Goal: Task Accomplishment & Management: Complete application form

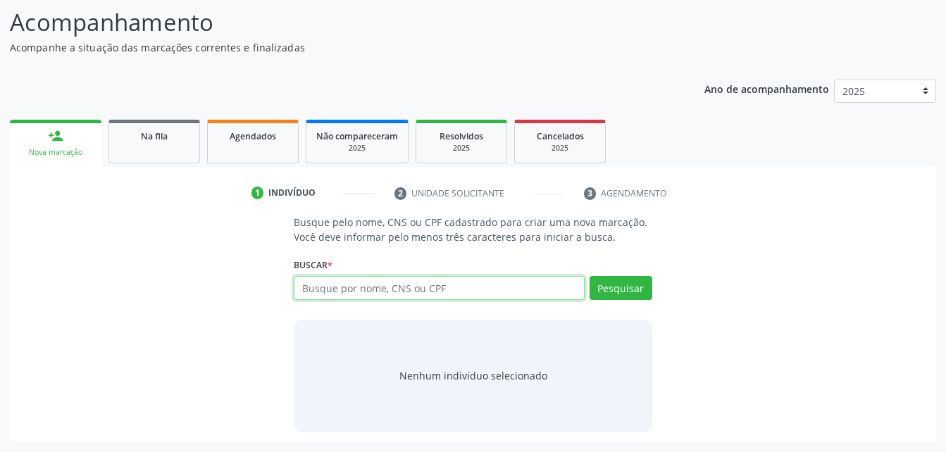
scroll to position [111, 0]
click at [269, 128] on div "Agendados" at bounding box center [253, 135] width 70 height 15
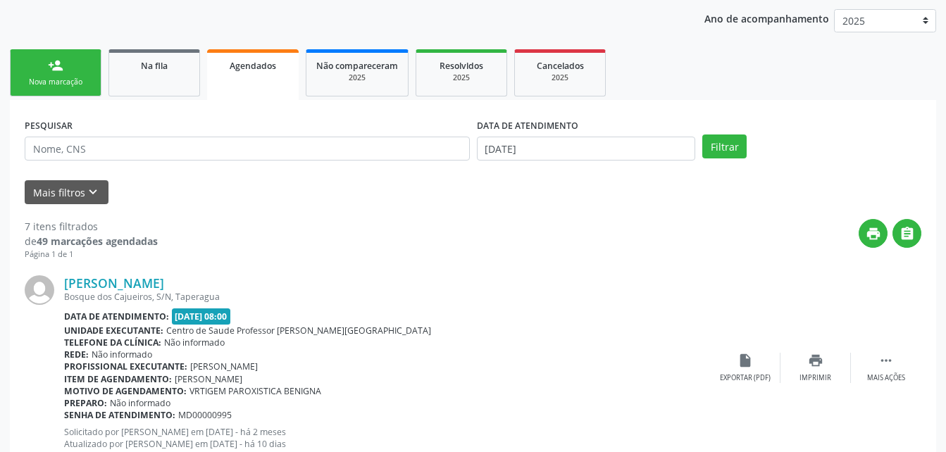
scroll to position [0, 0]
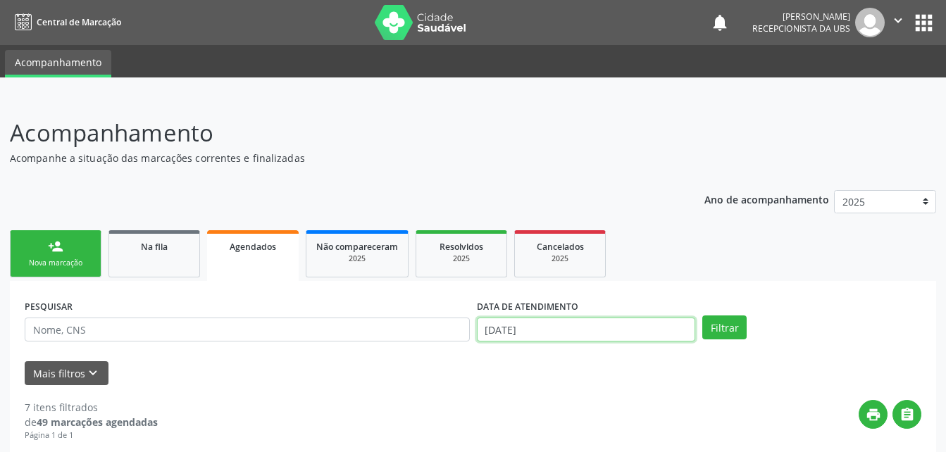
click at [563, 336] on input "[DATE]" at bounding box center [586, 330] width 219 height 24
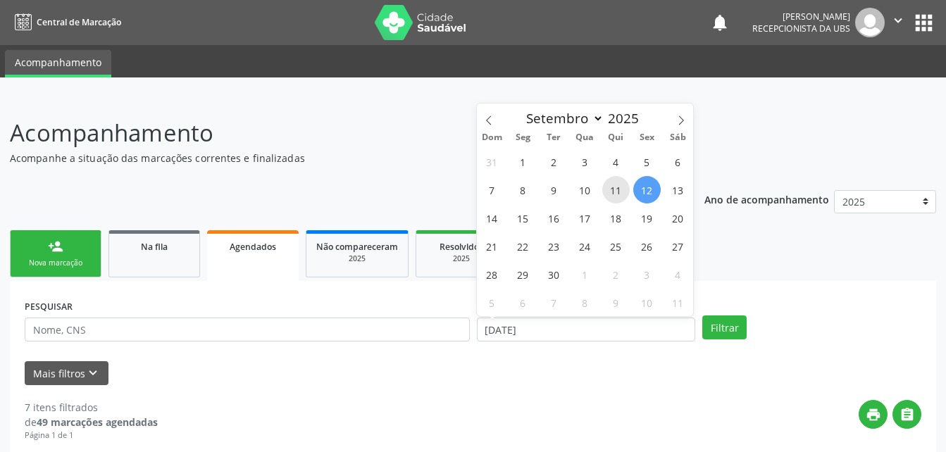
click at [619, 178] on span "11" at bounding box center [615, 189] width 27 height 27
type input "[DATE]"
click at [614, 186] on span "11" at bounding box center [615, 189] width 27 height 27
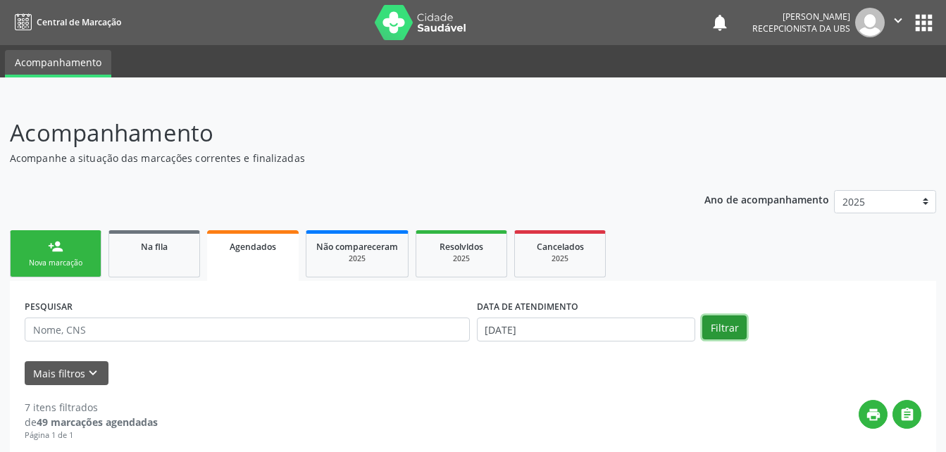
click at [737, 332] on button "Filtrar" at bounding box center [724, 327] width 44 height 24
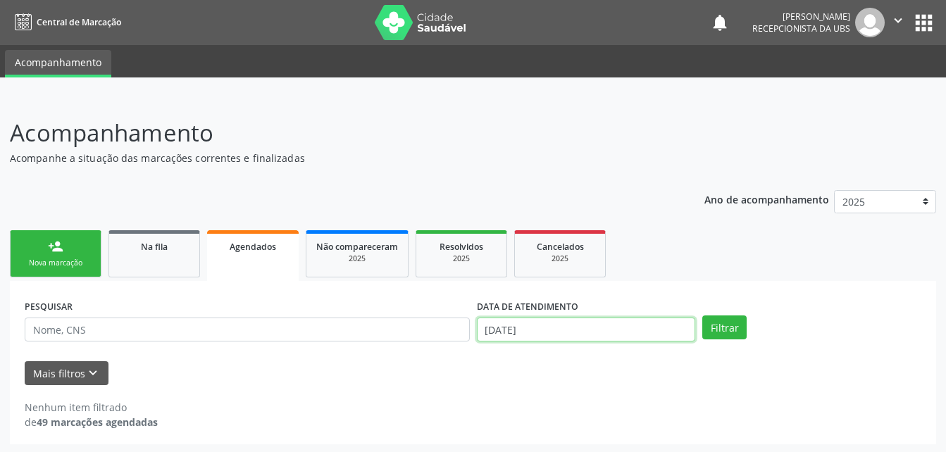
click at [656, 321] on input "[DATE]" at bounding box center [586, 330] width 219 height 24
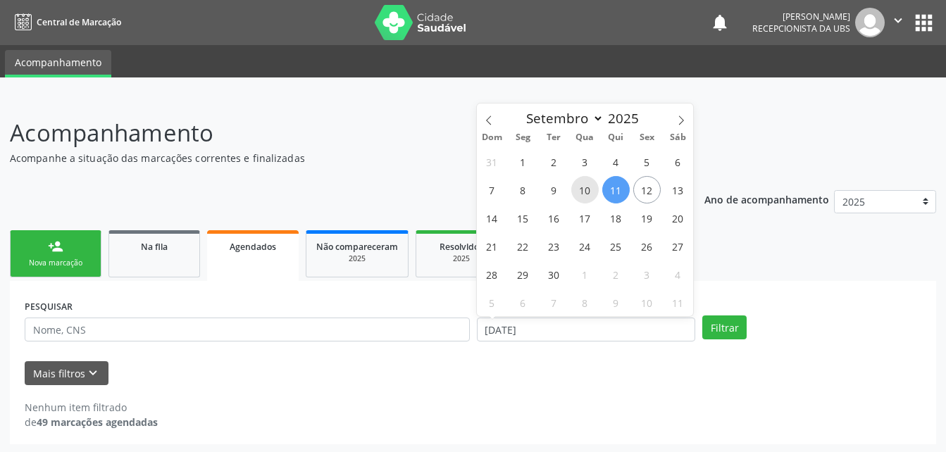
click at [584, 190] on span "10" at bounding box center [584, 189] width 27 height 27
type input "[DATE]"
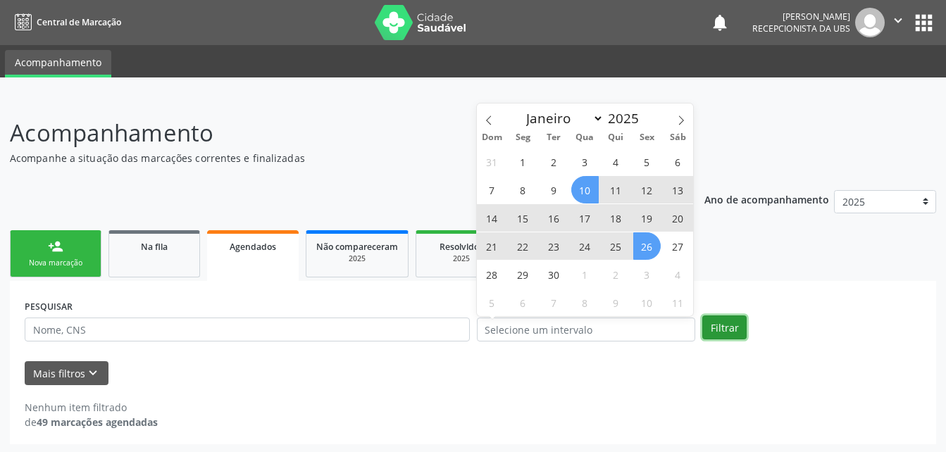
click at [725, 323] on button "Filtrar" at bounding box center [724, 327] width 44 height 24
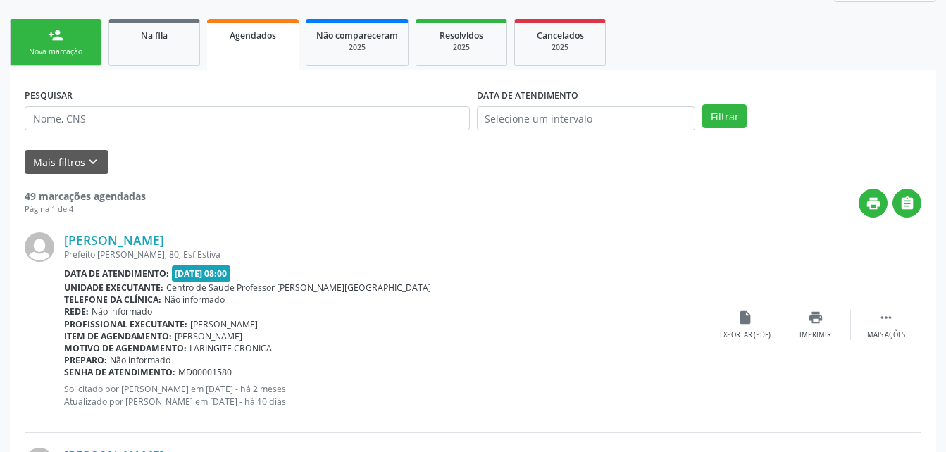
scroll to position [70, 0]
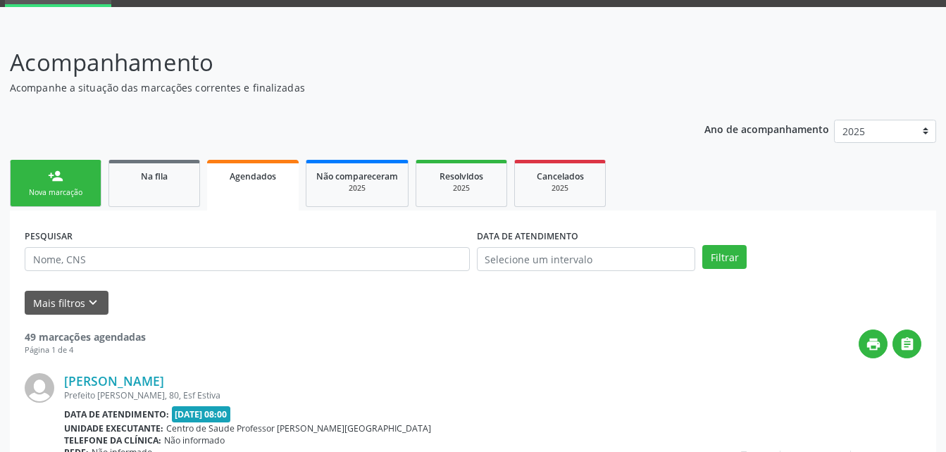
click at [74, 176] on link "person_add Nova marcação" at bounding box center [56, 183] width 92 height 47
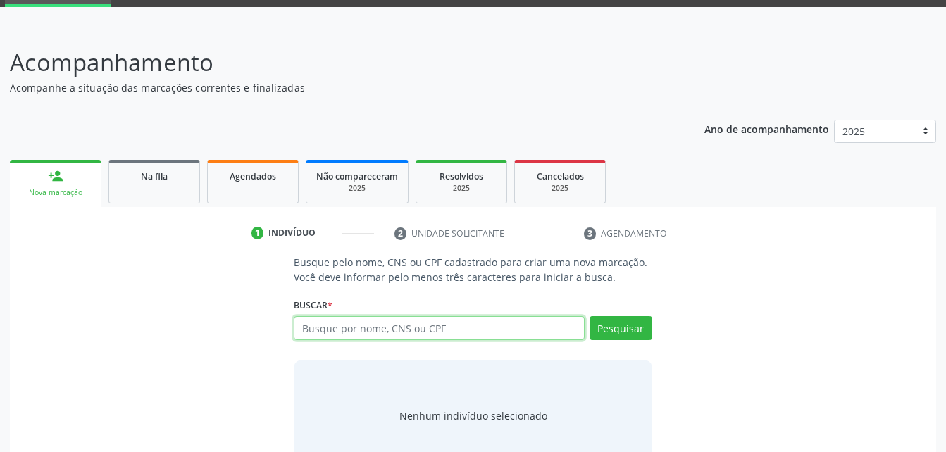
click at [387, 332] on input "text" at bounding box center [439, 328] width 290 height 24
type input "0"
type input "50489445420"
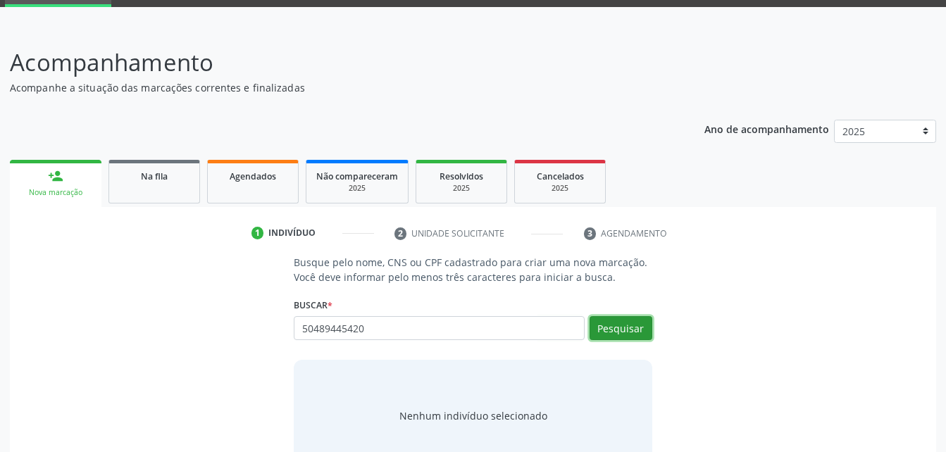
click at [643, 321] on button "Pesquisar" at bounding box center [620, 328] width 63 height 24
type input "50489445420"
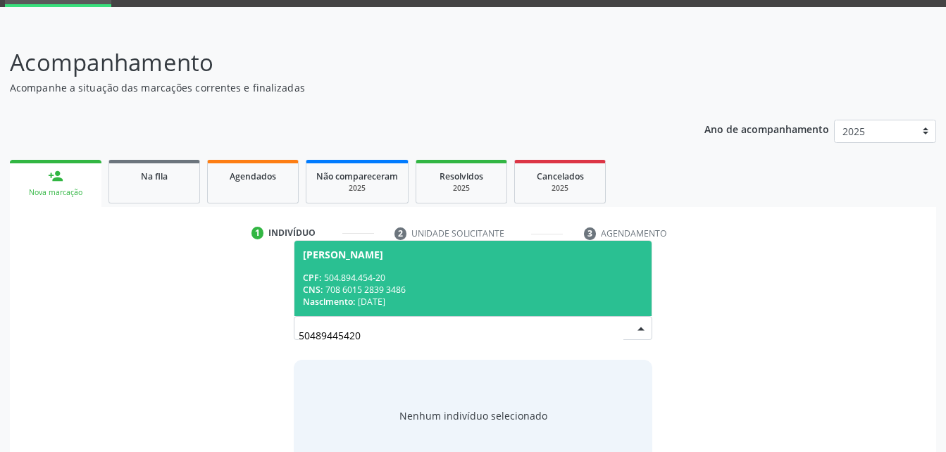
click at [577, 284] on div "CNS: 708 6015 2839 3486" at bounding box center [472, 290] width 339 height 12
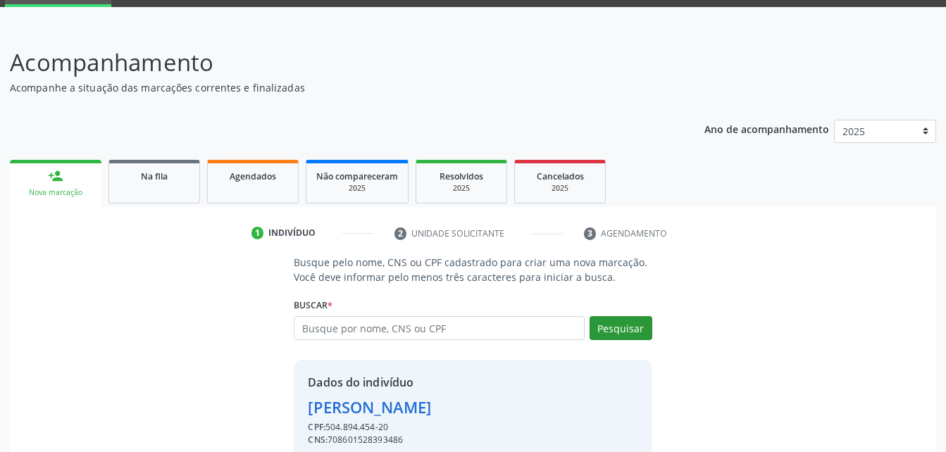
scroll to position [132, 0]
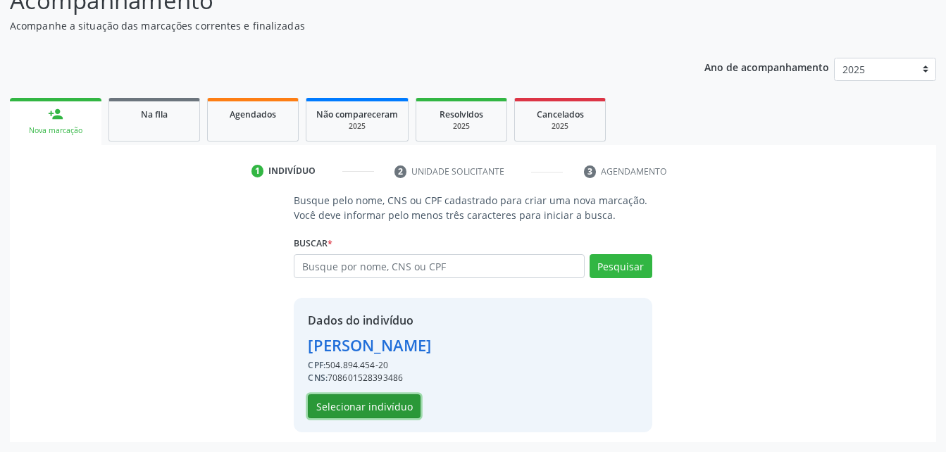
click at [395, 410] on button "Selecionar indivíduo" at bounding box center [364, 406] width 113 height 24
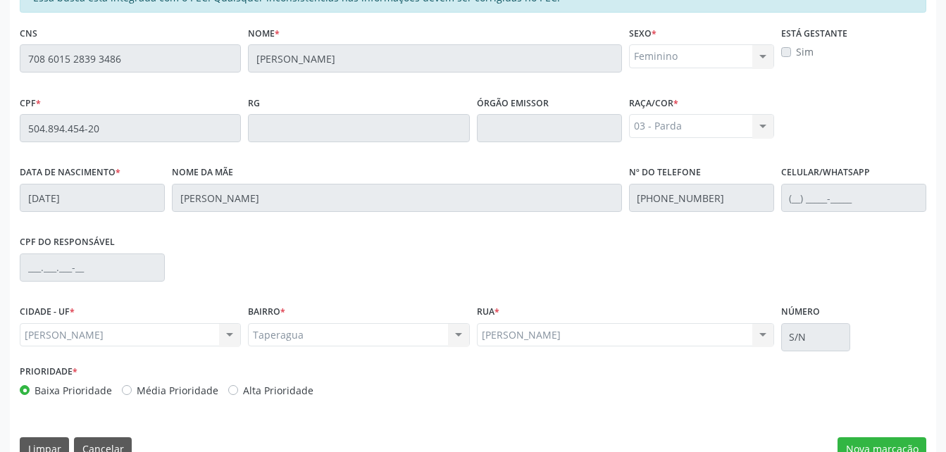
scroll to position [372, 0]
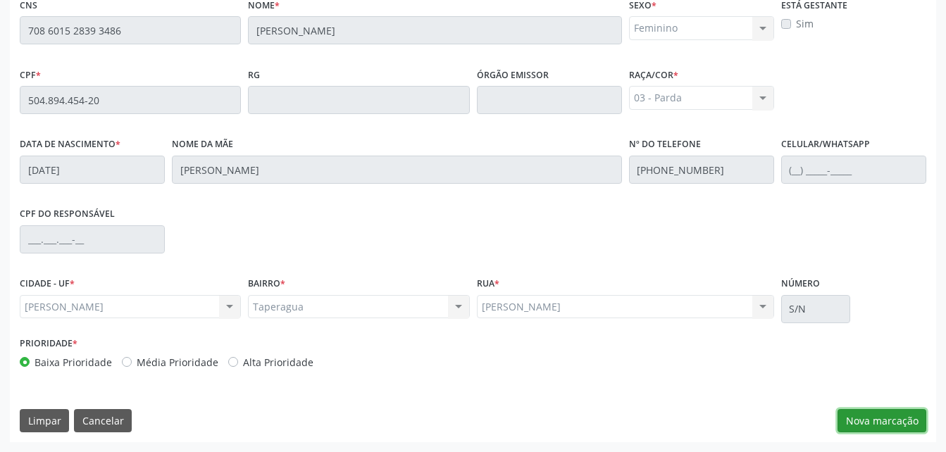
click at [883, 414] on button "Nova marcação" at bounding box center [881, 421] width 89 height 24
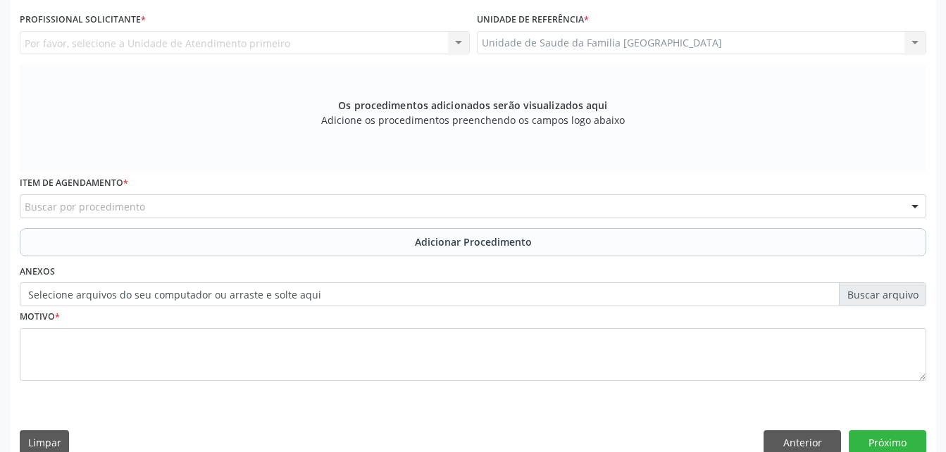
scroll to position [301, 0]
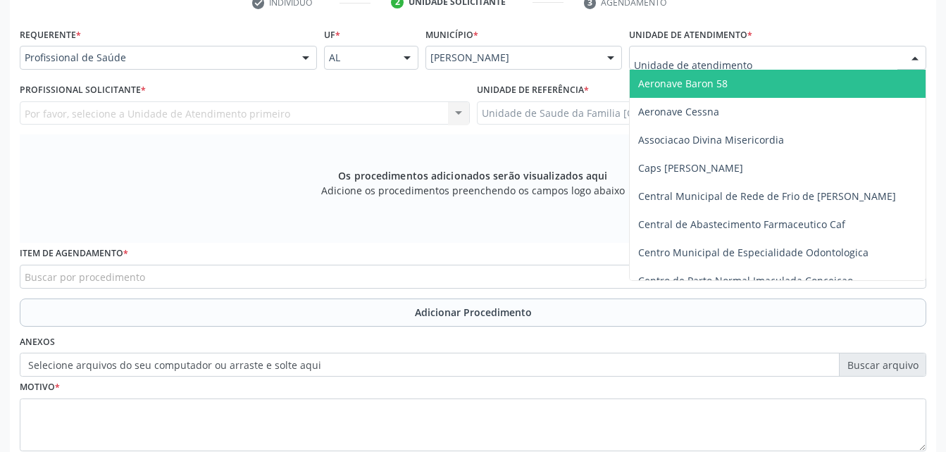
type input "r"
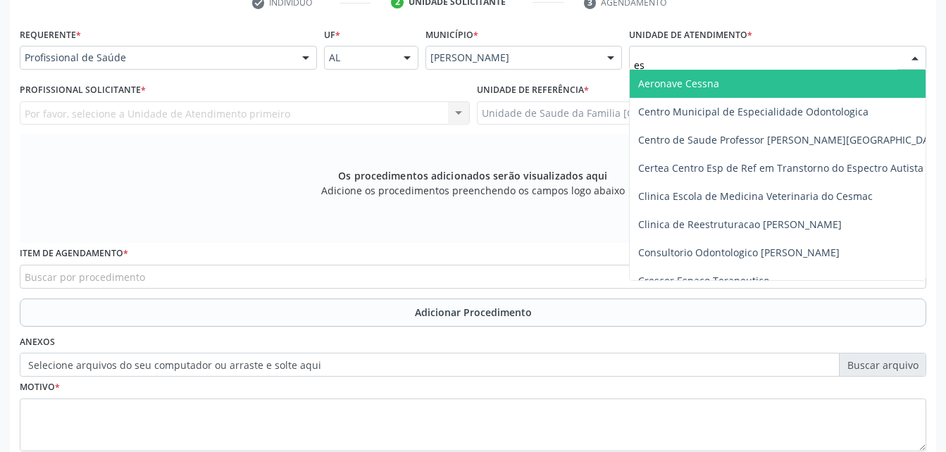
type input "est"
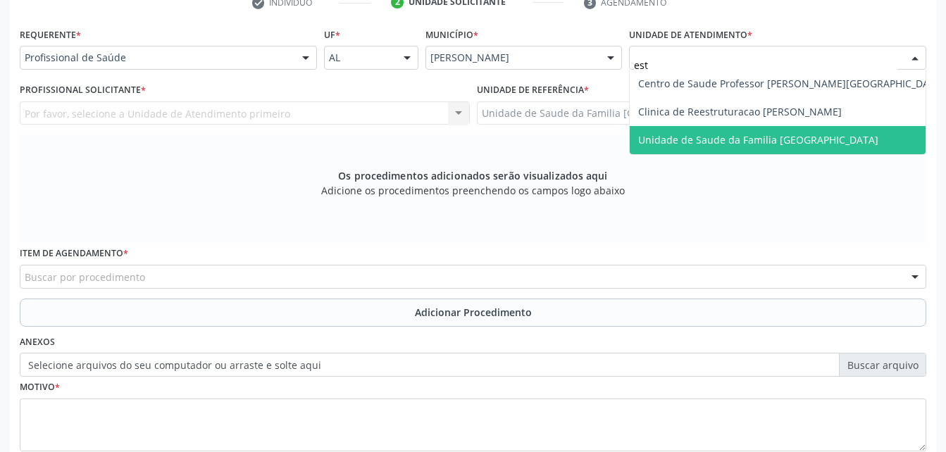
click at [730, 141] on span "Unidade de Saude da Familia [GEOGRAPHIC_DATA]" at bounding box center [758, 139] width 240 height 13
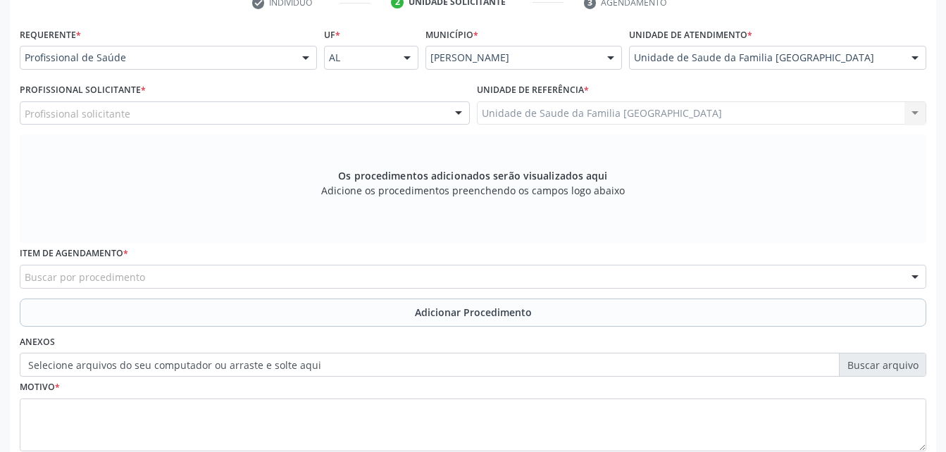
click at [325, 113] on div "Profissional solicitante" at bounding box center [245, 113] width 450 height 24
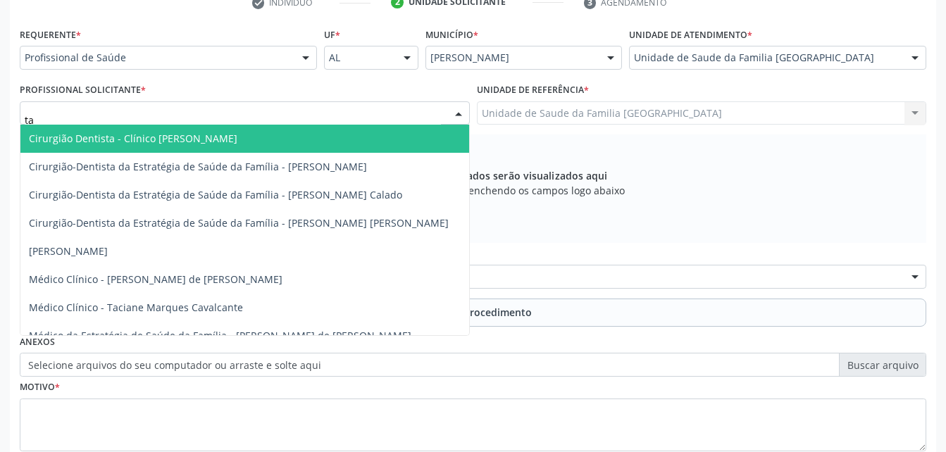
type input "tac"
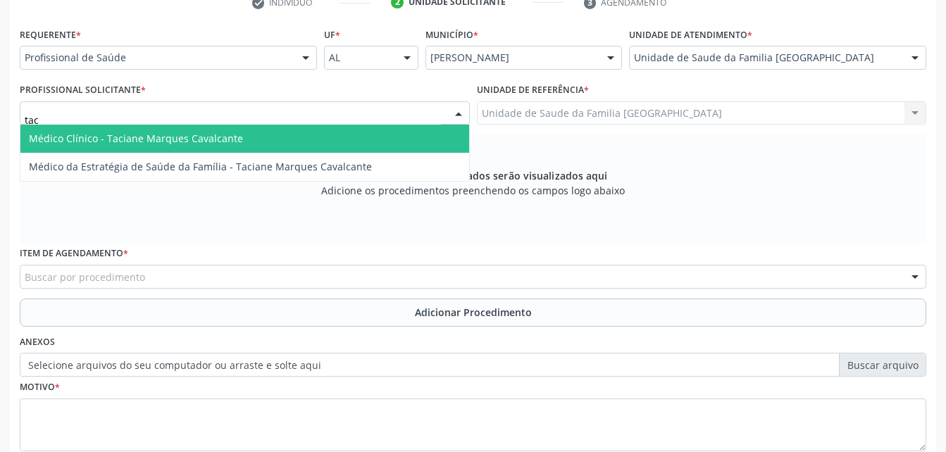
click at [328, 139] on span "Médico Clínico - Taciane Marques Cavalcante" at bounding box center [244, 139] width 449 height 28
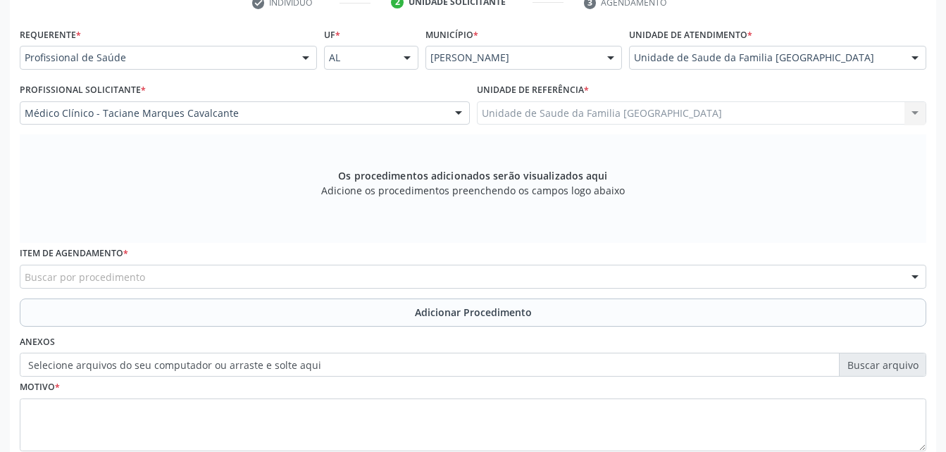
click at [364, 273] on div "Buscar por procedimento" at bounding box center [473, 277] width 906 height 24
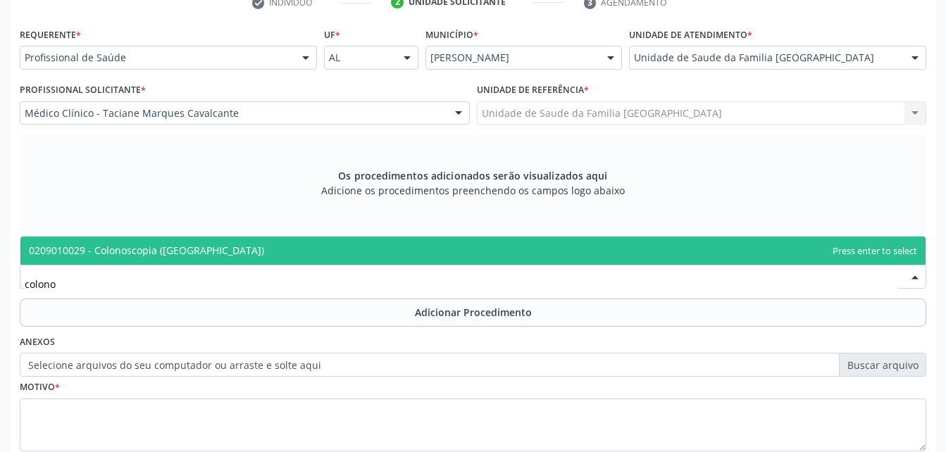
type input "colonos"
click at [362, 256] on span "0209010029 - Colonoscopia ([GEOGRAPHIC_DATA])" at bounding box center [472, 251] width 905 height 28
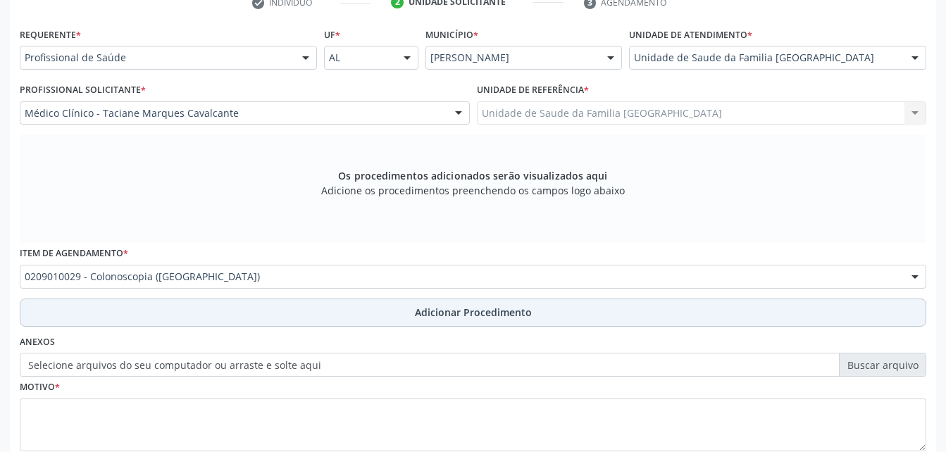
click at [373, 313] on button "Adicionar Procedimento" at bounding box center [473, 313] width 906 height 28
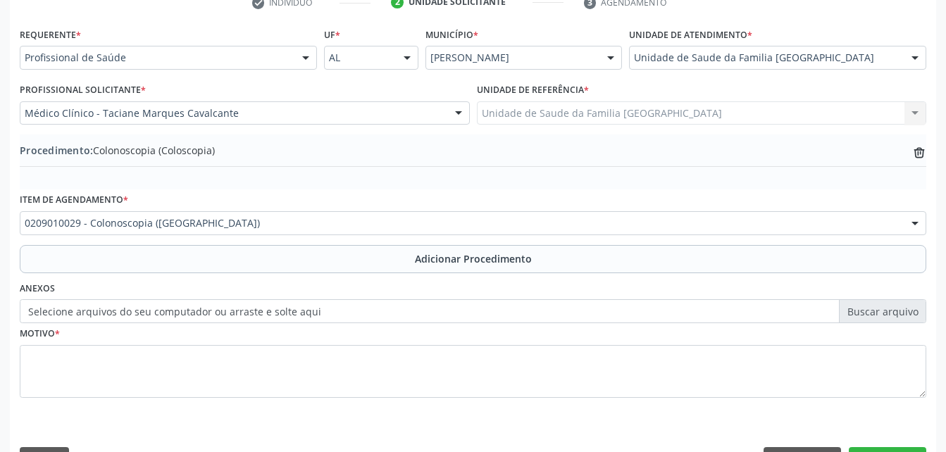
scroll to position [340, 0]
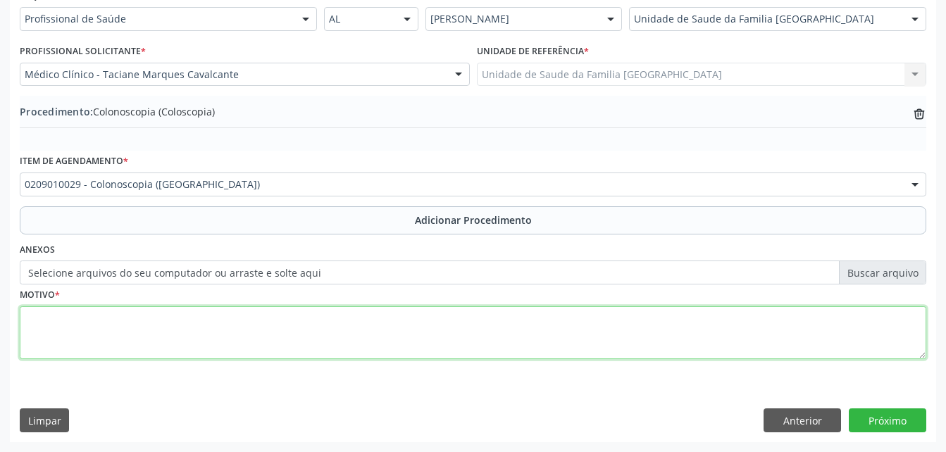
click at [399, 339] on textarea at bounding box center [473, 333] width 906 height 54
type textarea "hematoquezia"
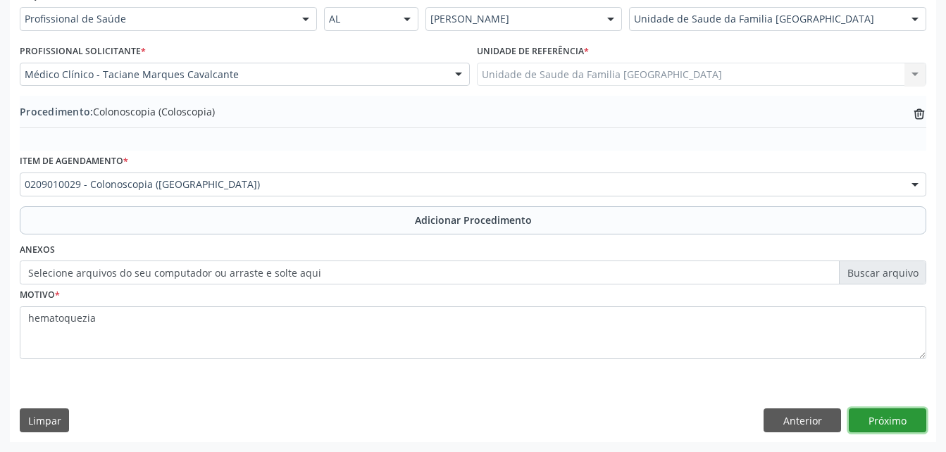
click at [872, 418] on button "Próximo" at bounding box center [887, 420] width 77 height 24
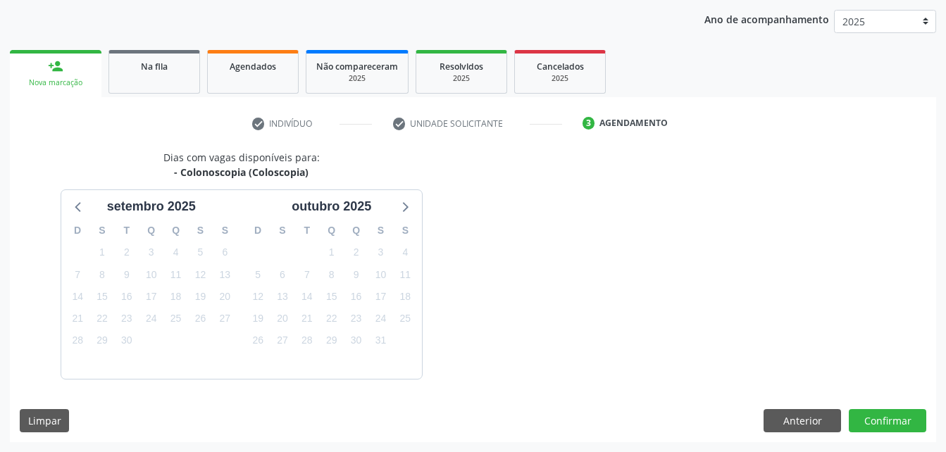
scroll to position [222, 0]
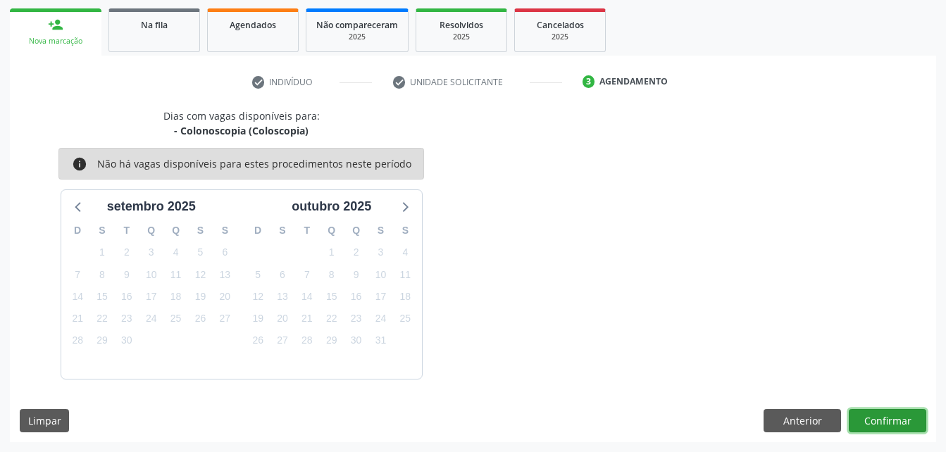
click at [872, 418] on button "Confirmar" at bounding box center [887, 421] width 77 height 24
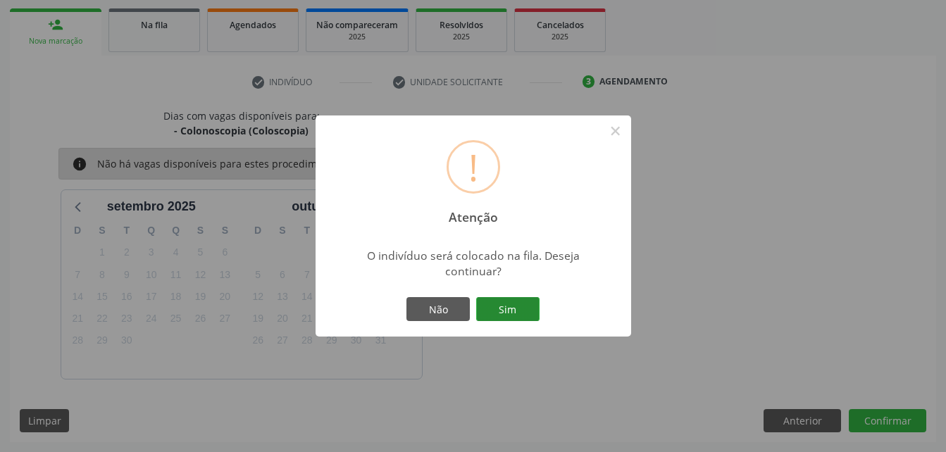
click at [484, 308] on button "Sim" at bounding box center [507, 309] width 63 height 24
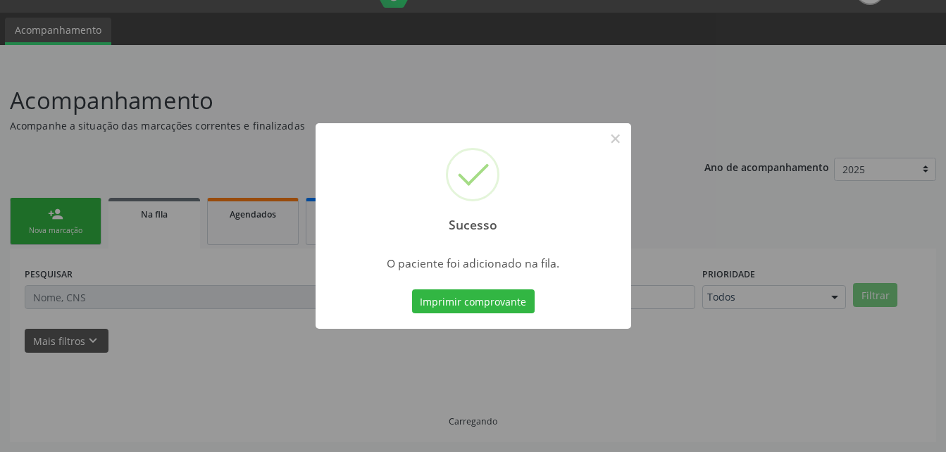
scroll to position [32, 0]
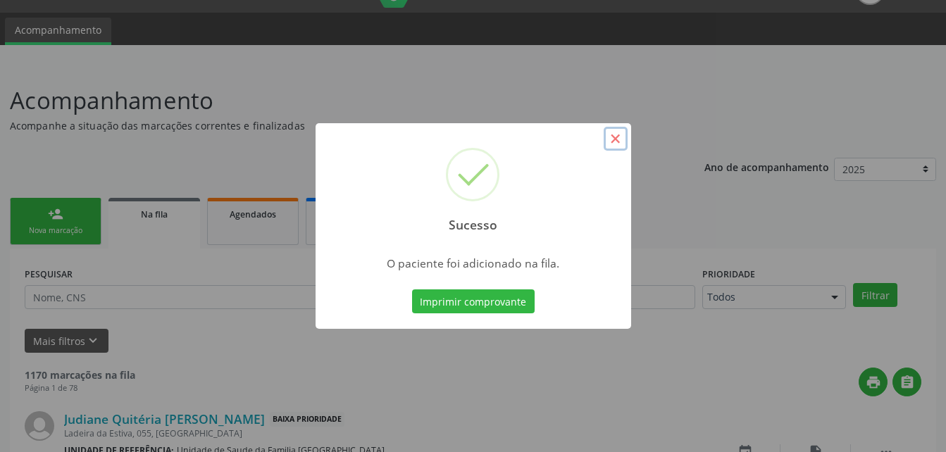
click at [615, 142] on button "×" at bounding box center [616, 139] width 24 height 24
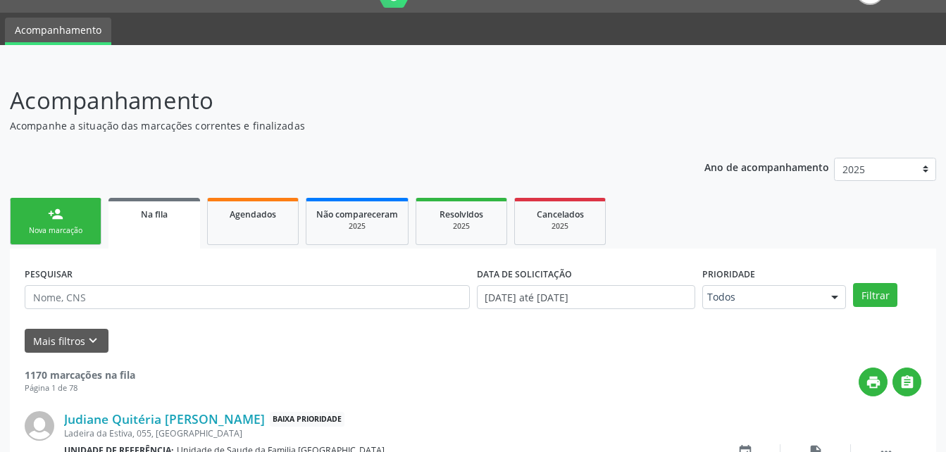
click at [62, 227] on div "Nova marcação" at bounding box center [55, 230] width 70 height 11
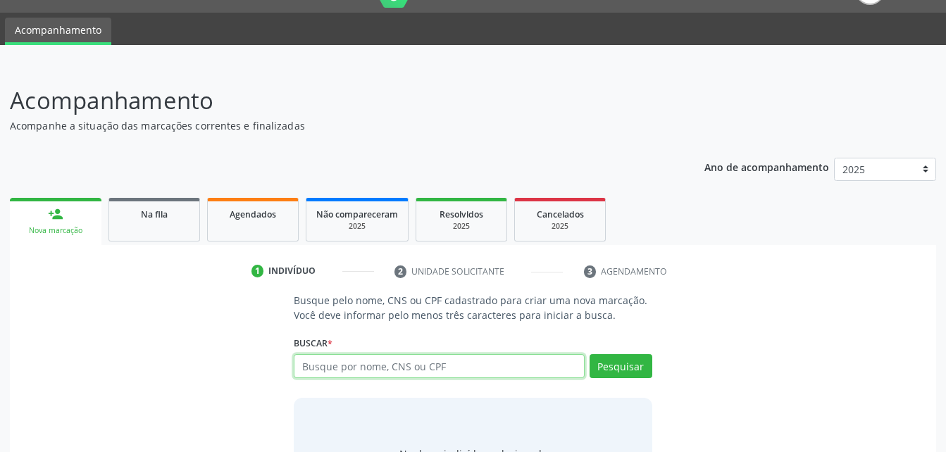
click at [458, 371] on input "text" at bounding box center [439, 366] width 290 height 24
type input "6"
type input "06558573466"
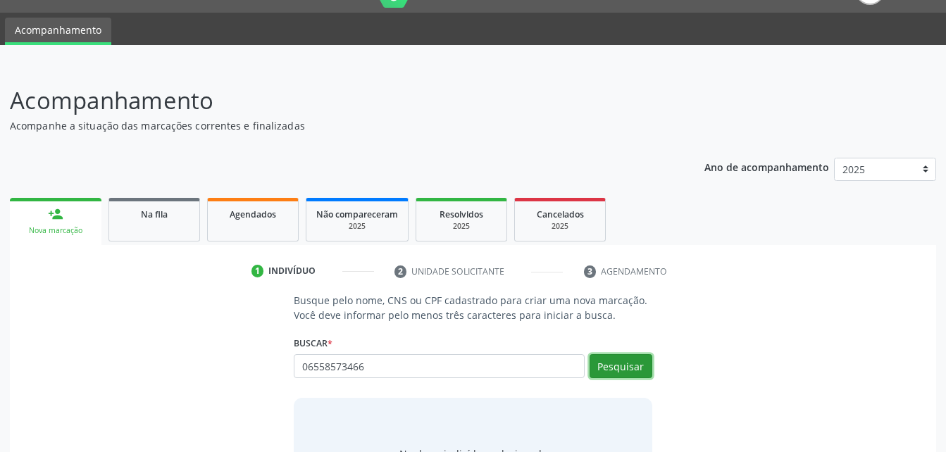
click at [619, 375] on button "Pesquisar" at bounding box center [620, 366] width 63 height 24
type input "06558573466"
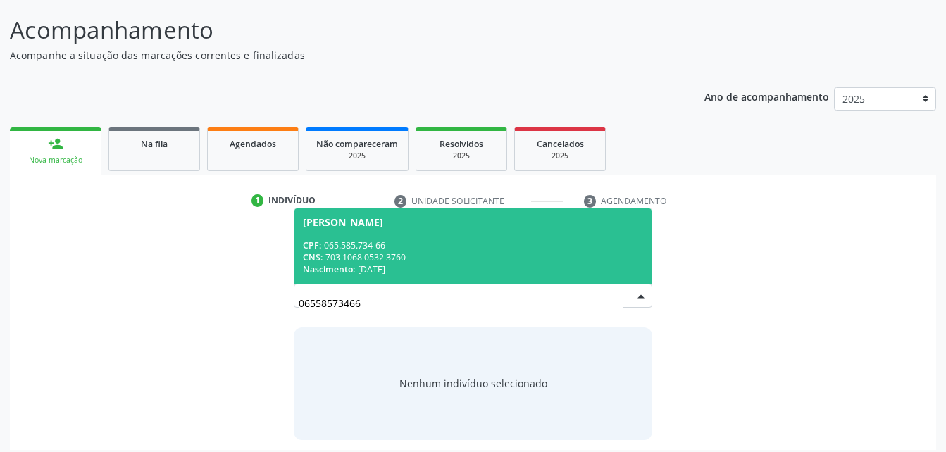
scroll to position [111, 0]
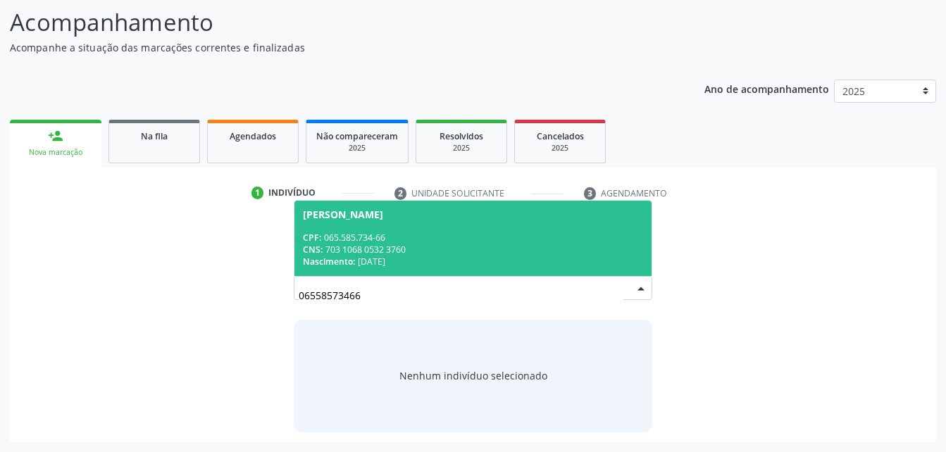
click at [501, 247] on div "CNS: 703 1068 0532 3760" at bounding box center [472, 250] width 339 height 12
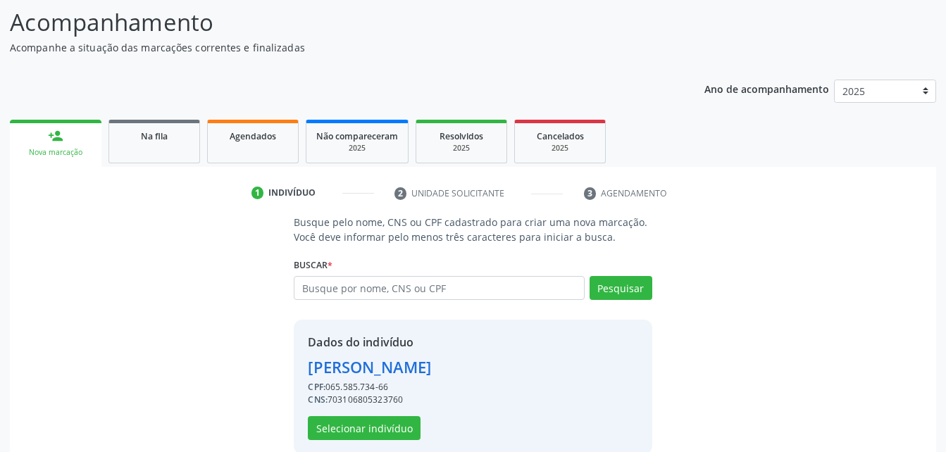
scroll to position [132, 0]
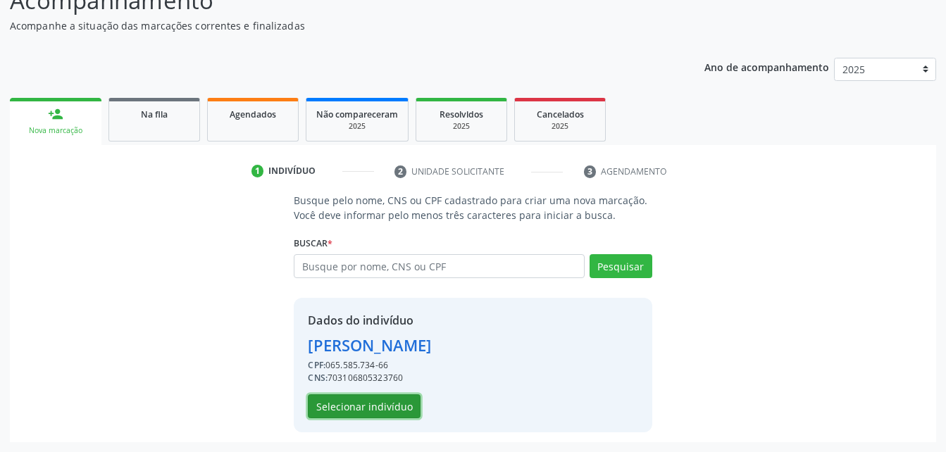
click at [373, 410] on button "Selecionar indivíduo" at bounding box center [364, 406] width 113 height 24
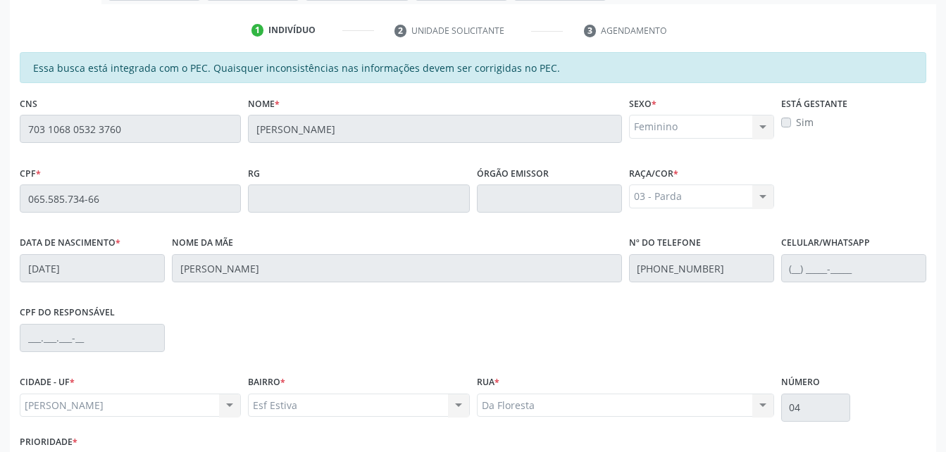
scroll to position [372, 0]
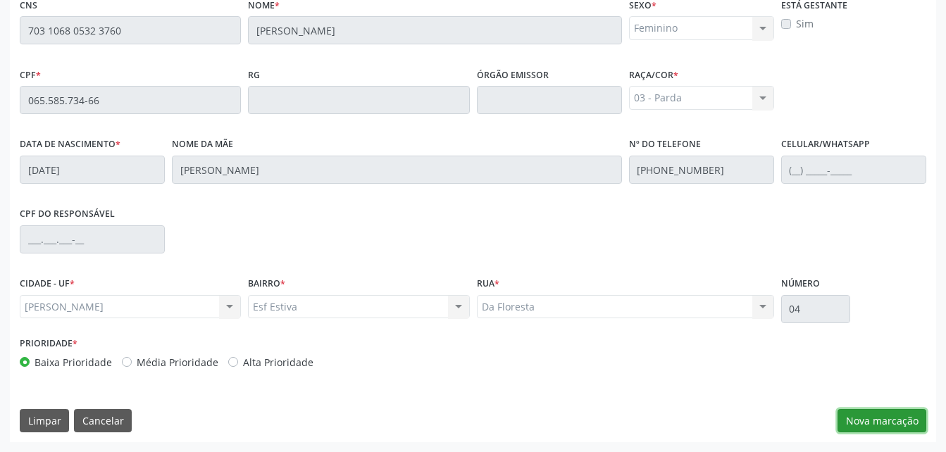
click at [843, 411] on button "Nova marcação" at bounding box center [881, 421] width 89 height 24
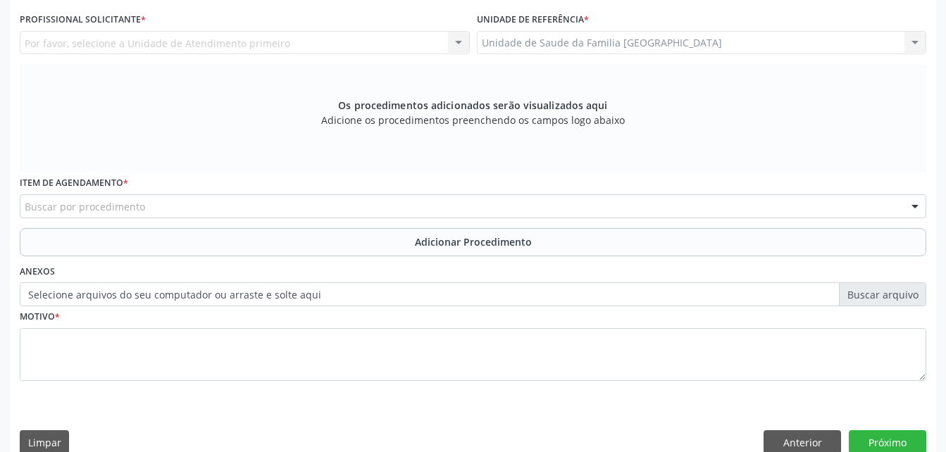
click at [746, 49] on div "Unidade de Saude da Familia [GEOGRAPHIC_DATA] Unidade de Saude da Familia [GEOG…" at bounding box center [702, 43] width 450 height 24
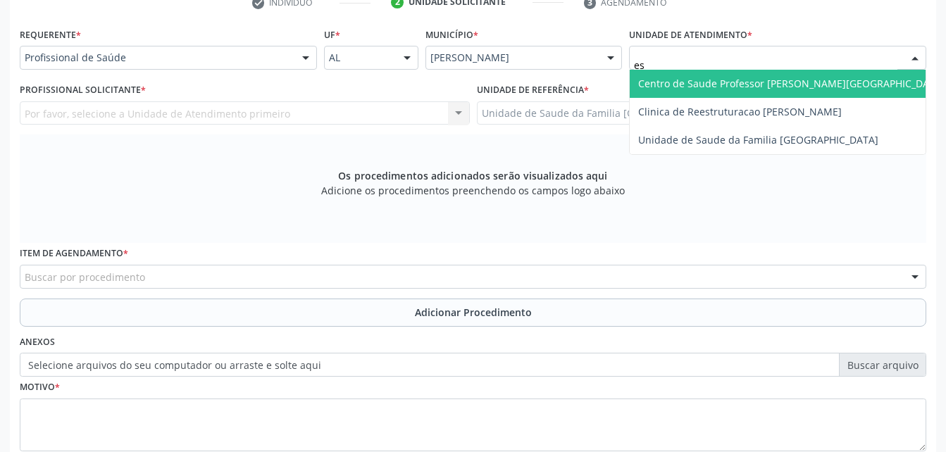
type input "est"
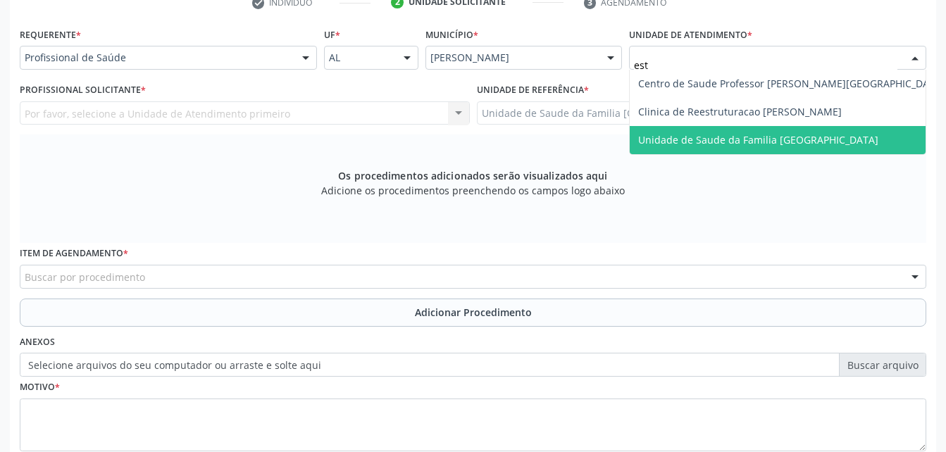
click at [762, 133] on span "Unidade de Saude da Familia [GEOGRAPHIC_DATA]" at bounding box center [758, 139] width 240 height 13
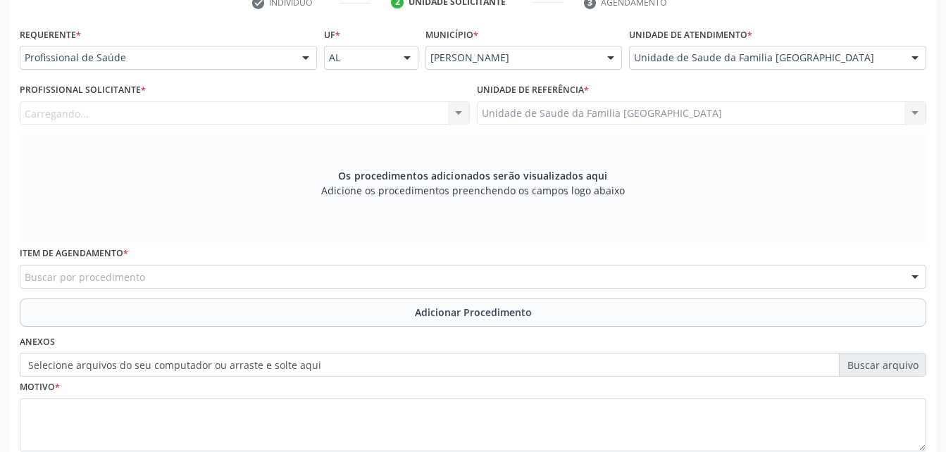
scroll to position [231, 0]
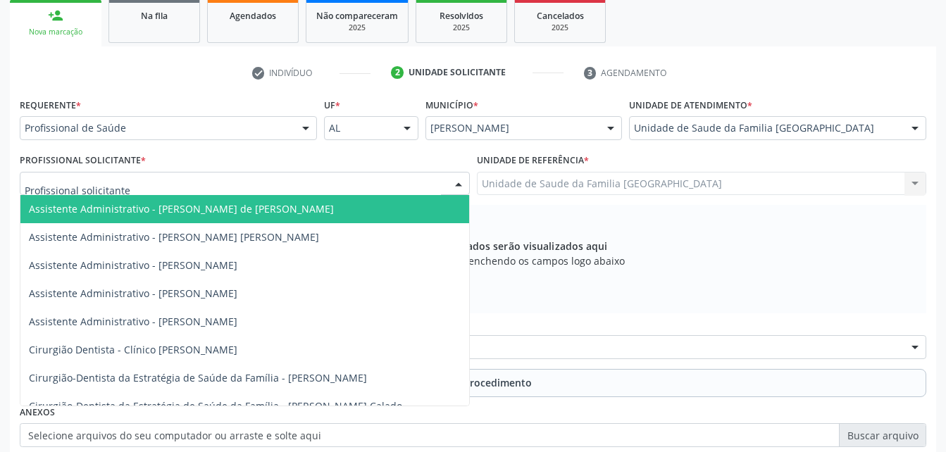
click at [194, 187] on div at bounding box center [245, 184] width 450 height 24
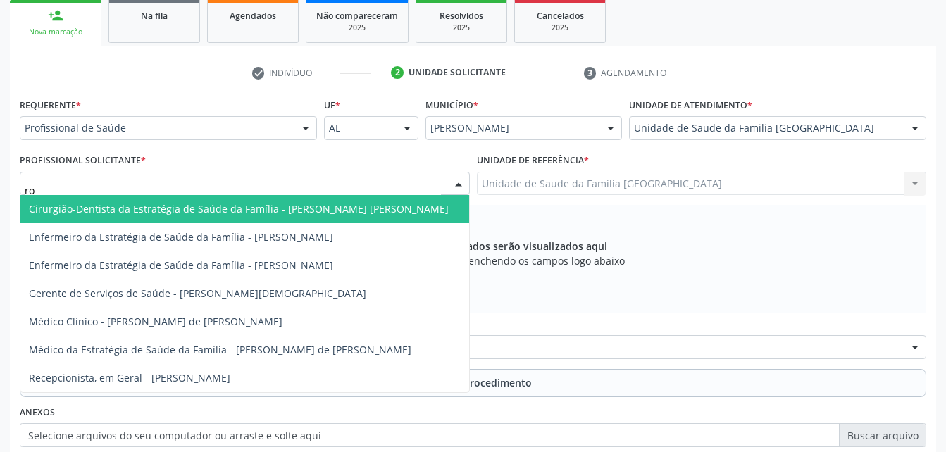
type input "rod"
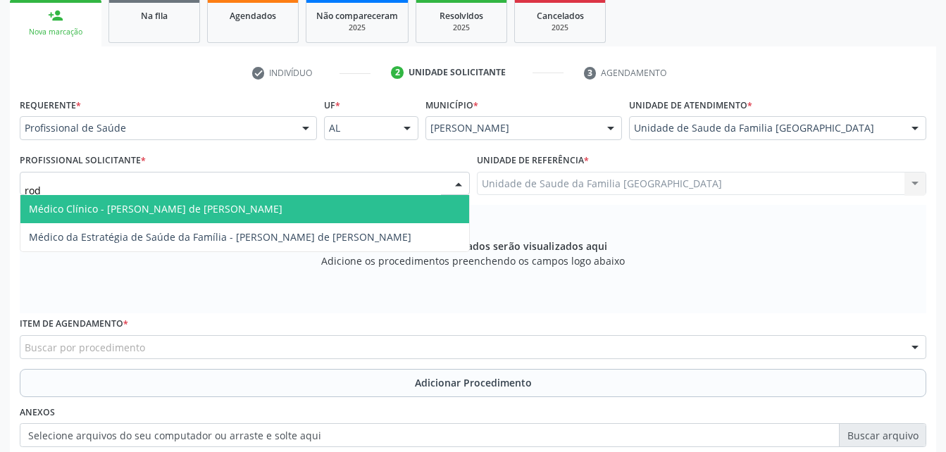
click at [214, 204] on span "Médico Clínico - [PERSON_NAME] de [PERSON_NAME]" at bounding box center [156, 208] width 254 height 13
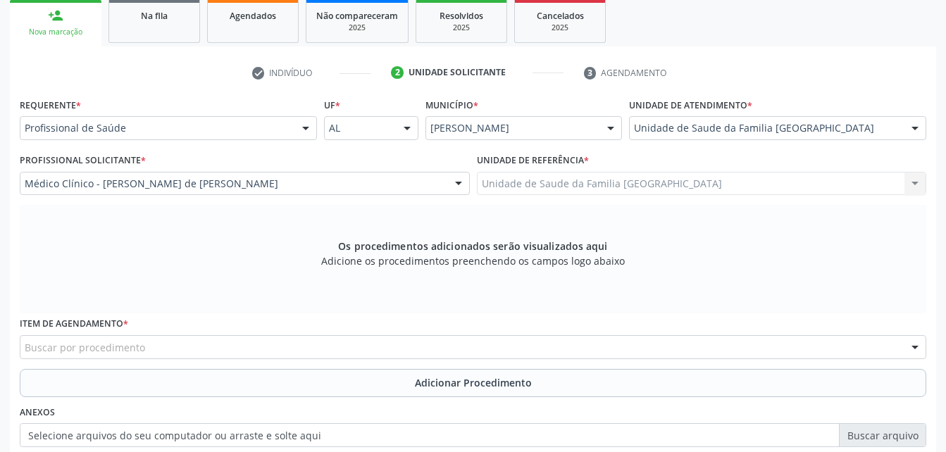
click at [301, 345] on div "Buscar por procedimento" at bounding box center [473, 347] width 906 height 24
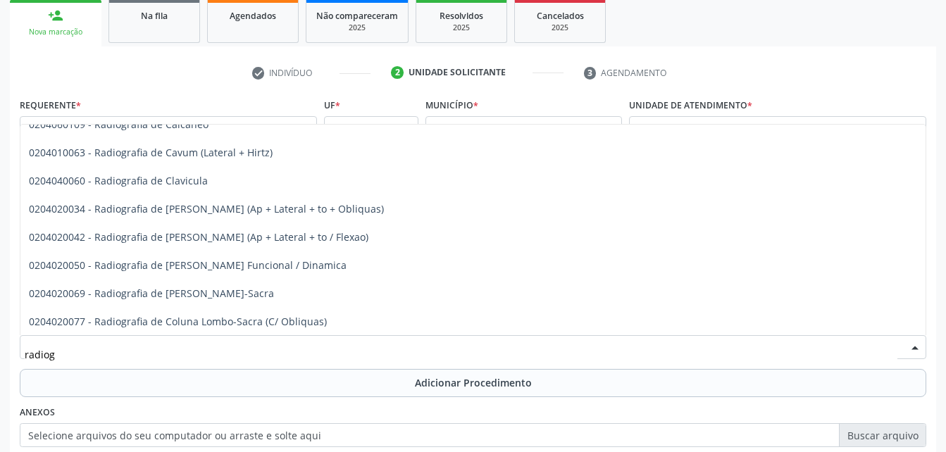
scroll to position [563, 0]
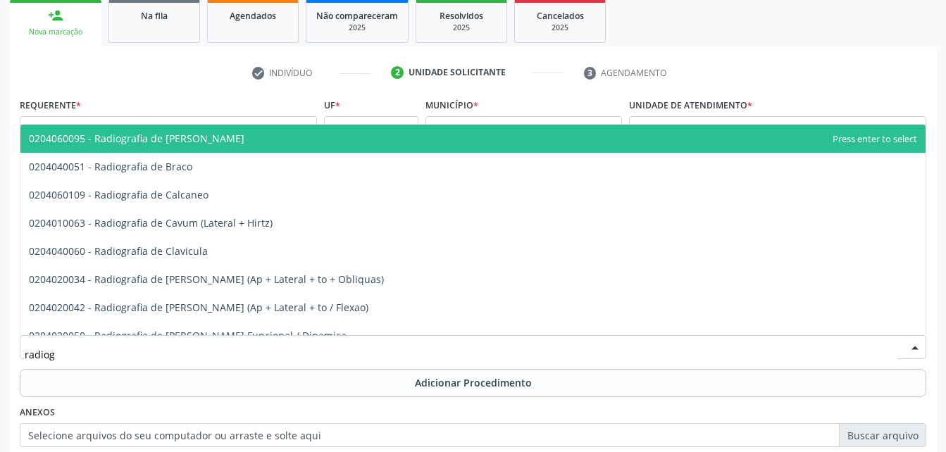
click at [284, 141] on span "0204060095 - Radiografia de [PERSON_NAME]" at bounding box center [472, 139] width 905 height 28
type input "radiog"
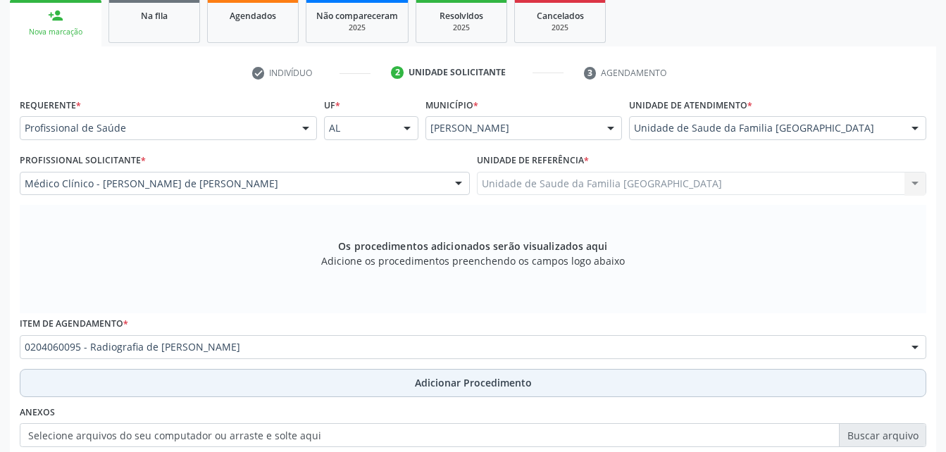
click at [355, 388] on button "Adicionar Procedimento" at bounding box center [473, 383] width 906 height 28
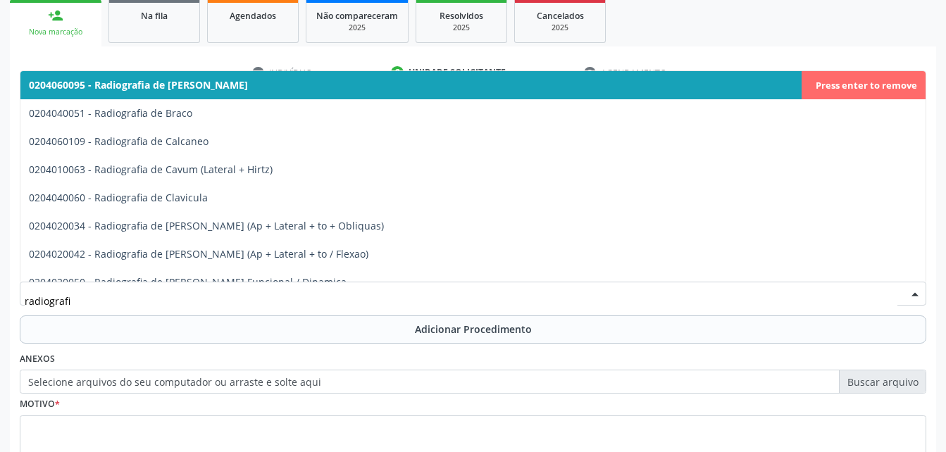
type input "radiografia"
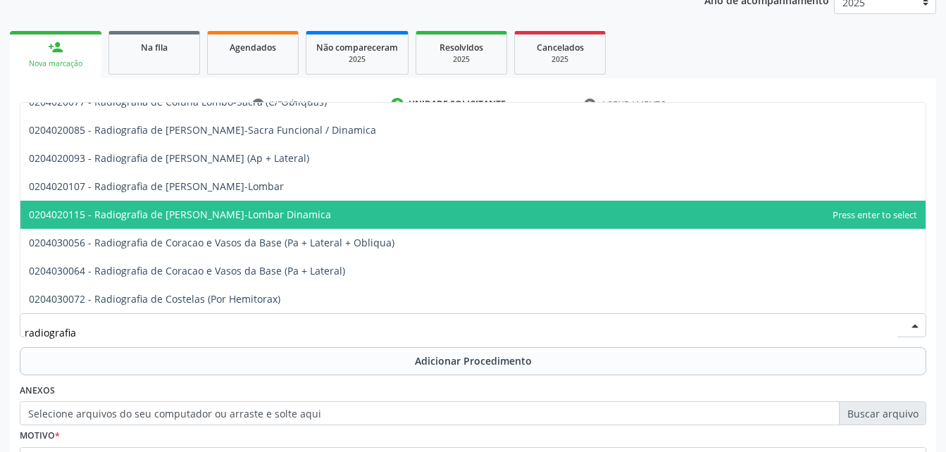
scroll to position [691, 0]
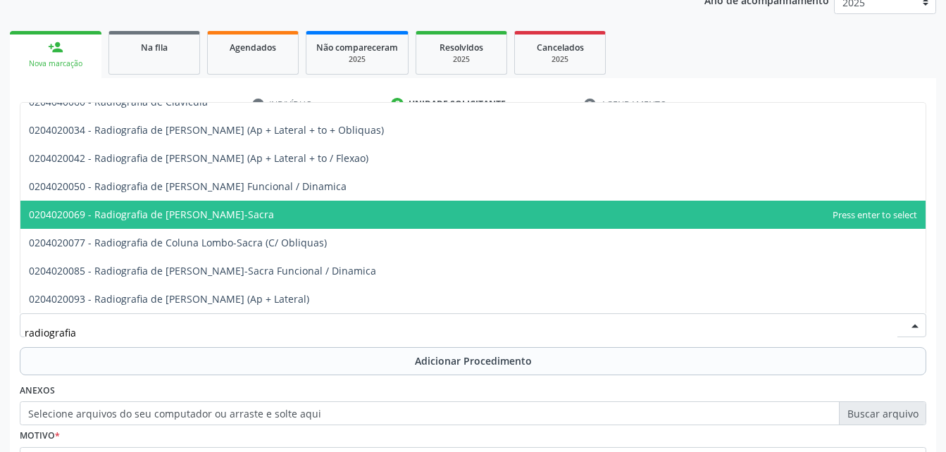
click at [403, 213] on span "0204020069 - Radiografia de [PERSON_NAME]-Sacra" at bounding box center [472, 215] width 905 height 28
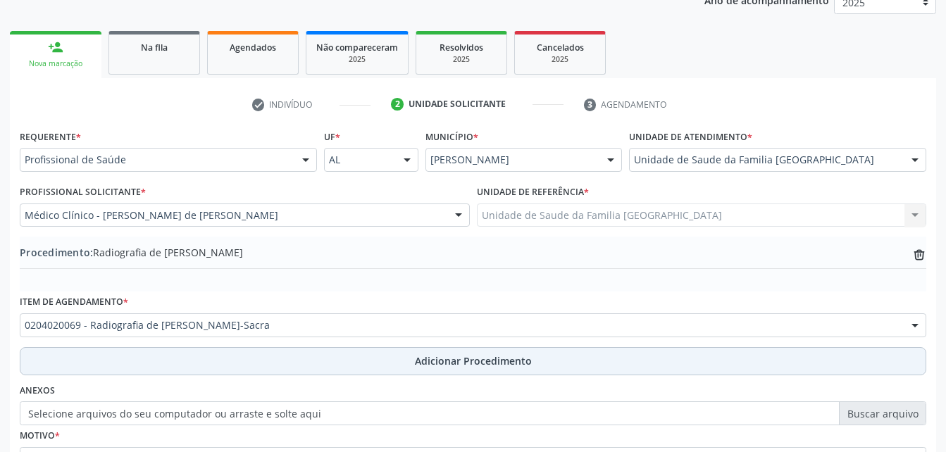
scroll to position [340, 0]
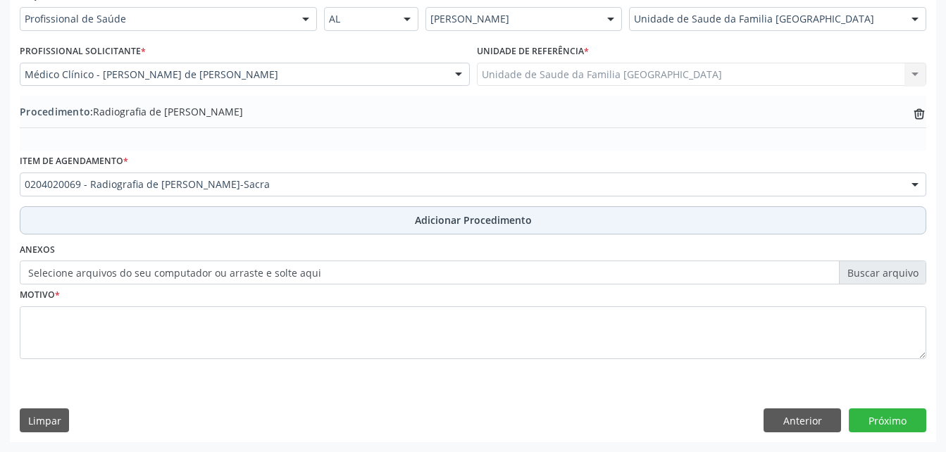
click at [397, 230] on button "Adicionar Procedimento" at bounding box center [473, 220] width 906 height 28
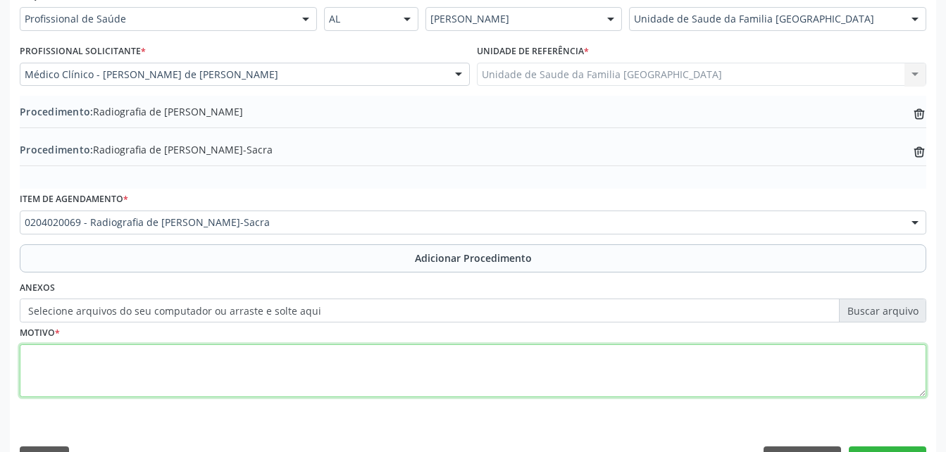
click at [428, 382] on textarea at bounding box center [473, 371] width 906 height 54
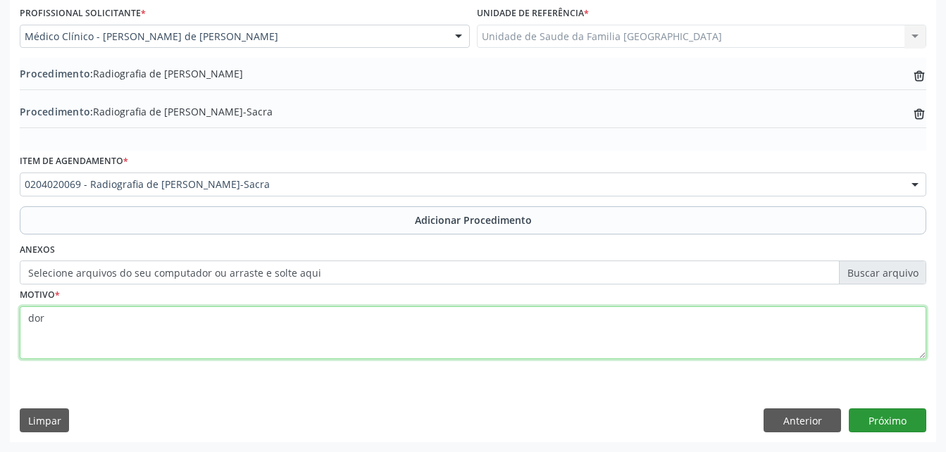
type textarea "dor"
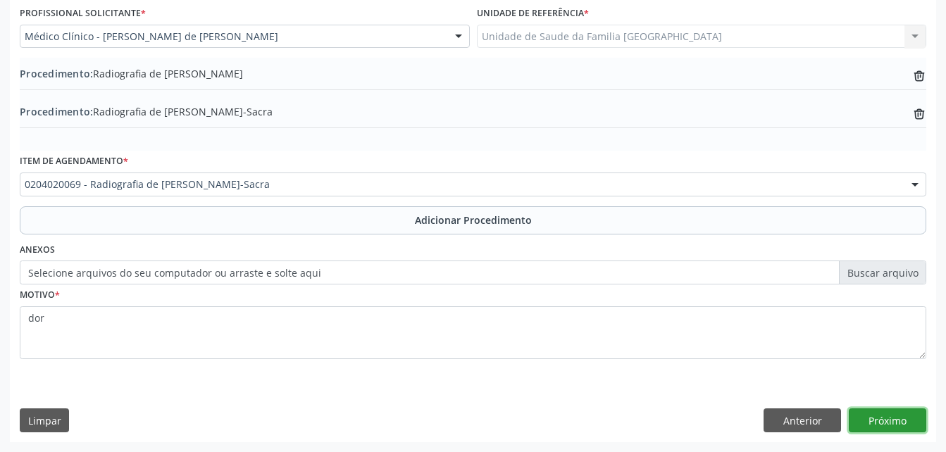
click at [892, 421] on button "Próximo" at bounding box center [887, 420] width 77 height 24
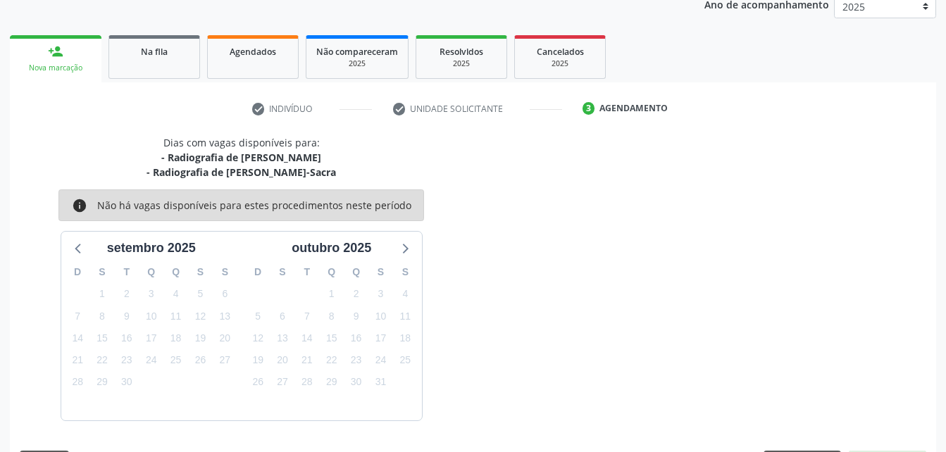
scroll to position [237, 0]
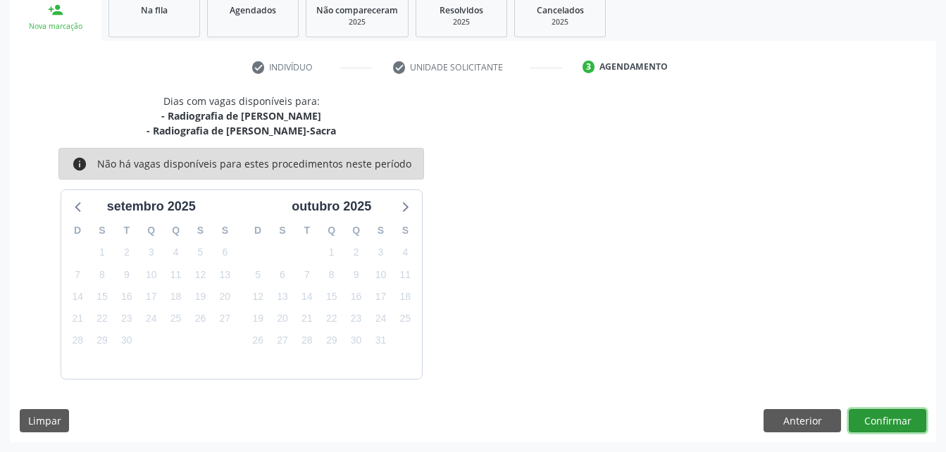
click at [892, 415] on button "Confirmar" at bounding box center [887, 421] width 77 height 24
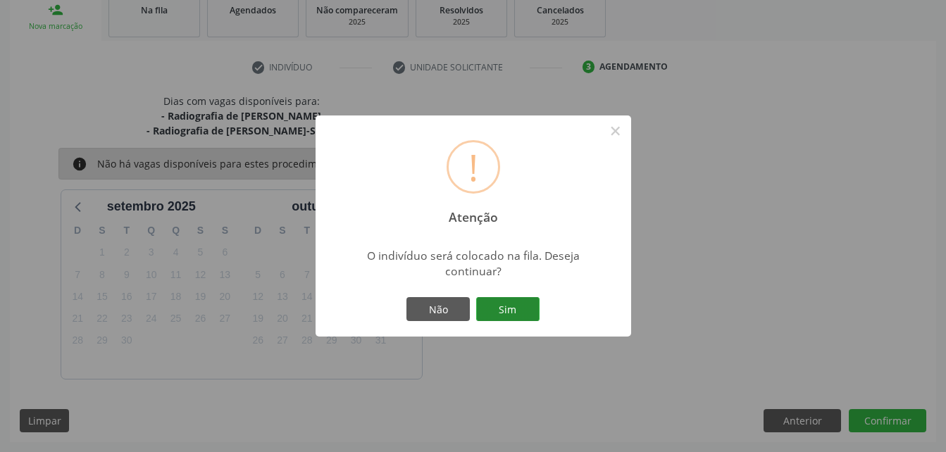
click at [520, 301] on button "Sim" at bounding box center [507, 309] width 63 height 24
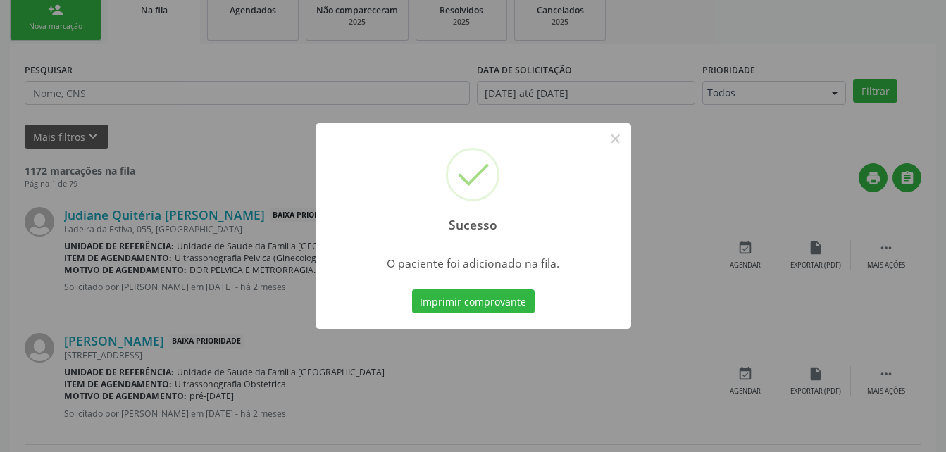
scroll to position [32, 0]
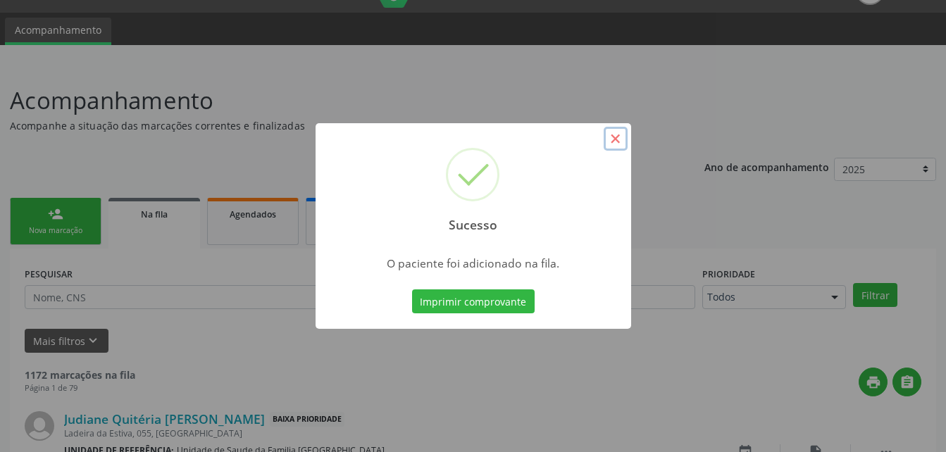
click at [613, 142] on button "×" at bounding box center [616, 139] width 24 height 24
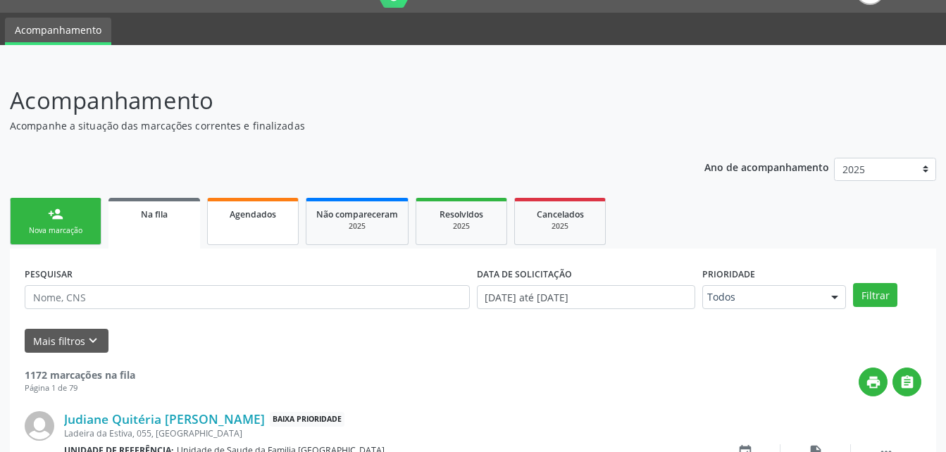
click at [242, 217] on span "Agendados" at bounding box center [253, 214] width 46 height 12
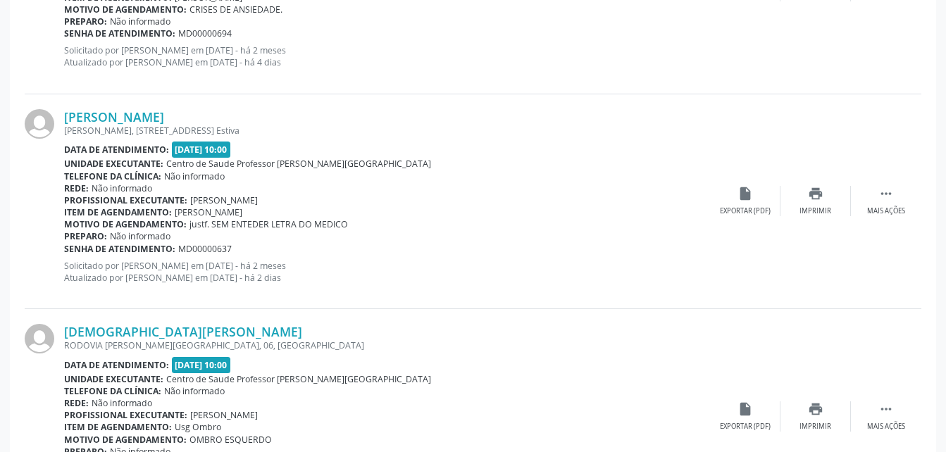
scroll to position [3268, 0]
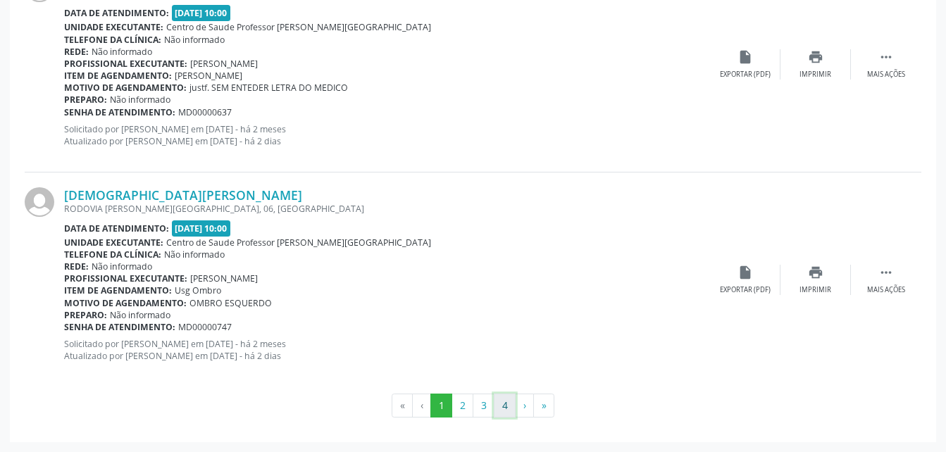
click at [508, 409] on button "4" at bounding box center [505, 406] width 22 height 24
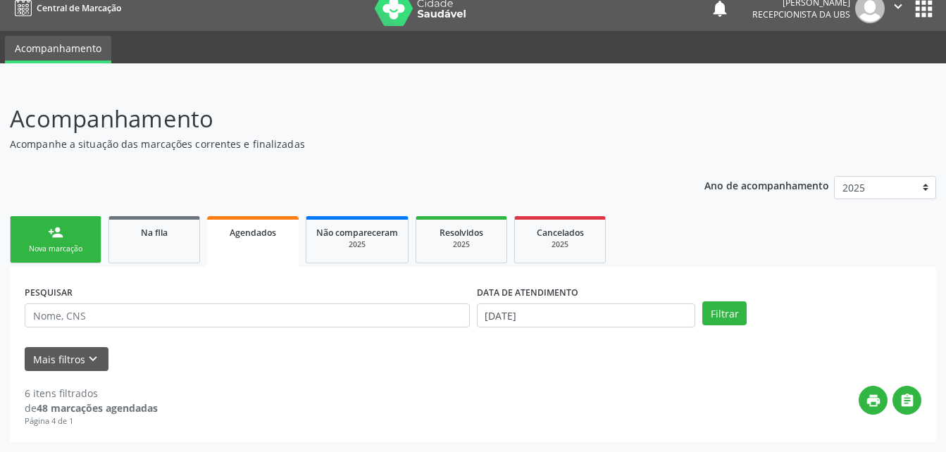
scroll to position [0, 0]
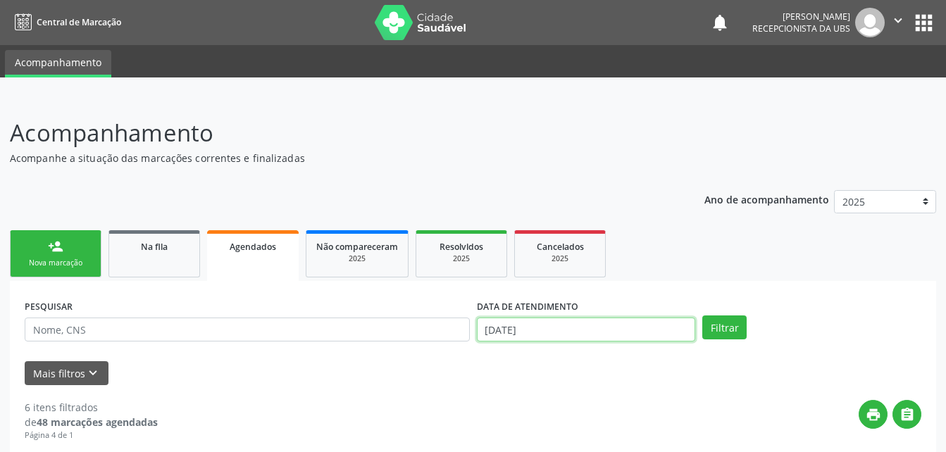
click at [599, 322] on input "[DATE]" at bounding box center [586, 330] width 219 height 24
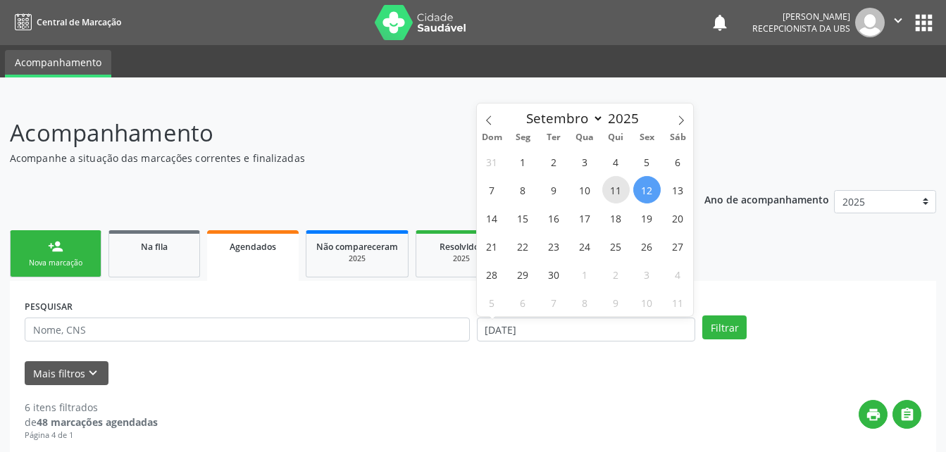
click at [607, 187] on span "11" at bounding box center [615, 189] width 27 height 27
type input "[DATE]"
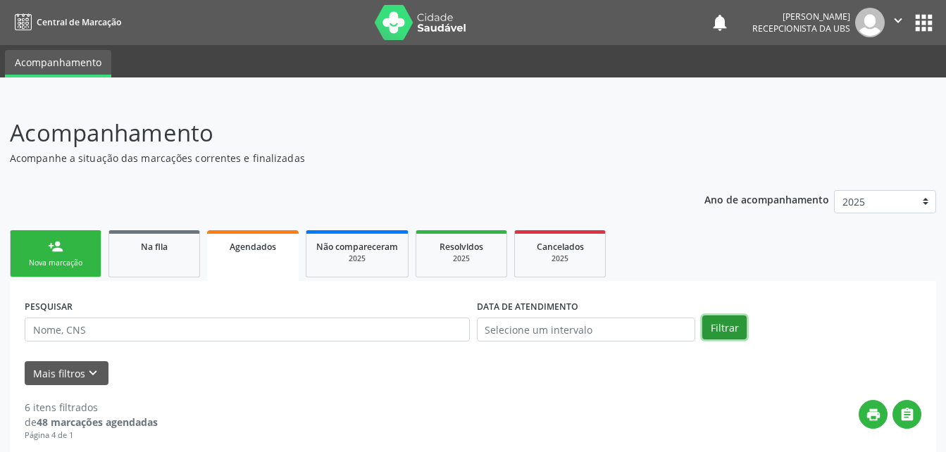
click at [739, 326] on button "Filtrar" at bounding box center [724, 327] width 44 height 24
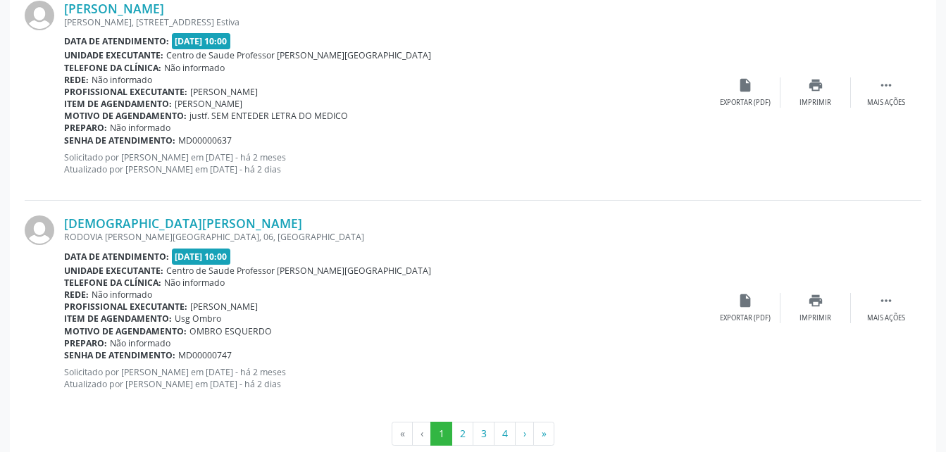
scroll to position [3268, 0]
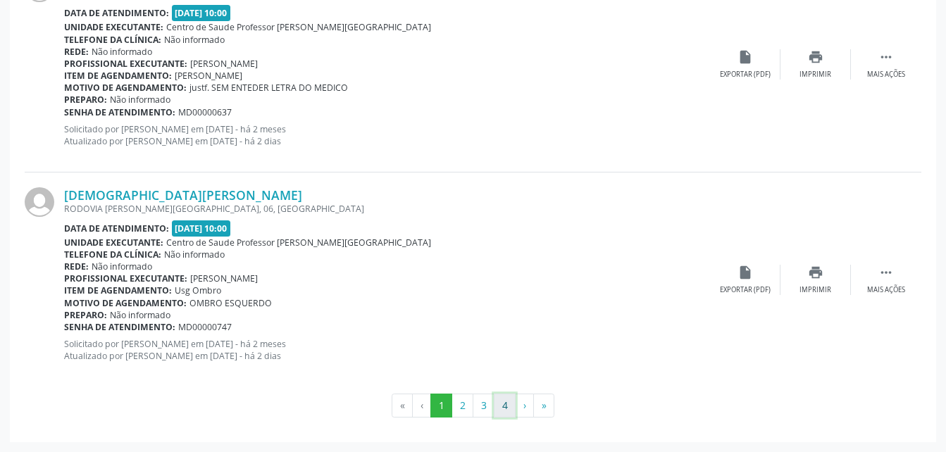
click at [499, 409] on button "4" at bounding box center [505, 406] width 22 height 24
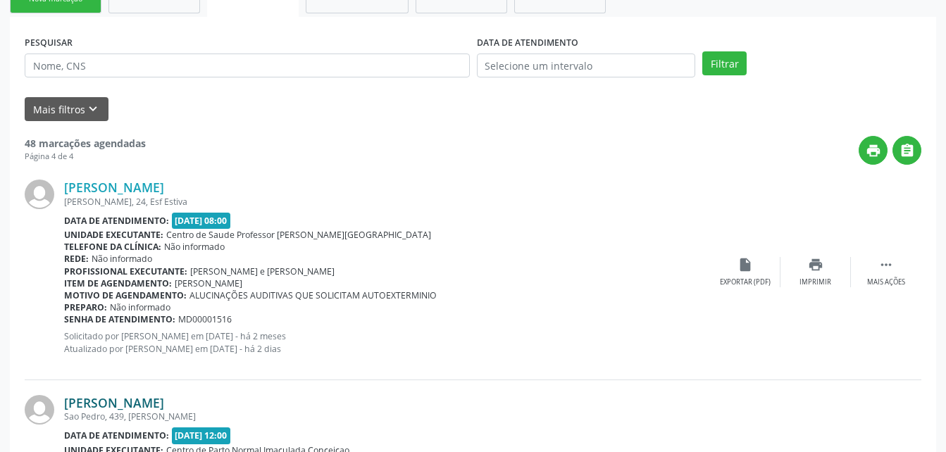
scroll to position [123, 0]
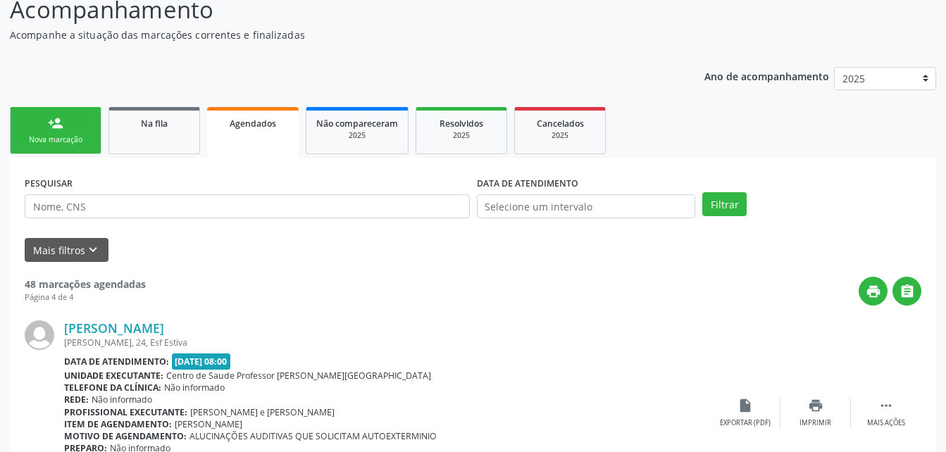
click at [77, 135] on div "Nova marcação" at bounding box center [55, 140] width 70 height 11
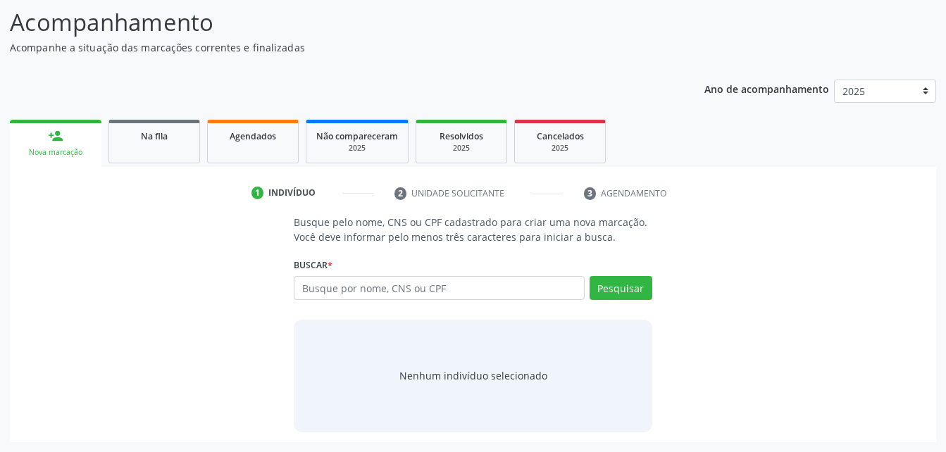
scroll to position [111, 0]
click at [338, 292] on input "text" at bounding box center [439, 288] width 290 height 24
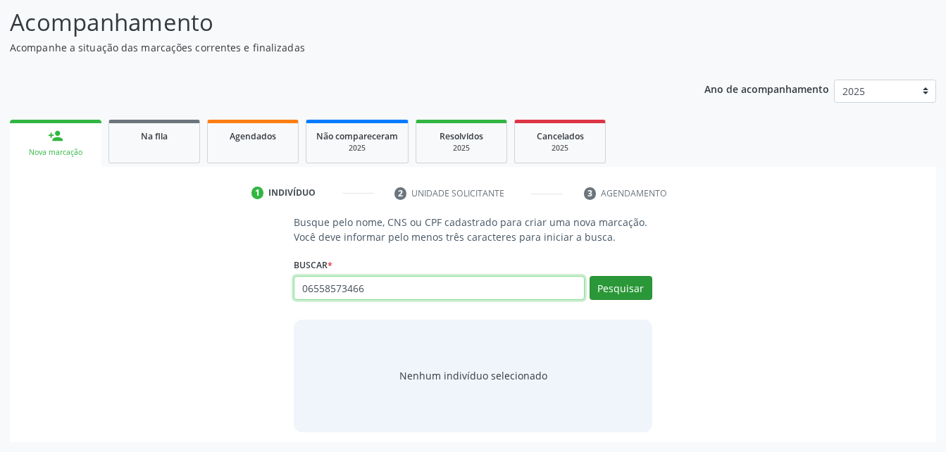
type input "06558573466"
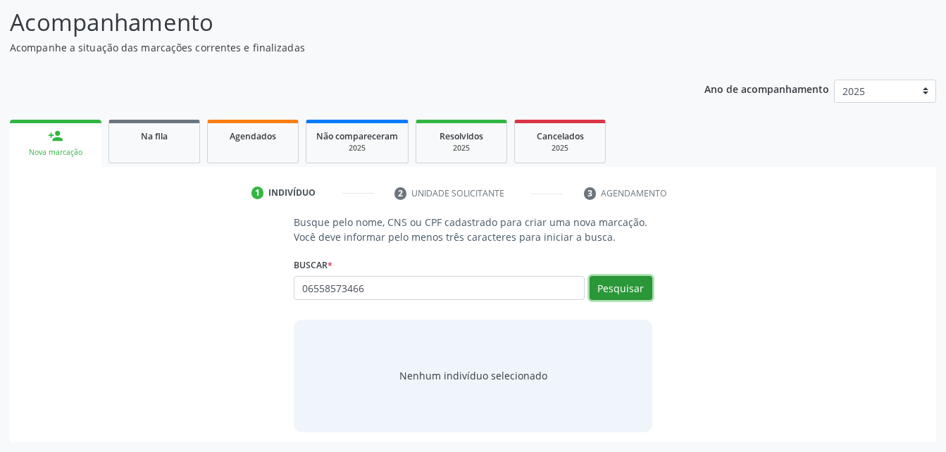
click at [604, 279] on button "Pesquisar" at bounding box center [620, 288] width 63 height 24
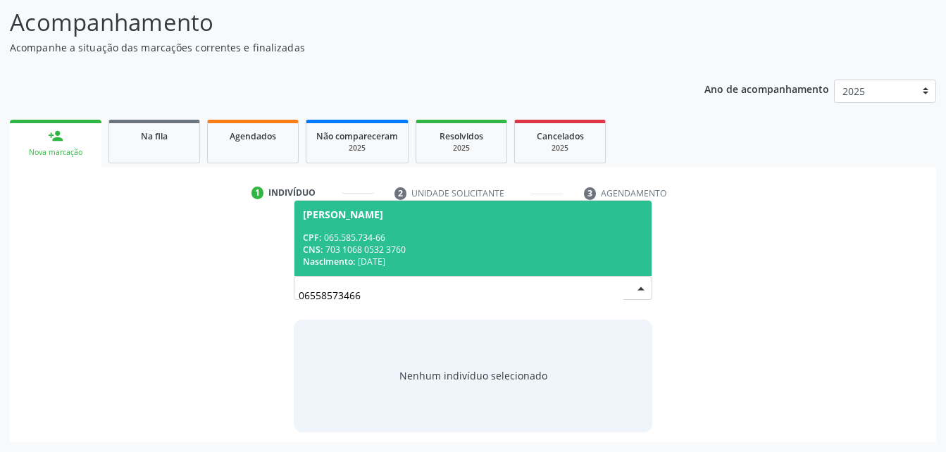
click at [523, 239] on div "CPF: 065.585.734-66" at bounding box center [472, 238] width 339 height 12
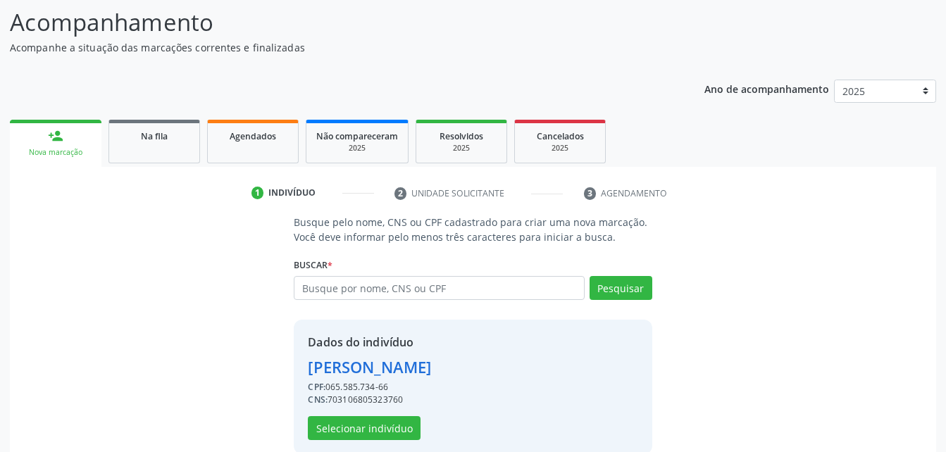
scroll to position [132, 0]
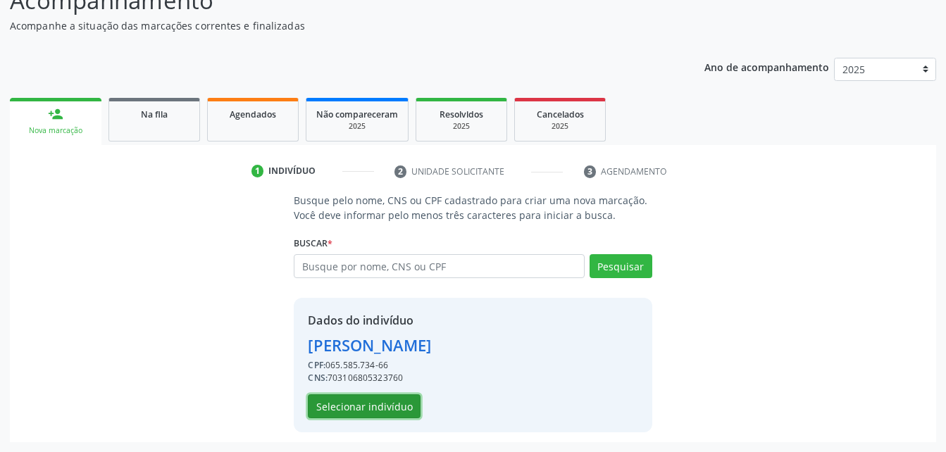
click at [401, 397] on button "Selecionar indivíduo" at bounding box center [364, 406] width 113 height 24
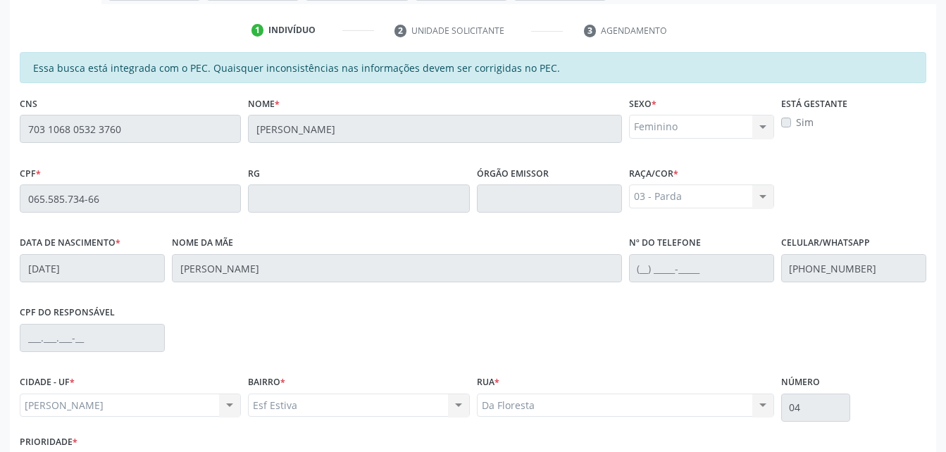
scroll to position [372, 0]
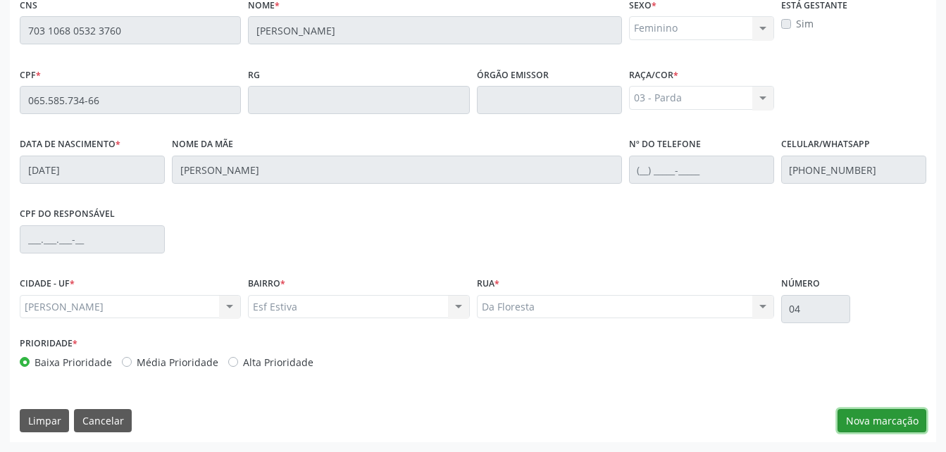
click at [904, 419] on button "Nova marcação" at bounding box center [881, 421] width 89 height 24
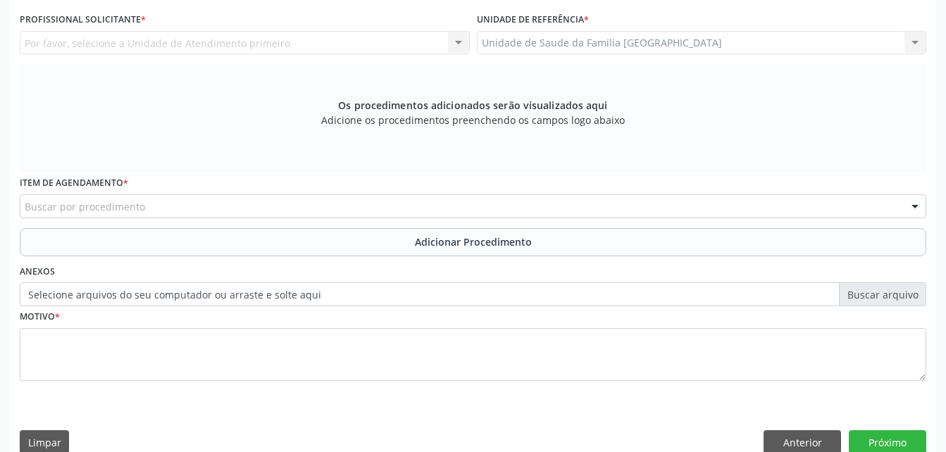
scroll to position [231, 0]
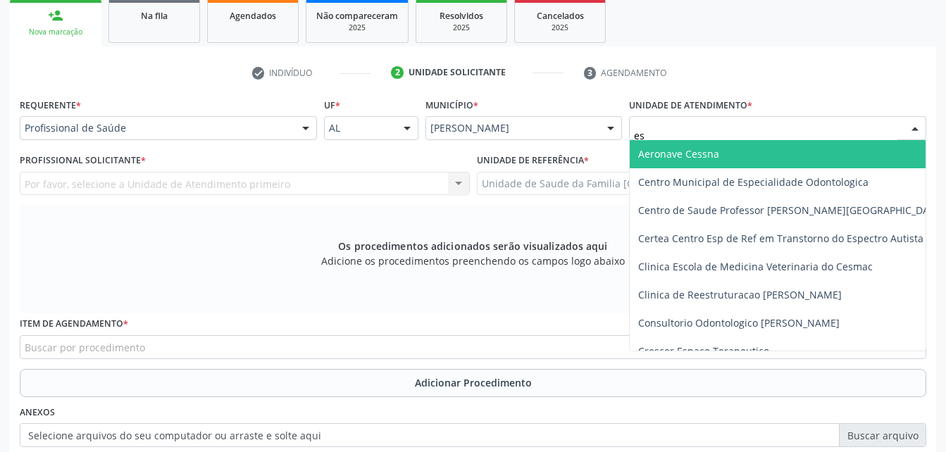
type input "est"
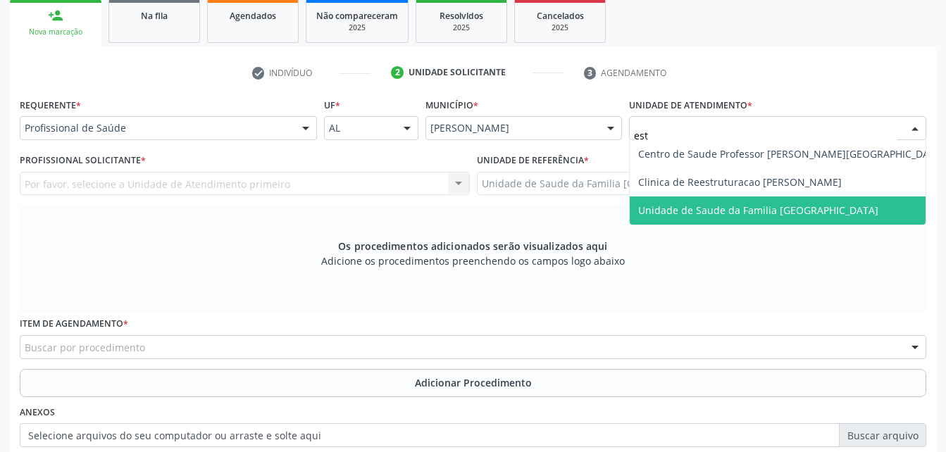
click at [800, 215] on span "Unidade de Saude da Familia [GEOGRAPHIC_DATA]" at bounding box center [758, 210] width 240 height 13
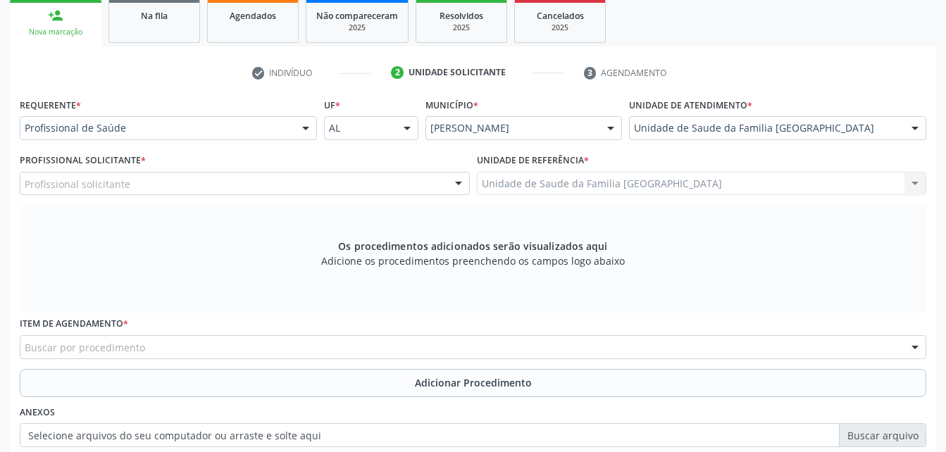
click at [380, 177] on div "Profissional solicitante" at bounding box center [245, 184] width 450 height 24
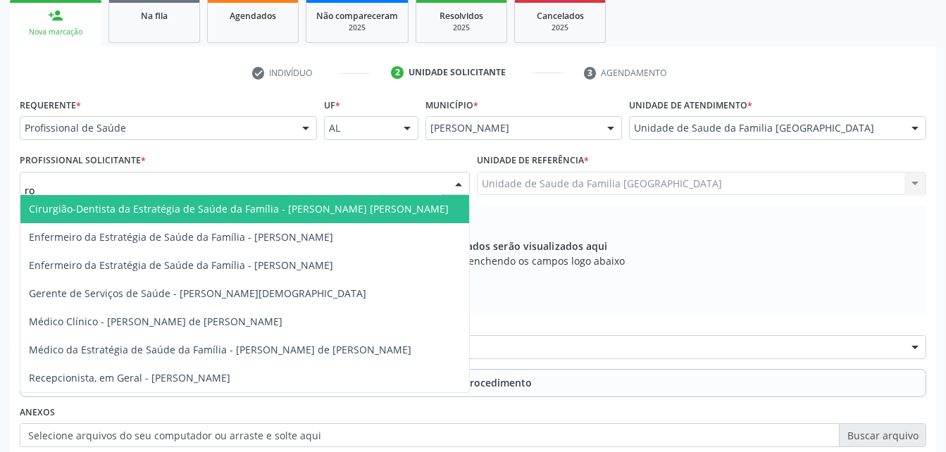
type input "rod"
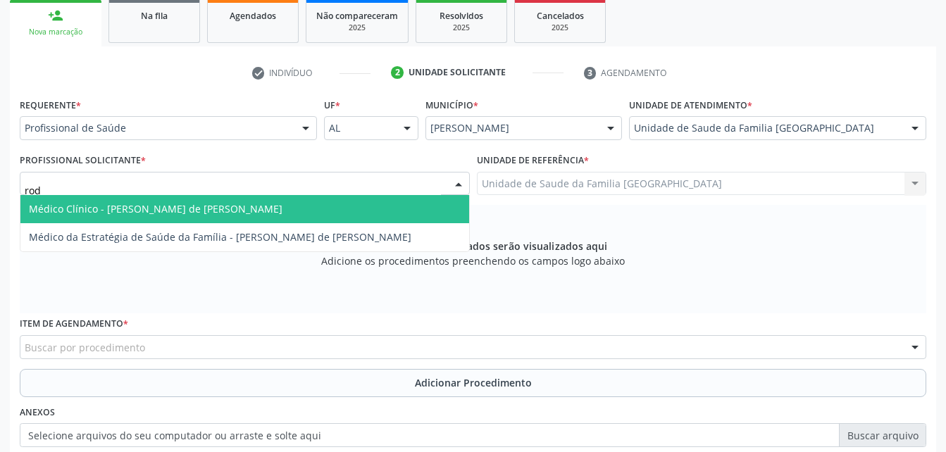
click at [375, 208] on span "Médico Clínico - [PERSON_NAME] de [PERSON_NAME]" at bounding box center [244, 209] width 449 height 28
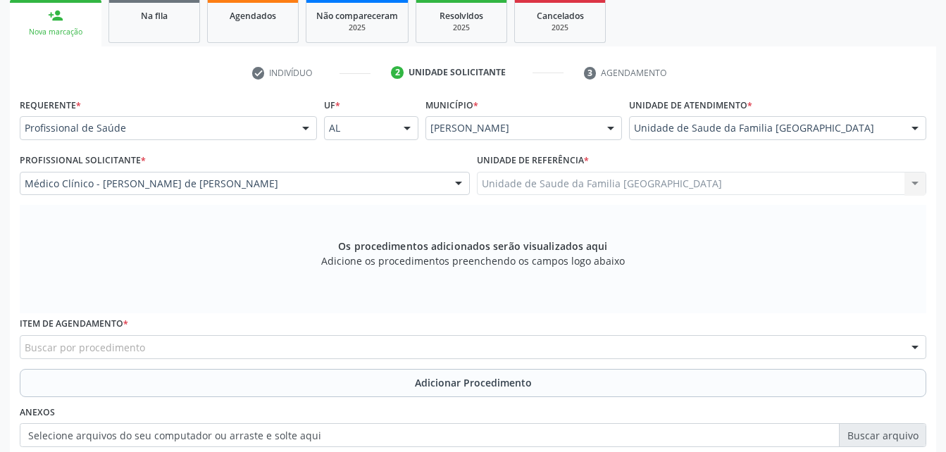
scroll to position [301, 0]
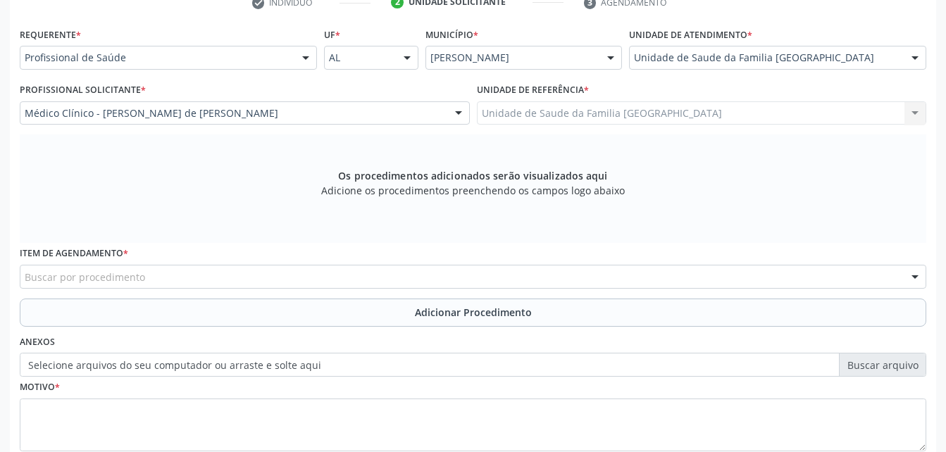
click at [392, 279] on div "Buscar por procedimento" at bounding box center [473, 277] width 906 height 24
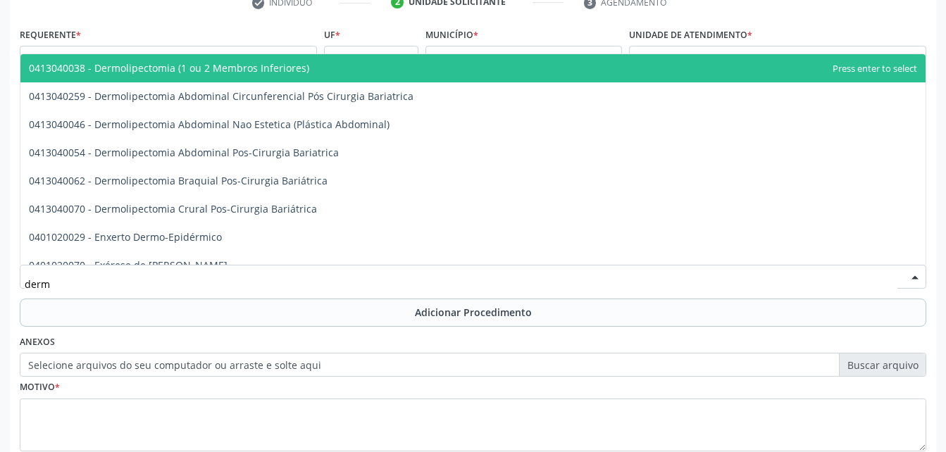
type input "derma"
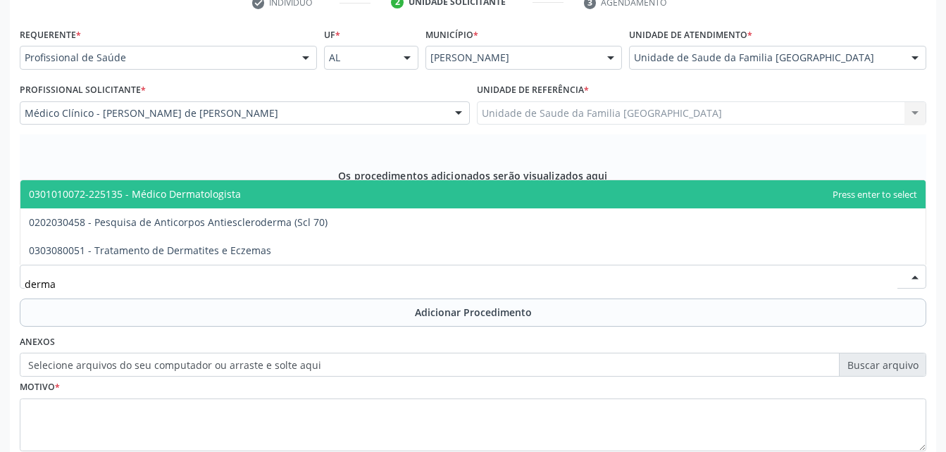
click at [321, 191] on span "0301010072-225135 - Médico Dermatologista" at bounding box center [472, 194] width 905 height 28
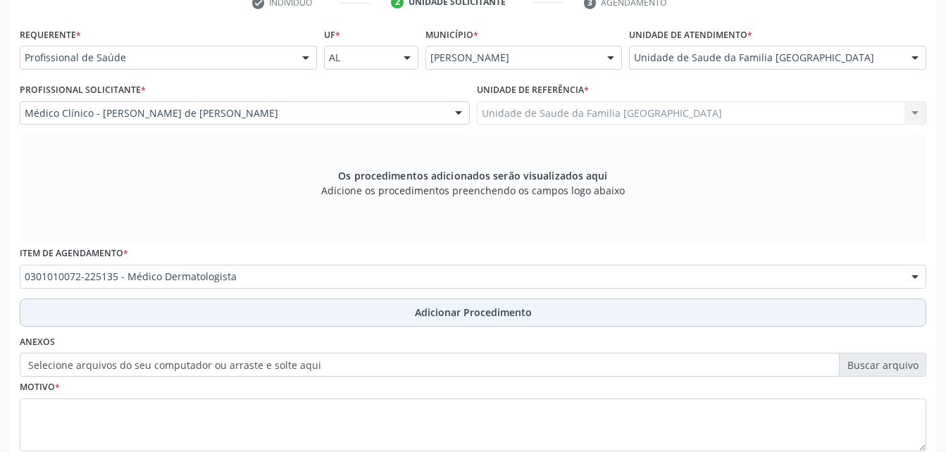
click at [396, 311] on button "Adicionar Procedimento" at bounding box center [473, 313] width 906 height 28
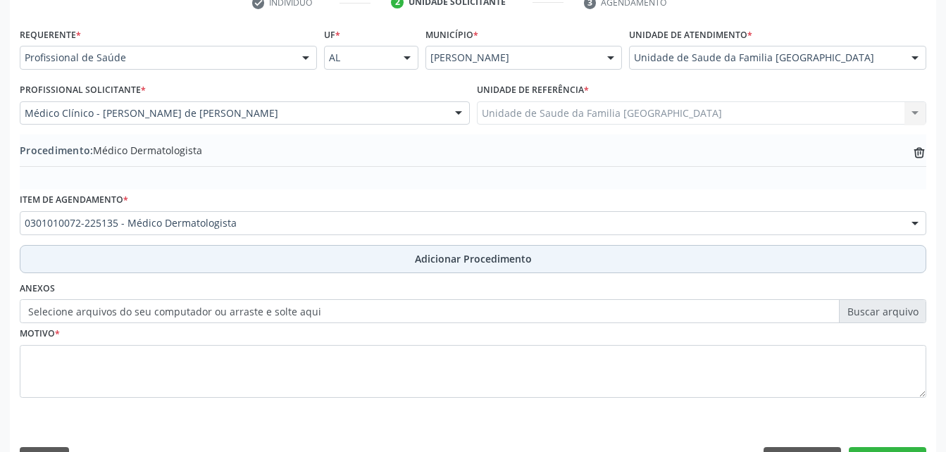
scroll to position [340, 0]
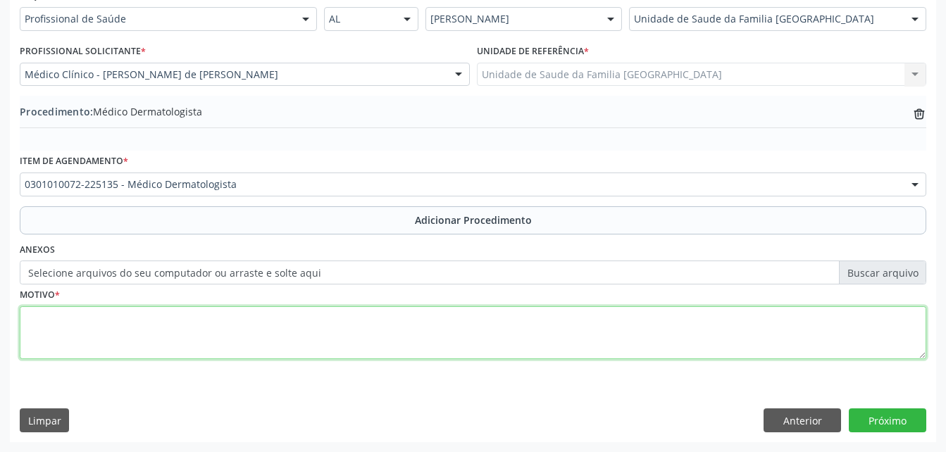
click at [392, 344] on textarea at bounding box center [473, 333] width 906 height 54
type textarea "afecção de pele"
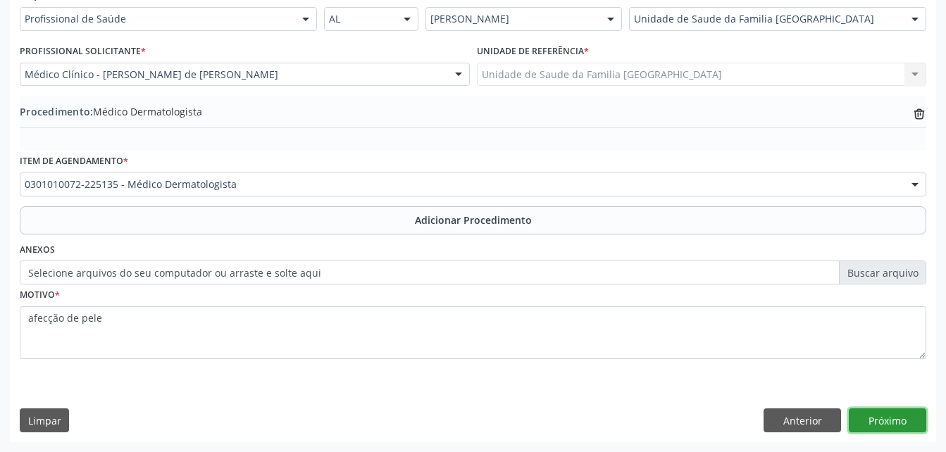
click at [897, 420] on button "Próximo" at bounding box center [887, 420] width 77 height 24
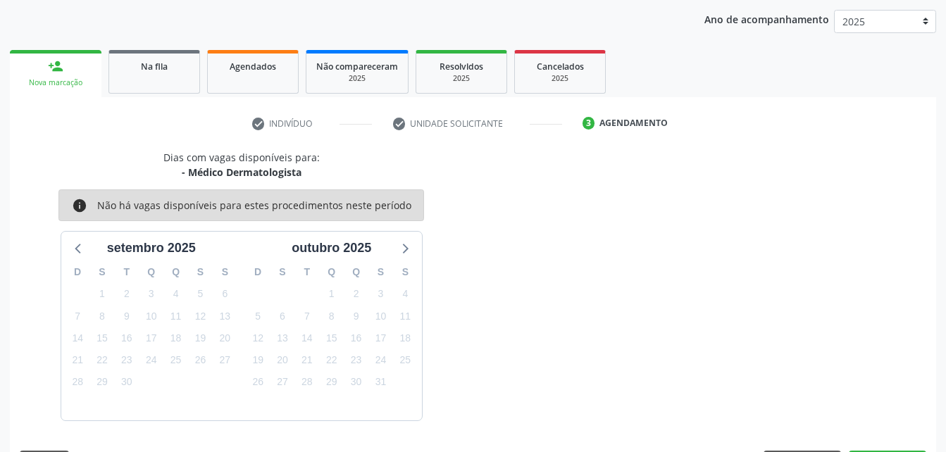
scroll to position [222, 0]
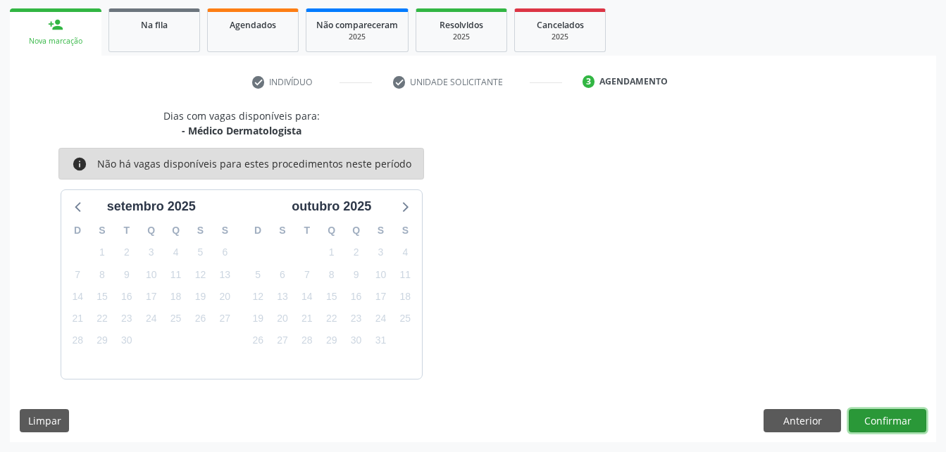
click at [897, 420] on button "Confirmar" at bounding box center [887, 421] width 77 height 24
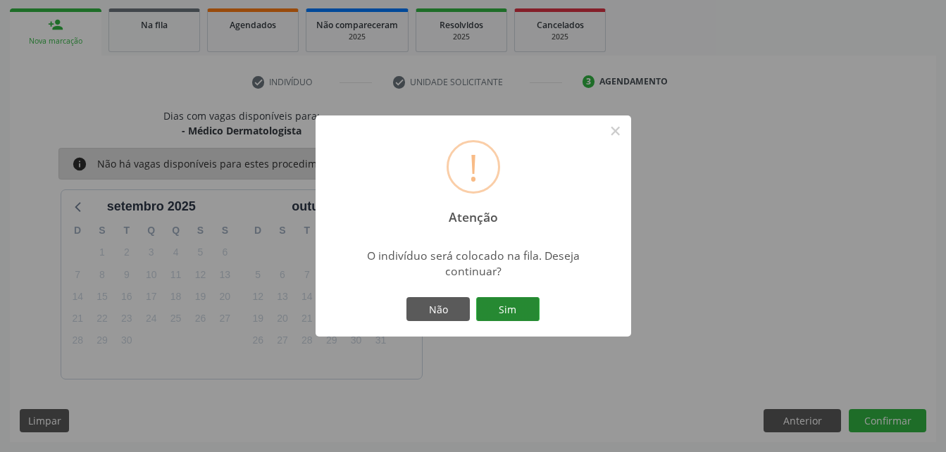
click at [511, 318] on button "Sim" at bounding box center [507, 309] width 63 height 24
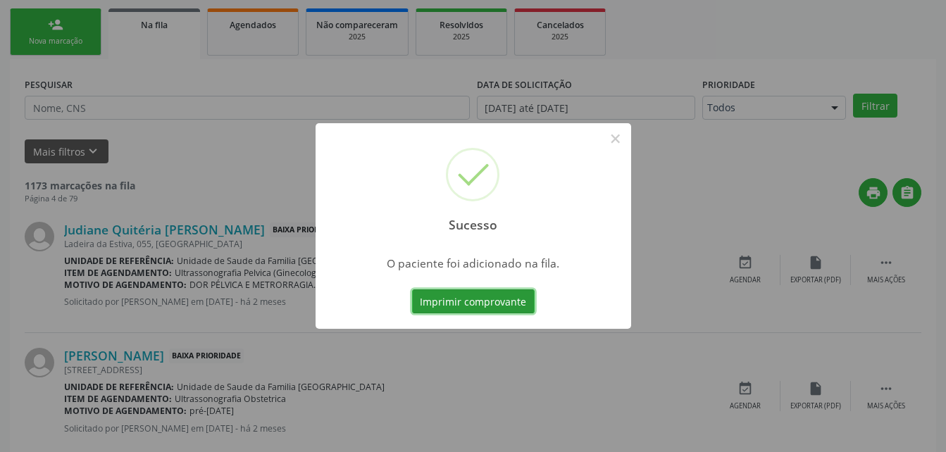
scroll to position [32, 0]
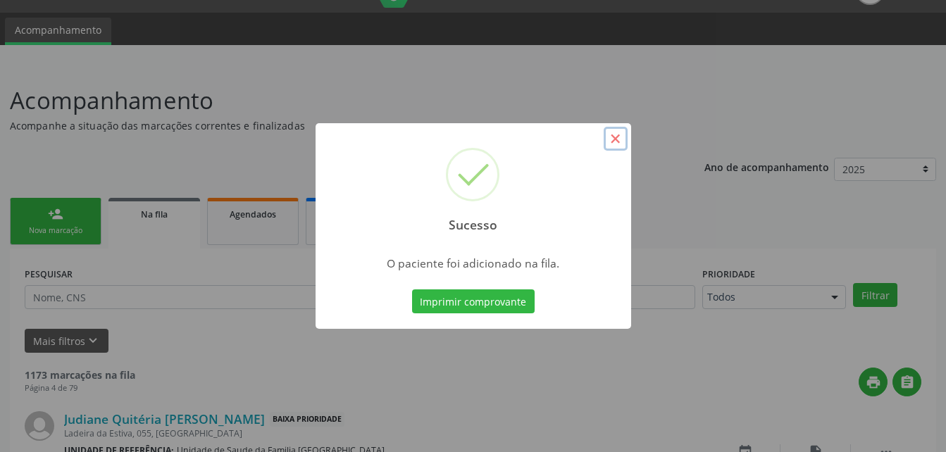
click at [618, 144] on button "×" at bounding box center [616, 139] width 24 height 24
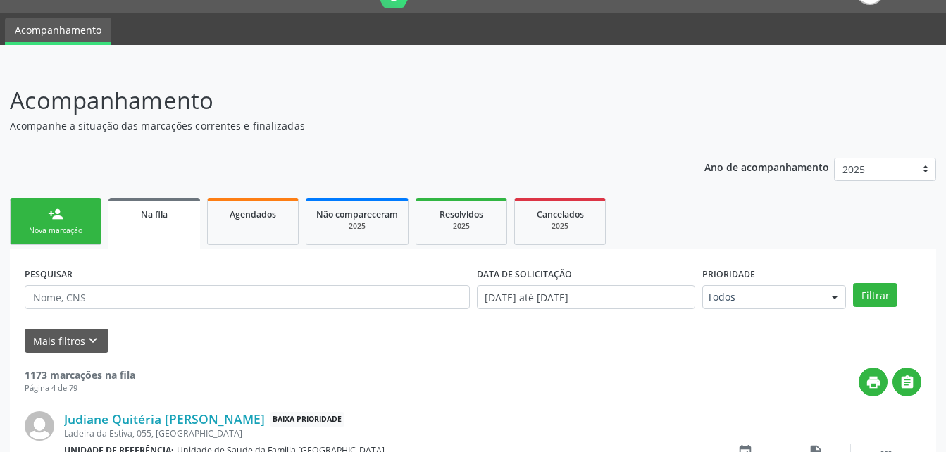
click at [75, 212] on link "person_add Nova marcação" at bounding box center [56, 221] width 92 height 47
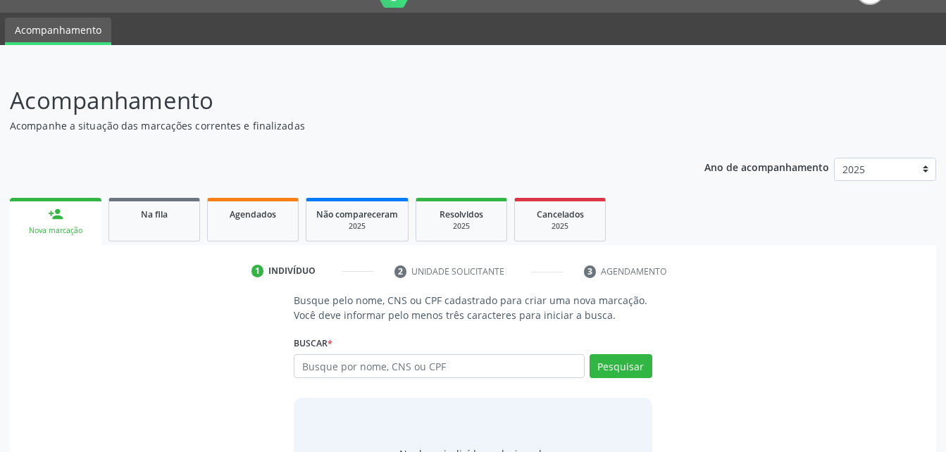
scroll to position [103, 0]
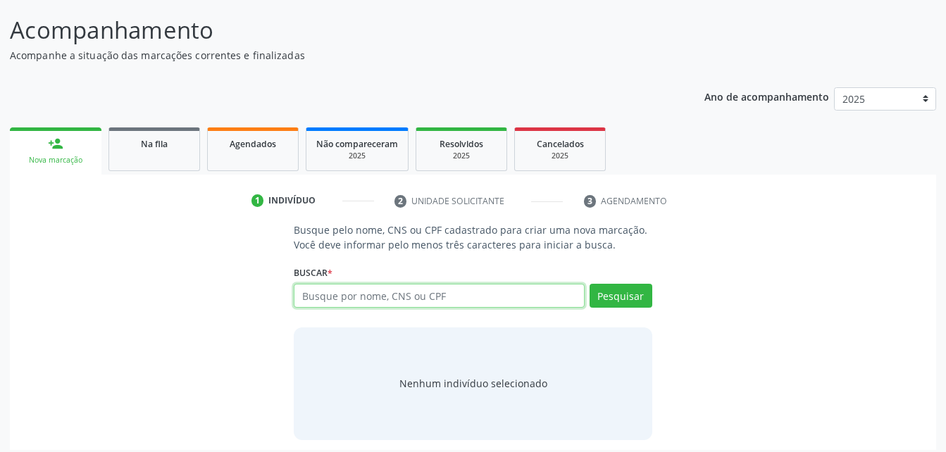
click at [368, 298] on input "text" at bounding box center [439, 296] width 290 height 24
type input "72549378415"
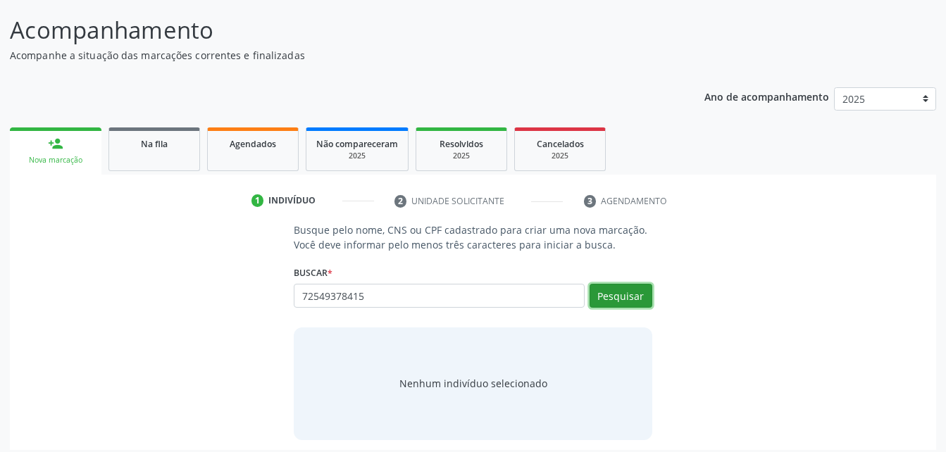
click at [626, 296] on button "Pesquisar" at bounding box center [620, 296] width 63 height 24
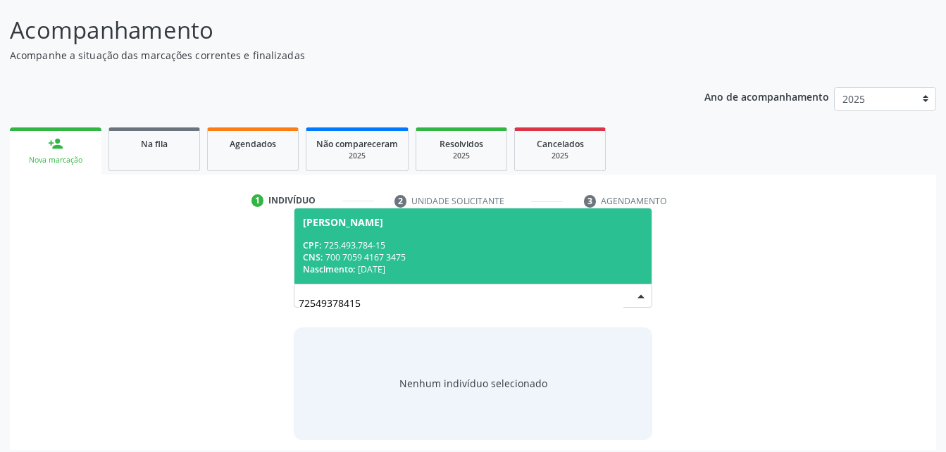
click at [396, 257] on div "CNS: 700 7059 4167 3475" at bounding box center [472, 257] width 339 height 12
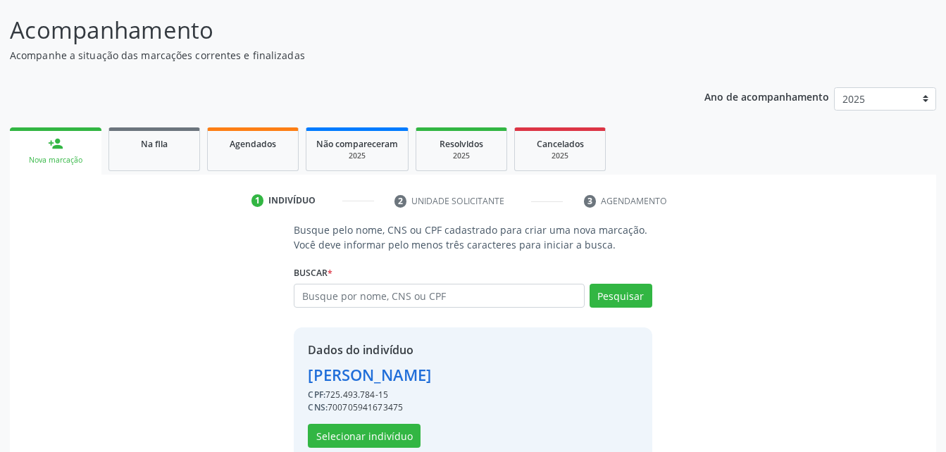
scroll to position [132, 0]
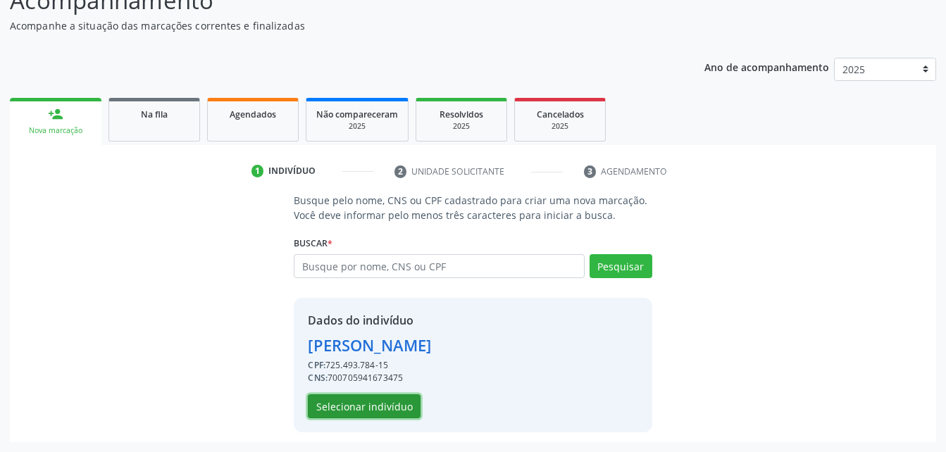
click at [368, 406] on button "Selecionar indivíduo" at bounding box center [364, 406] width 113 height 24
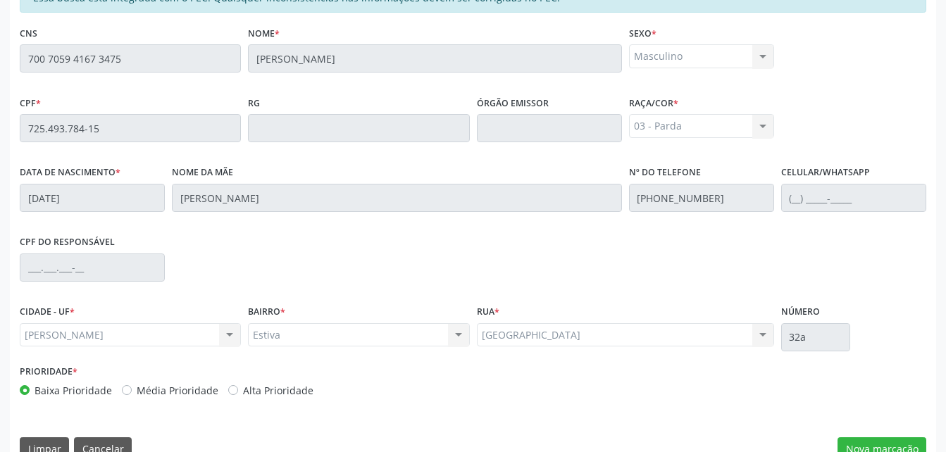
scroll to position [372, 0]
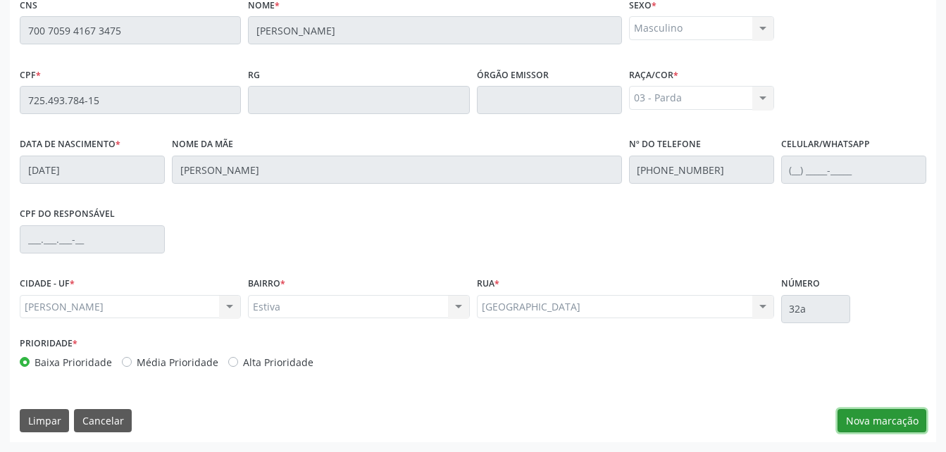
click at [880, 430] on button "Nova marcação" at bounding box center [881, 421] width 89 height 24
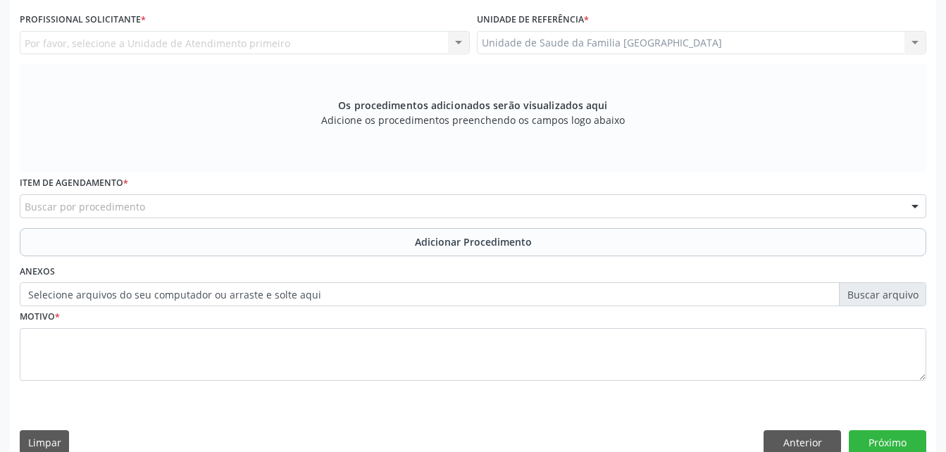
scroll to position [301, 0]
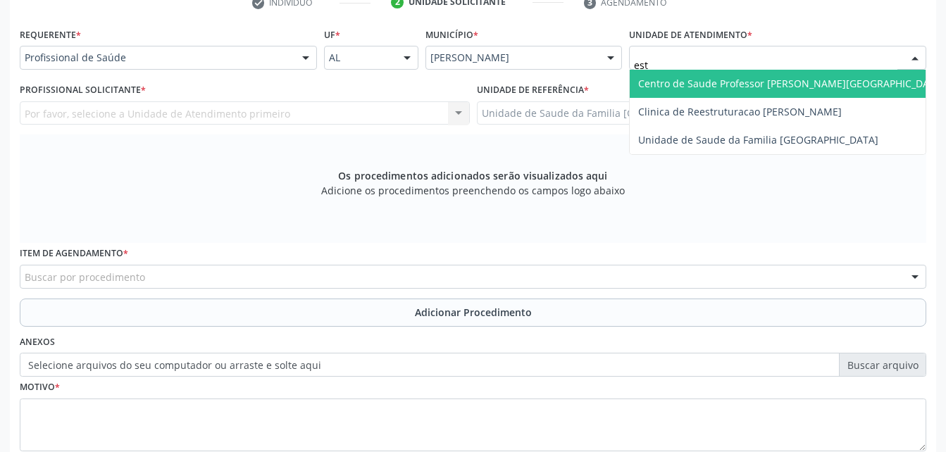
type input "esti"
click at [743, 89] on span "Unidade de Saude da Familia [GEOGRAPHIC_DATA]" at bounding box center [758, 83] width 240 height 13
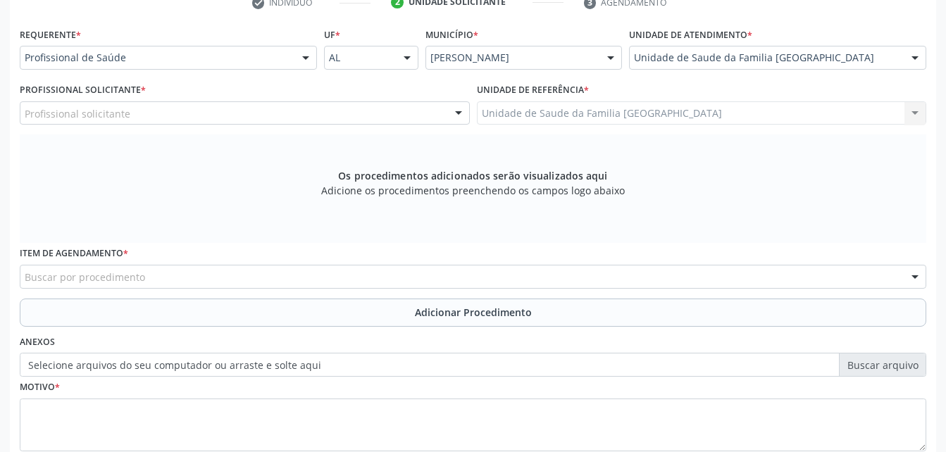
click at [291, 115] on div "Profissional solicitante" at bounding box center [245, 113] width 450 height 24
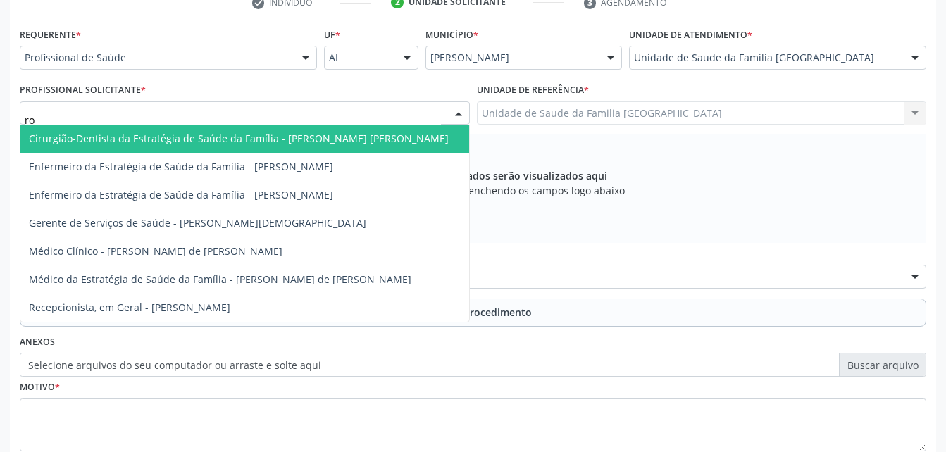
type input "rod"
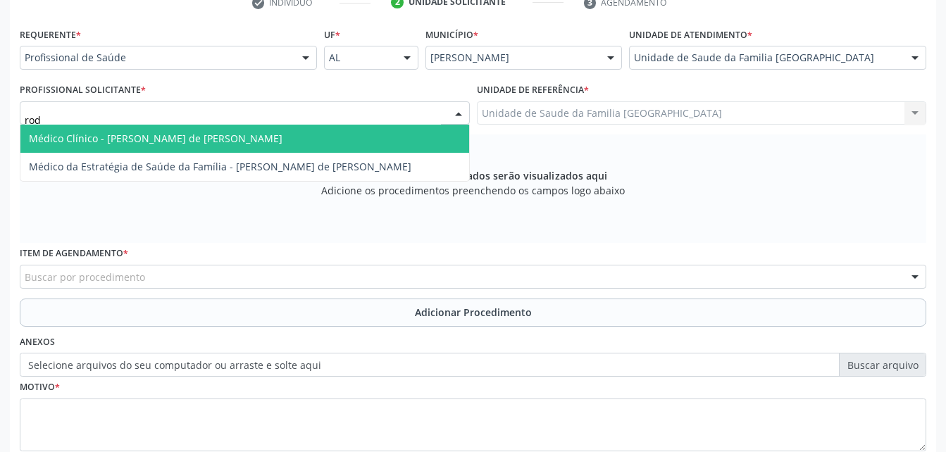
click at [292, 131] on span "Médico Clínico - [PERSON_NAME] de [PERSON_NAME]" at bounding box center [244, 139] width 449 height 28
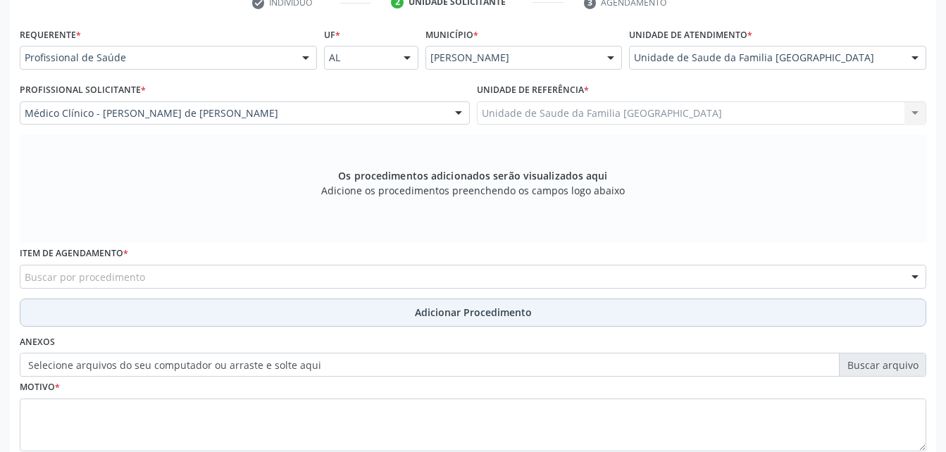
scroll to position [372, 0]
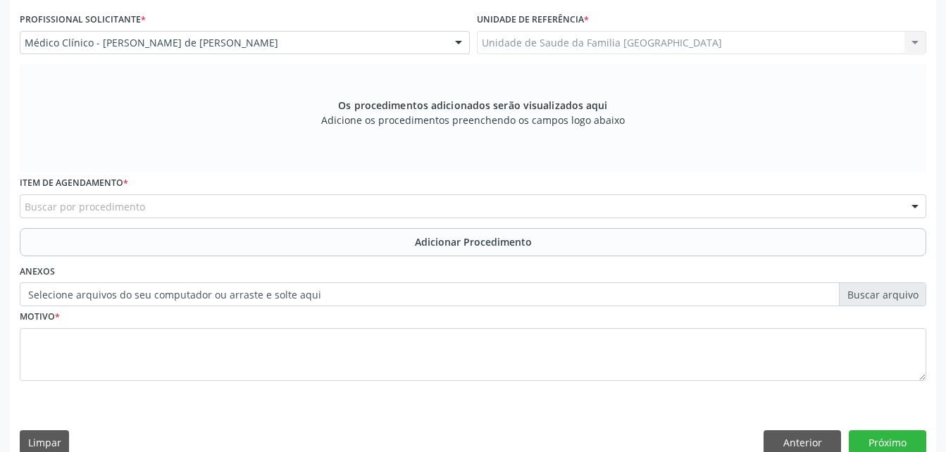
click at [328, 201] on div "Buscar por procedimento" at bounding box center [473, 206] width 906 height 24
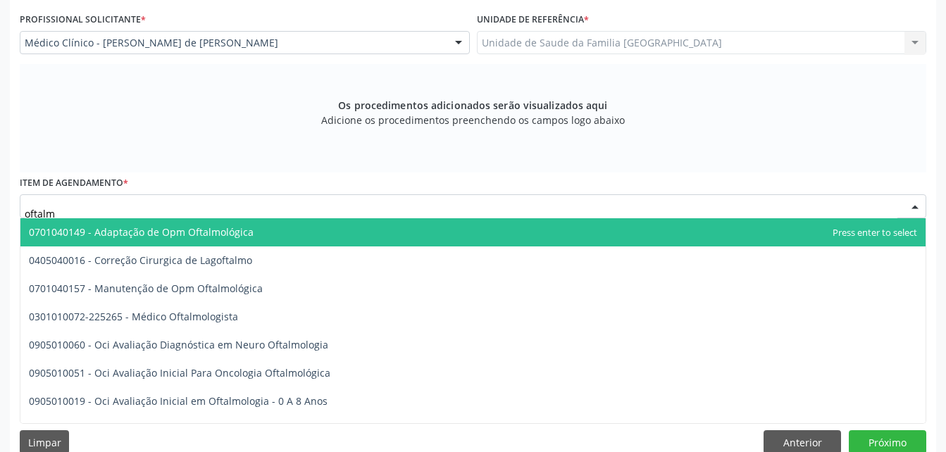
type input "oftalmo"
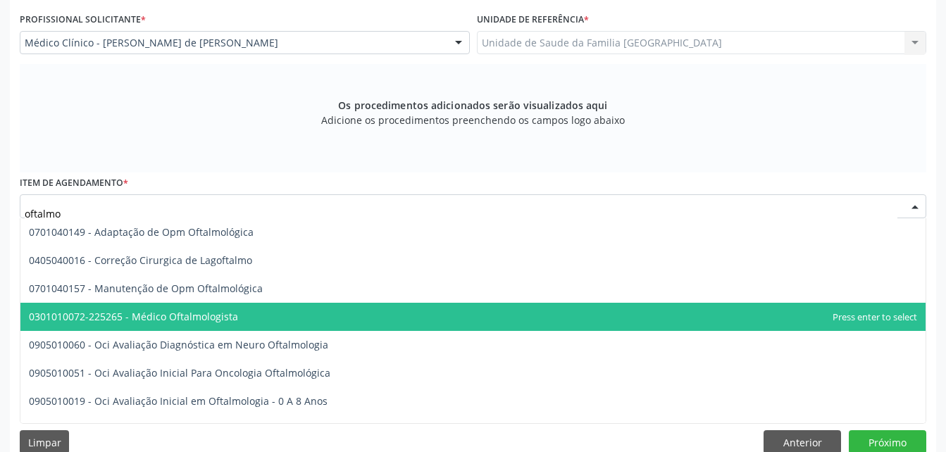
click at [353, 317] on span "0301010072-225265 - Médico Oftalmologista" at bounding box center [472, 317] width 905 height 28
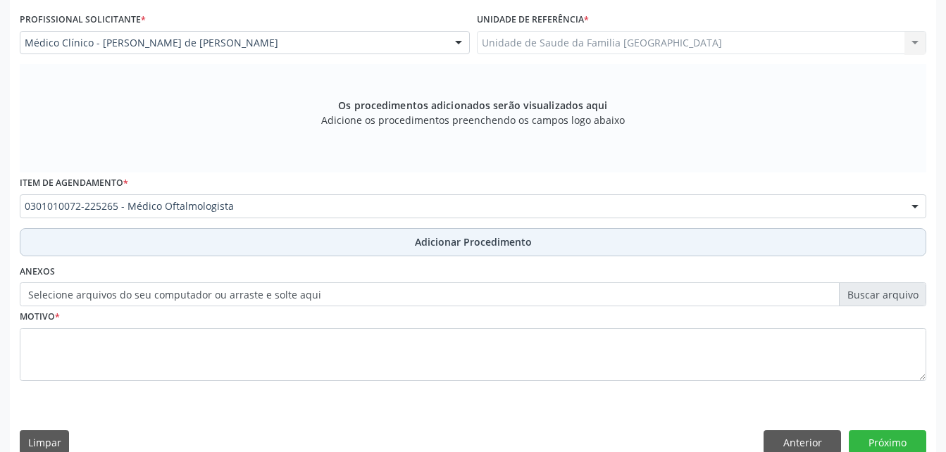
click at [355, 243] on button "Adicionar Procedimento" at bounding box center [473, 242] width 906 height 28
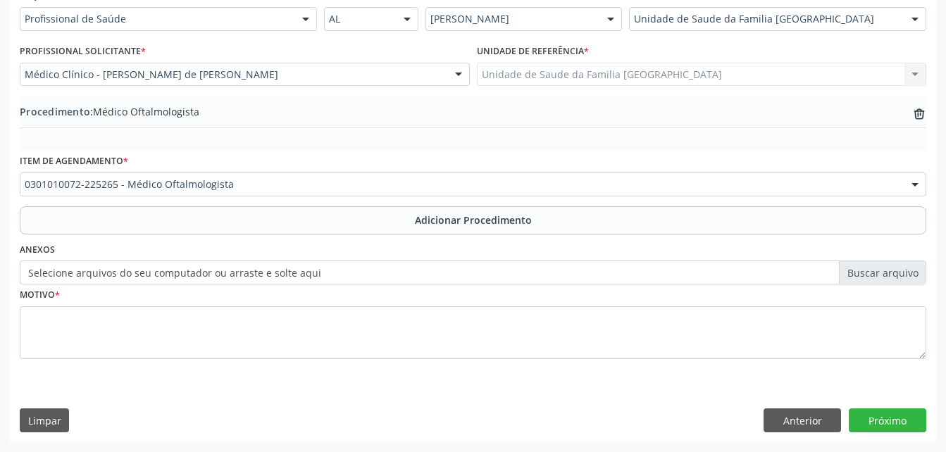
scroll to position [340, 0]
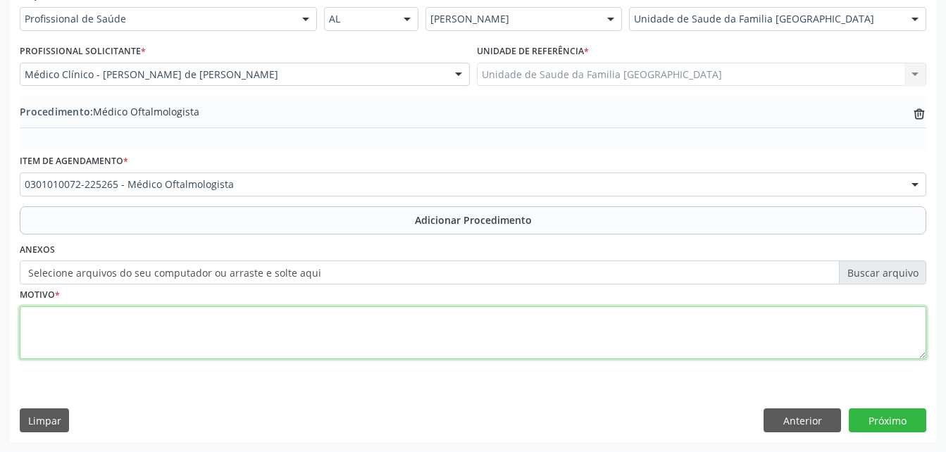
click at [386, 349] on textarea at bounding box center [473, 333] width 906 height 54
type textarea "disturbio visual"
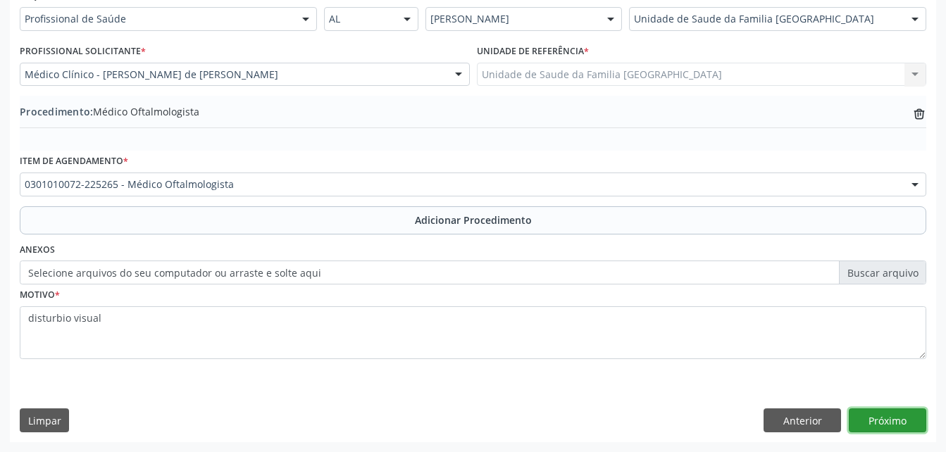
click at [879, 416] on button "Próximo" at bounding box center [887, 420] width 77 height 24
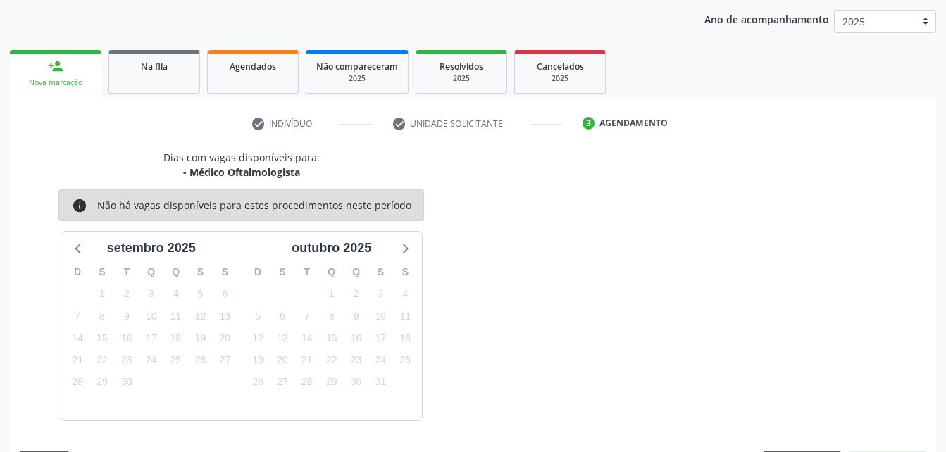
scroll to position [222, 0]
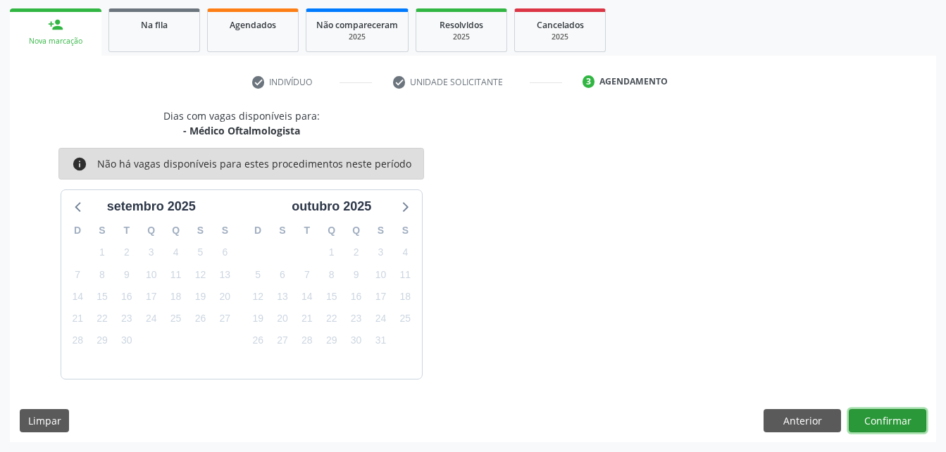
click at [879, 416] on button "Confirmar" at bounding box center [887, 421] width 77 height 24
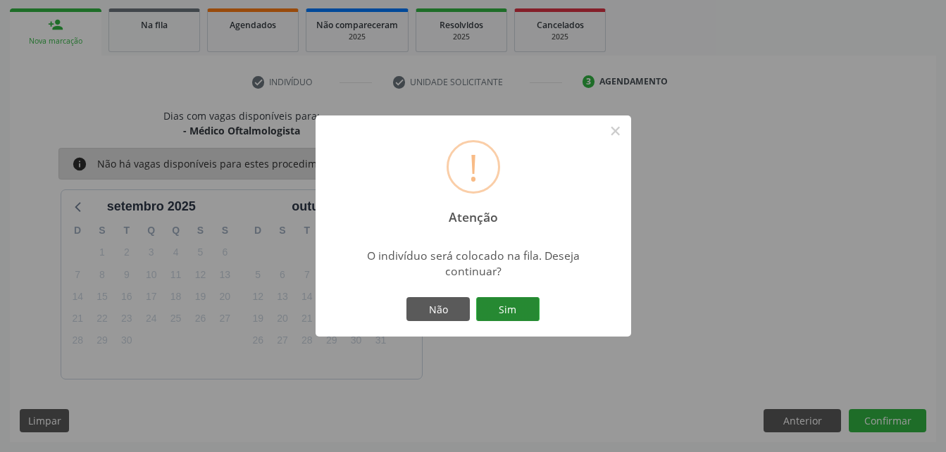
click at [513, 309] on button "Sim" at bounding box center [507, 309] width 63 height 24
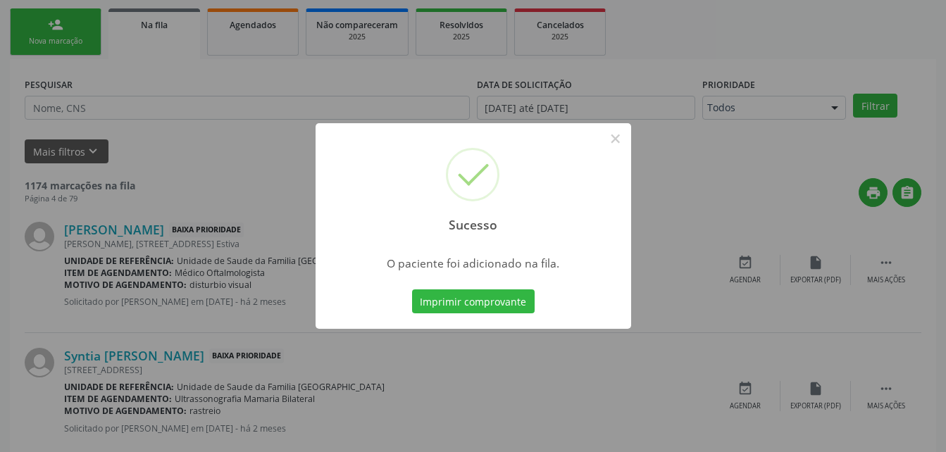
scroll to position [32, 0]
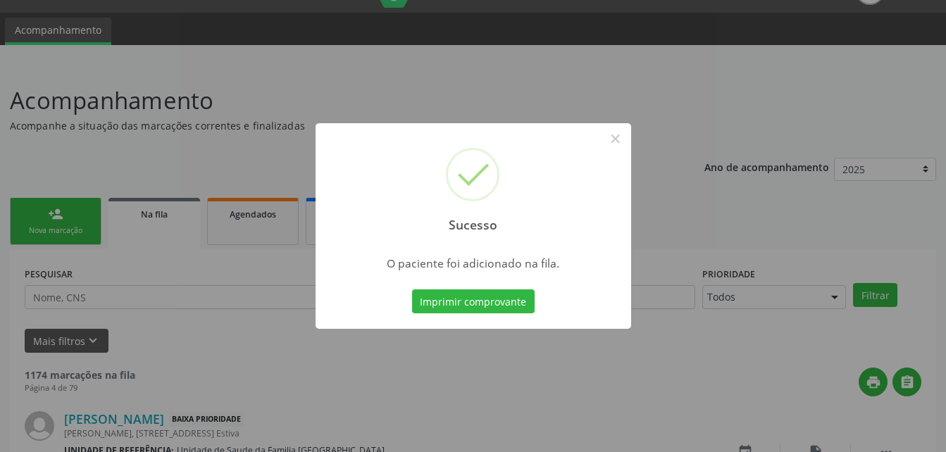
click at [58, 237] on div "Sucesso × O paciente foi adicionado na fila. Imprimir comprovante Cancel" at bounding box center [473, 226] width 946 height 452
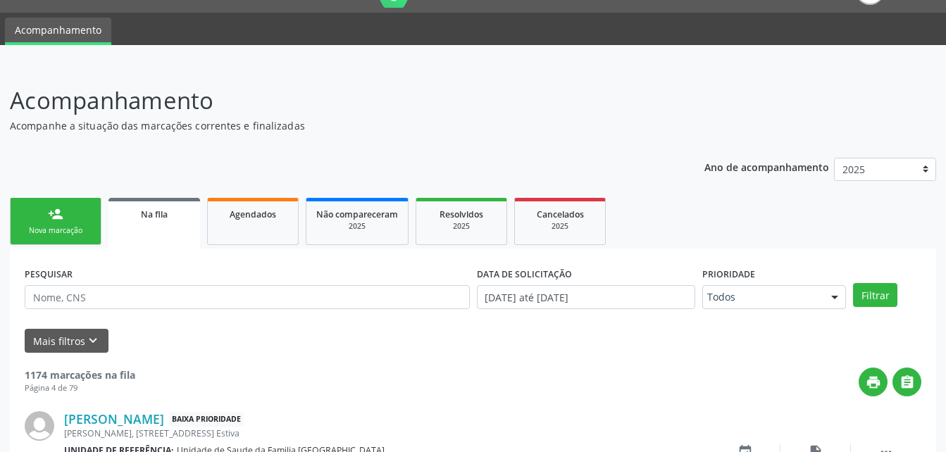
click at [56, 223] on link "person_add Nova marcação" at bounding box center [56, 221] width 92 height 47
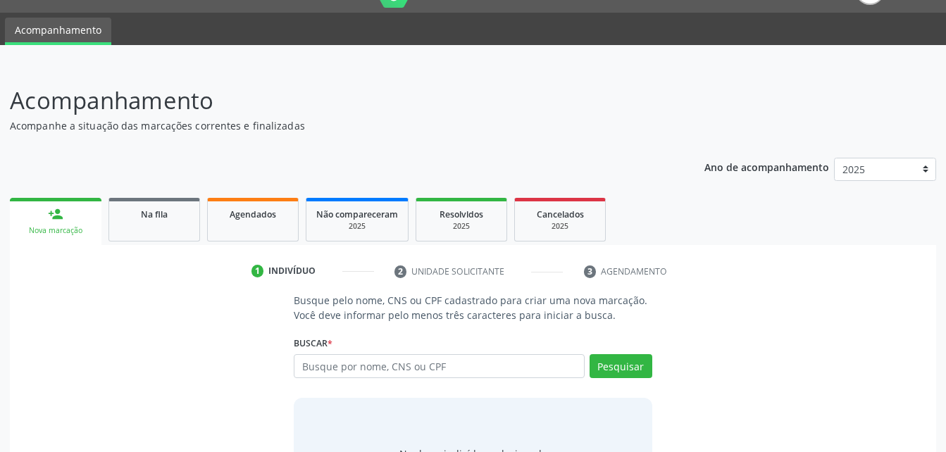
scroll to position [103, 0]
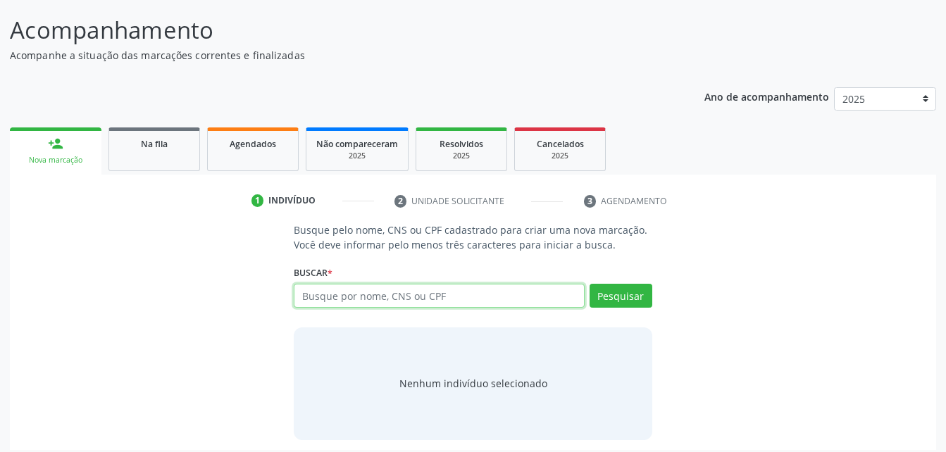
click at [418, 296] on input "text" at bounding box center [439, 296] width 290 height 24
type input "706906158774036"
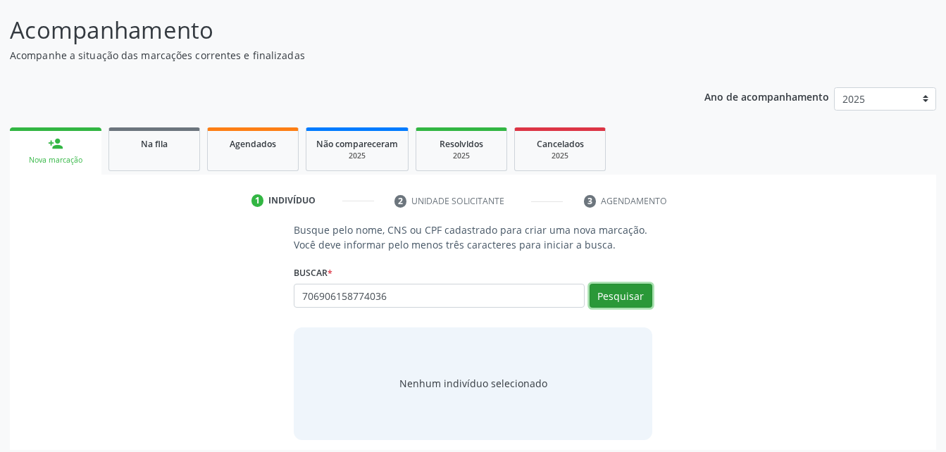
click at [631, 295] on button "Pesquisar" at bounding box center [620, 296] width 63 height 24
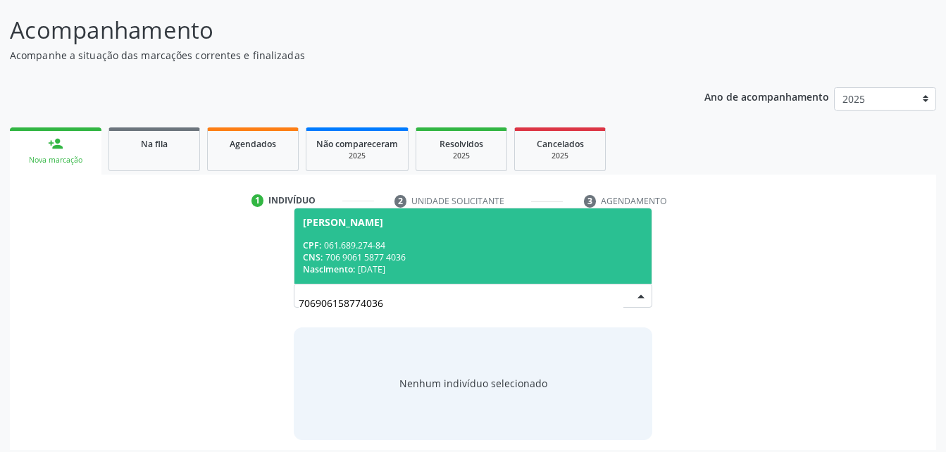
click at [401, 248] on div "CPF: 061.689.274-84" at bounding box center [472, 245] width 339 height 12
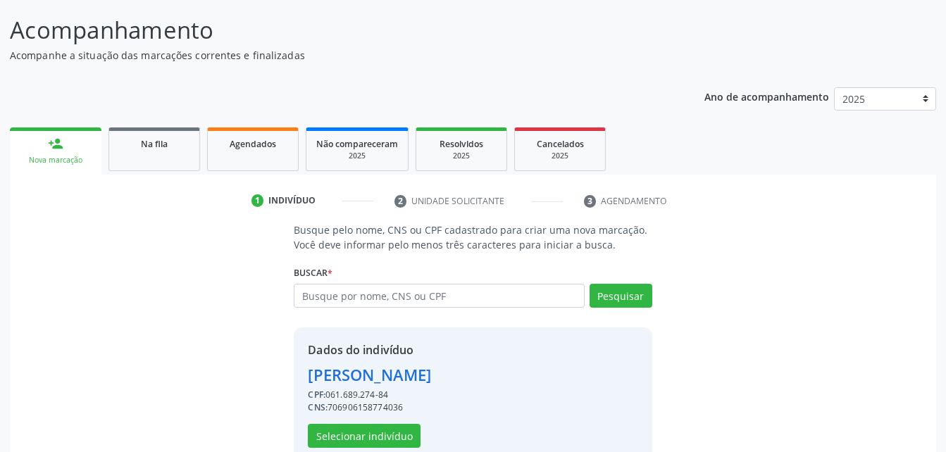
scroll to position [132, 0]
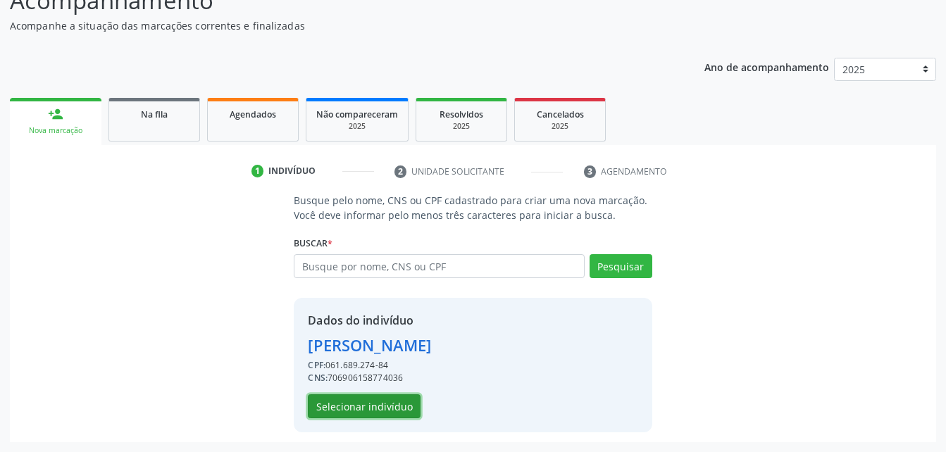
click at [351, 406] on button "Selecionar indivíduo" at bounding box center [364, 406] width 113 height 24
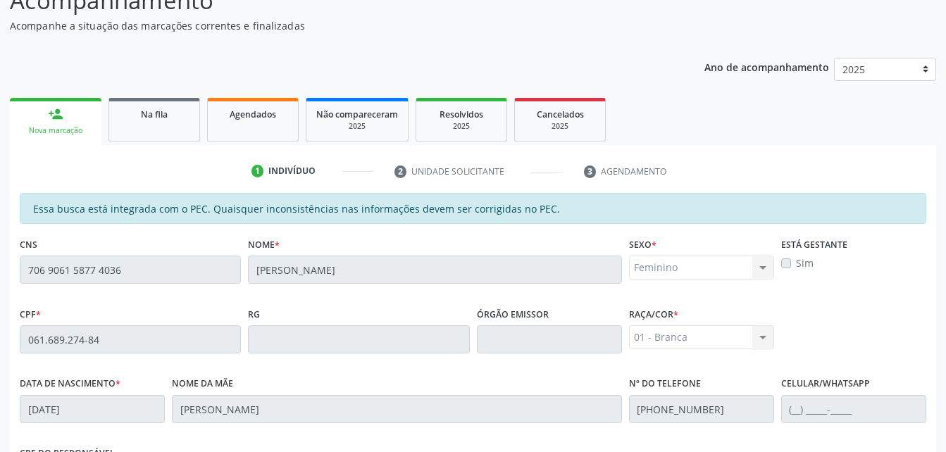
scroll to position [372, 0]
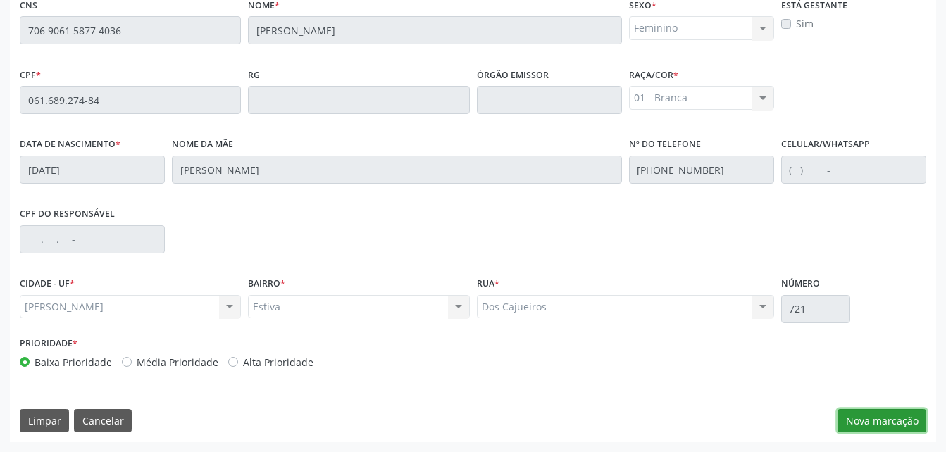
click at [859, 421] on button "Nova marcação" at bounding box center [881, 421] width 89 height 24
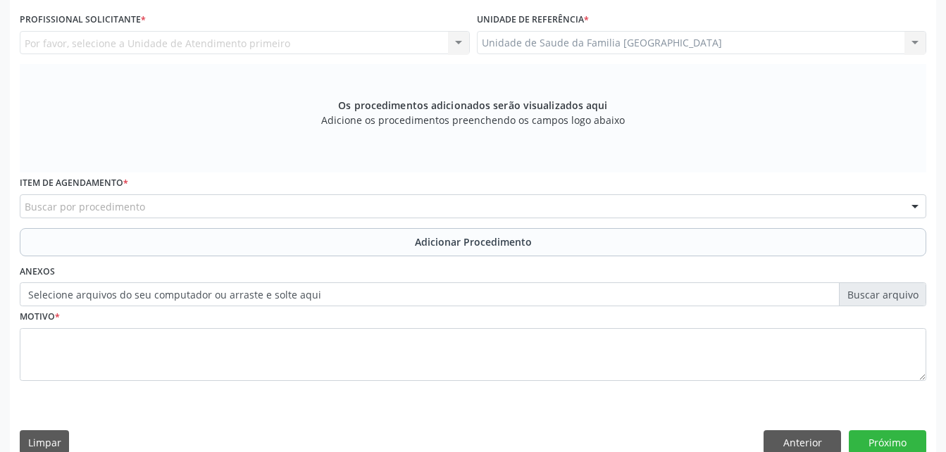
scroll to position [231, 0]
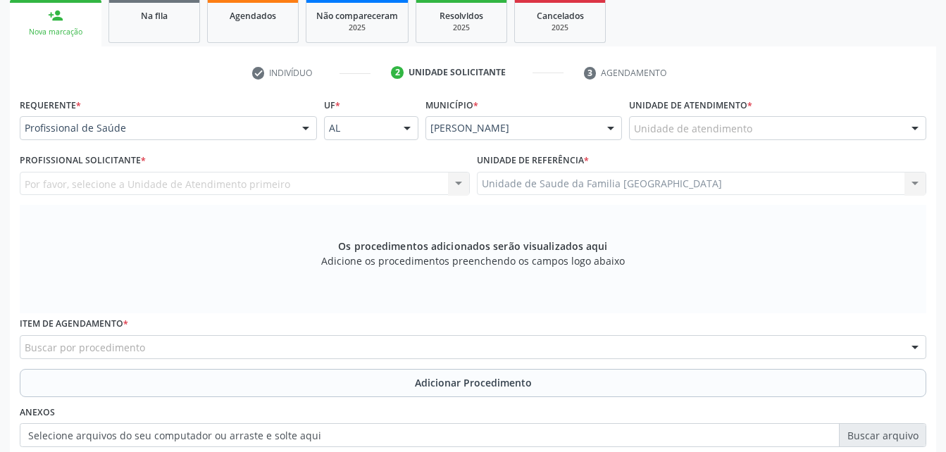
click at [775, 125] on div "Unidade de atendimento" at bounding box center [777, 128] width 297 height 24
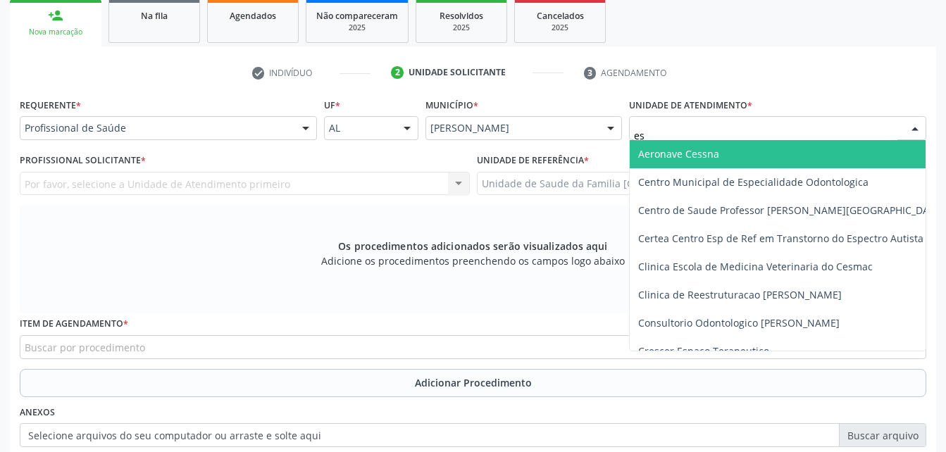
type input "est"
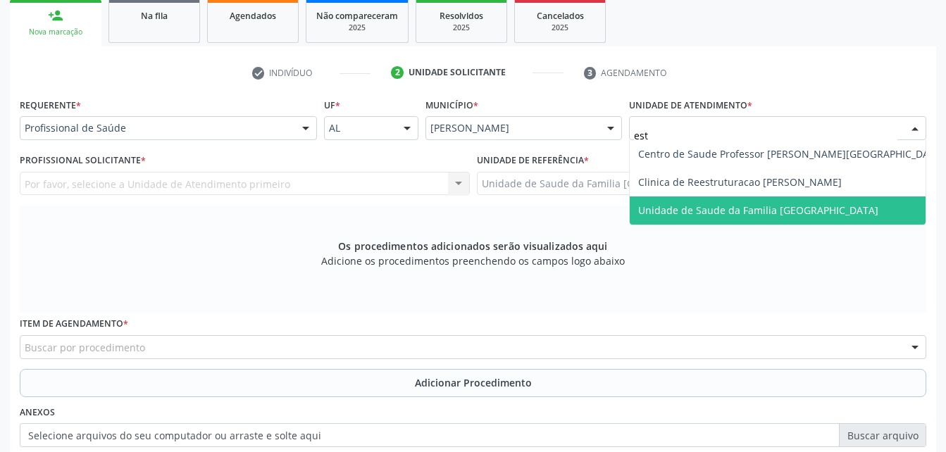
click at [806, 206] on span "Unidade de Saude da Familia [GEOGRAPHIC_DATA]" at bounding box center [758, 210] width 240 height 13
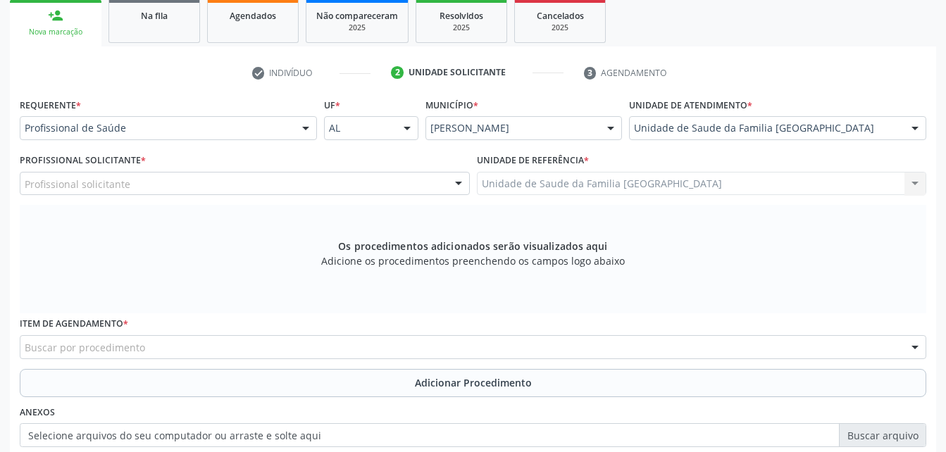
click at [325, 181] on div "Profissional solicitante" at bounding box center [245, 184] width 450 height 24
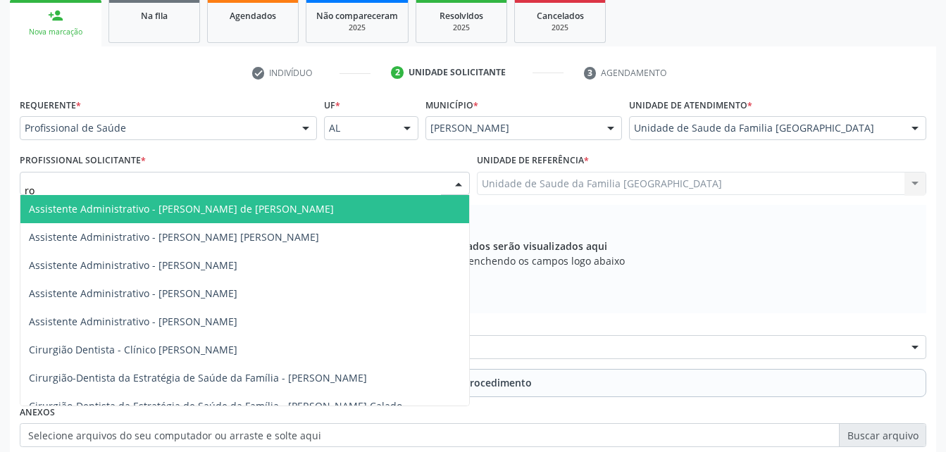
type input "rod"
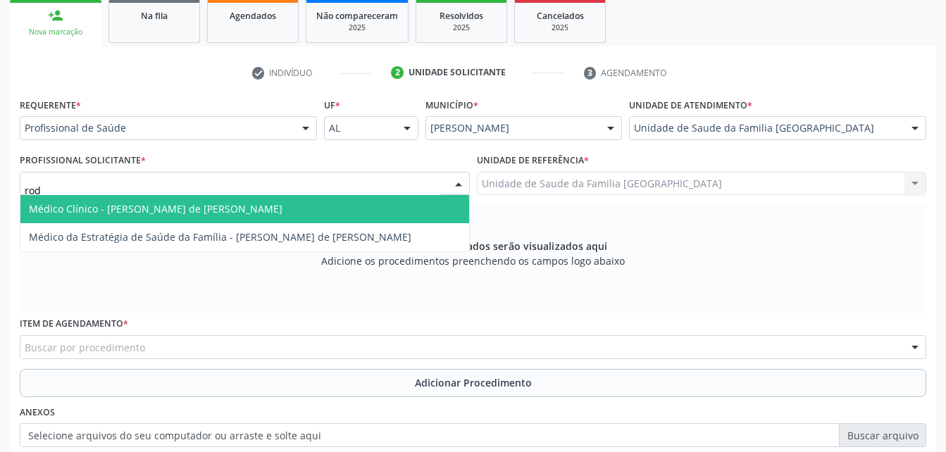
click at [351, 206] on span "Médico Clínico - [PERSON_NAME] de [PERSON_NAME]" at bounding box center [244, 209] width 449 height 28
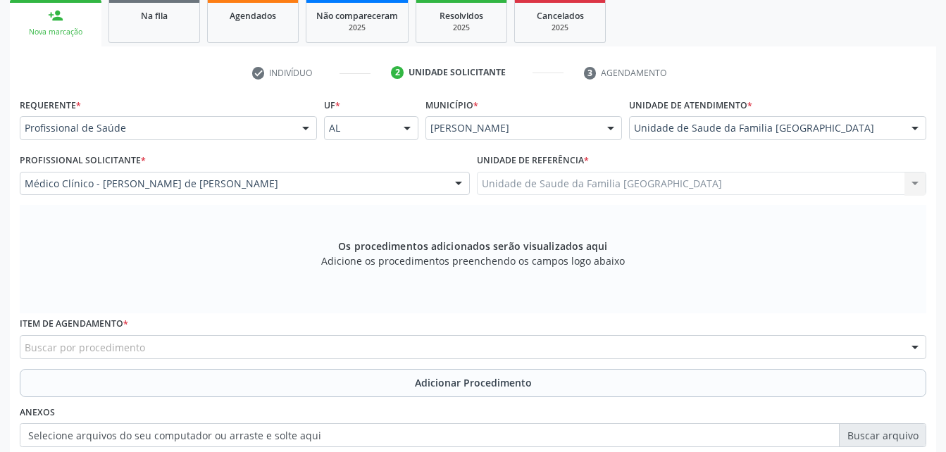
scroll to position [372, 0]
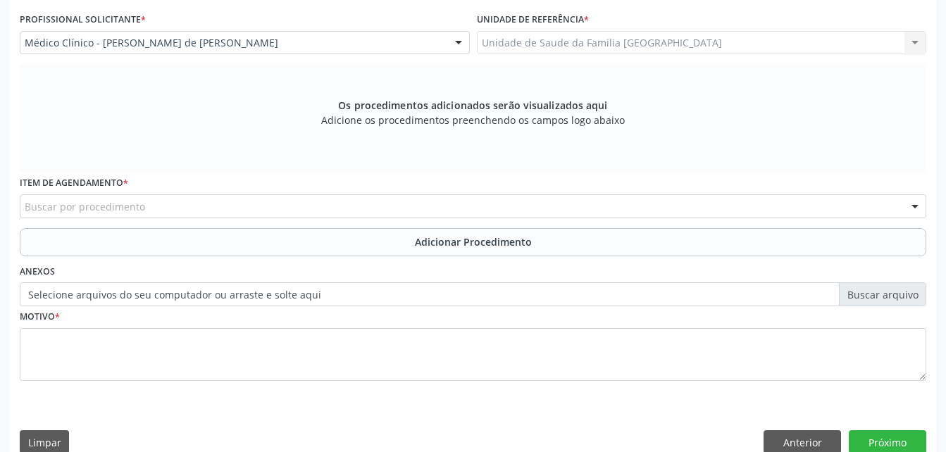
click at [306, 208] on div "Buscar por procedimento" at bounding box center [473, 206] width 906 height 24
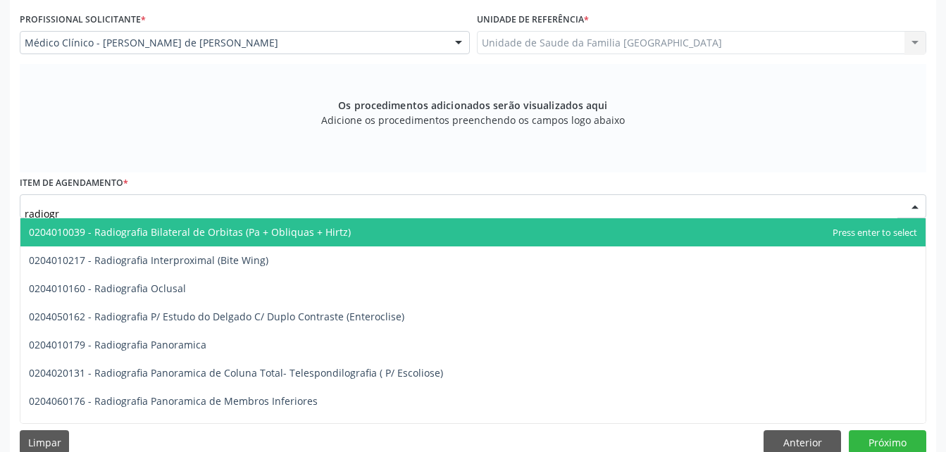
type input "radiogra"
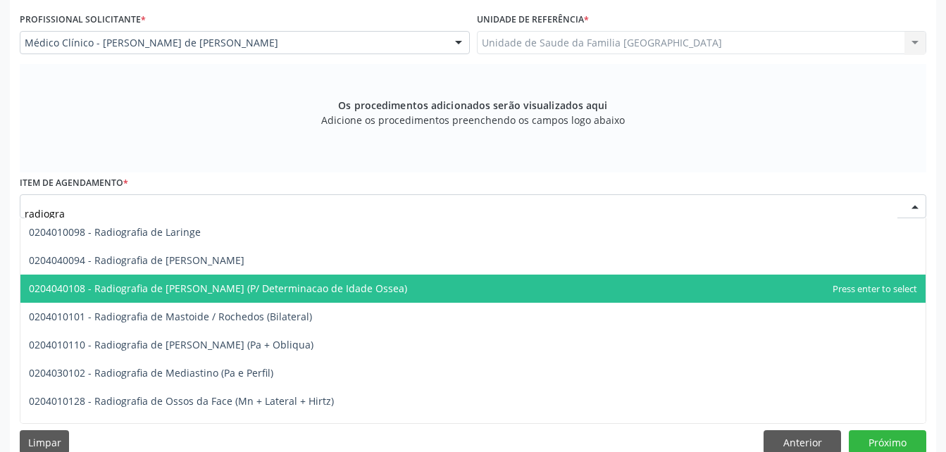
scroll to position [1549, 0]
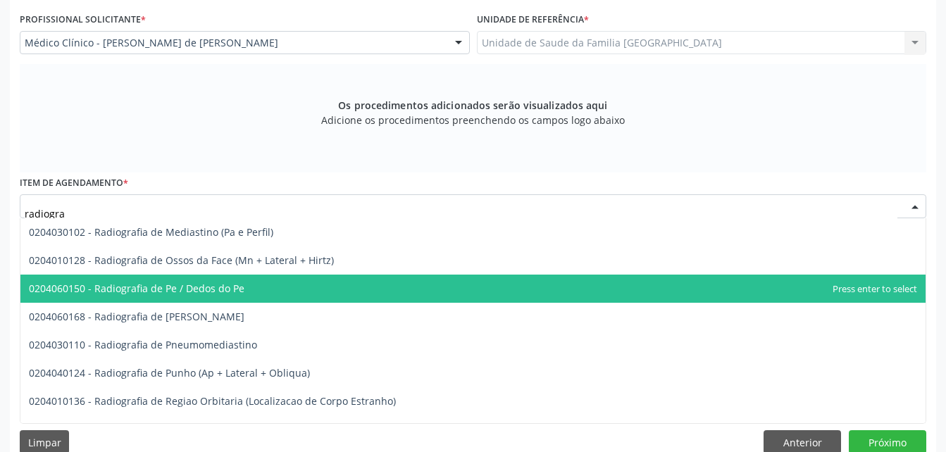
click at [315, 282] on span "0204060150 - Radiografia de Pe / Dedos do Pe" at bounding box center [472, 289] width 905 height 28
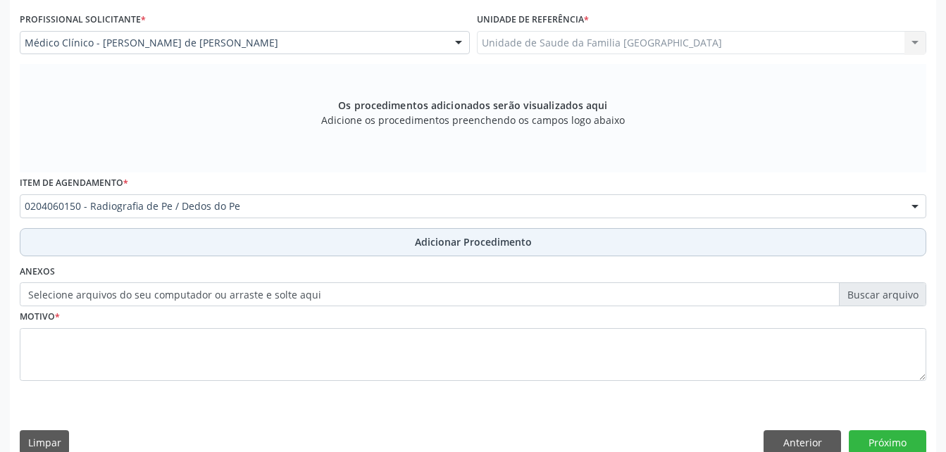
click at [434, 247] on span "Adicionar Procedimento" at bounding box center [473, 242] width 117 height 15
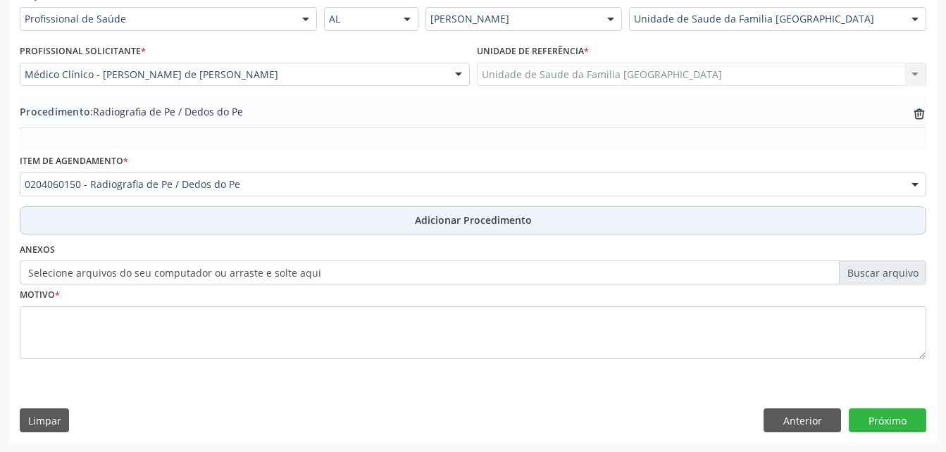
scroll to position [340, 0]
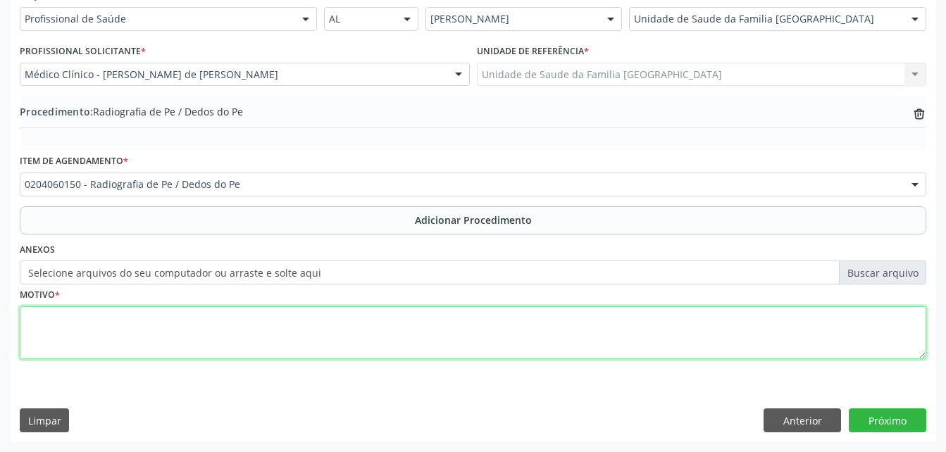
click at [449, 341] on textarea at bounding box center [473, 333] width 906 height 54
type textarea "dor cronica"
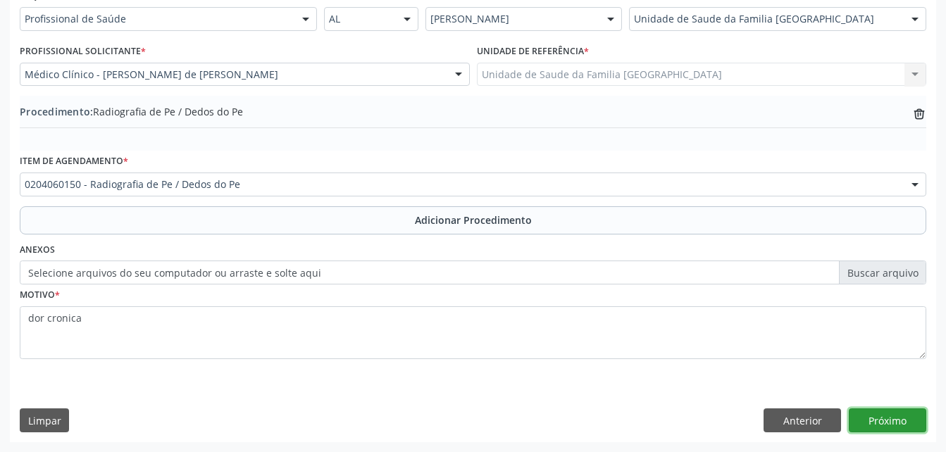
click at [901, 417] on button "Próximo" at bounding box center [887, 420] width 77 height 24
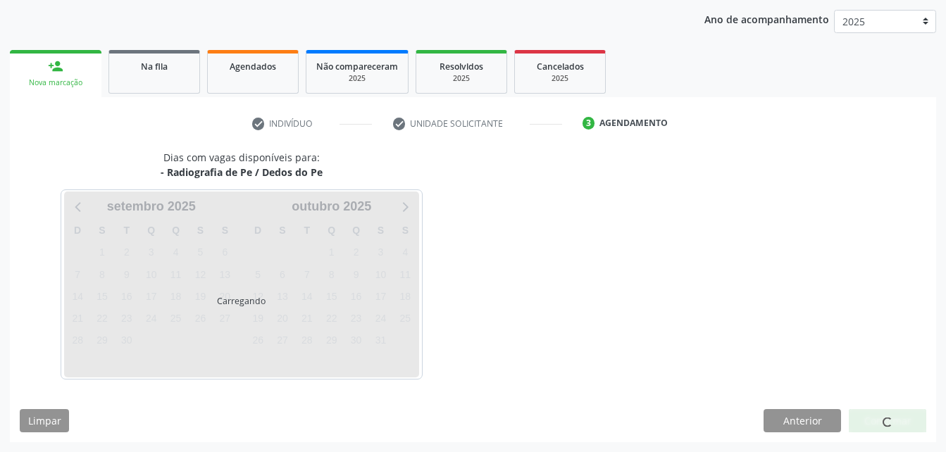
scroll to position [222, 0]
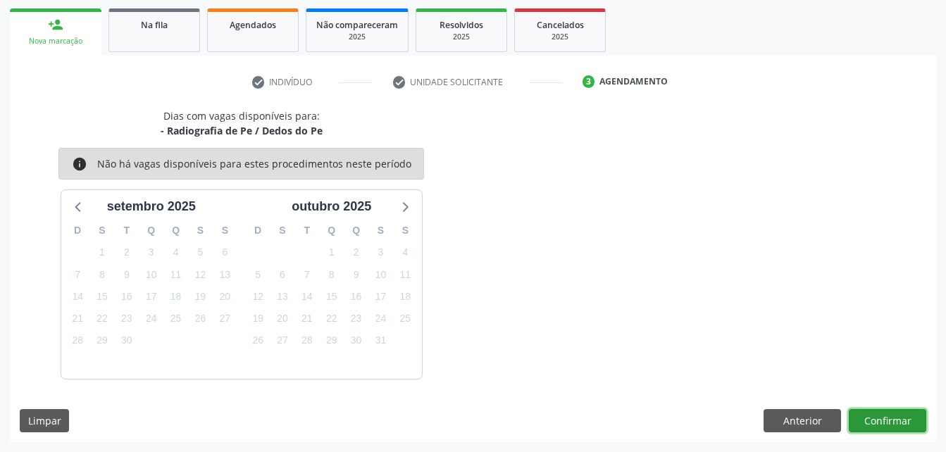
click at [901, 417] on button "Confirmar" at bounding box center [887, 421] width 77 height 24
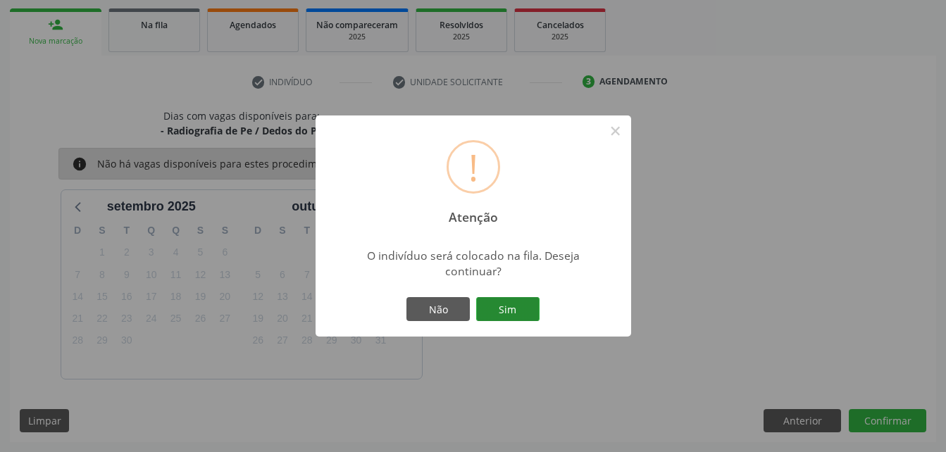
click at [513, 299] on button "Sim" at bounding box center [507, 309] width 63 height 24
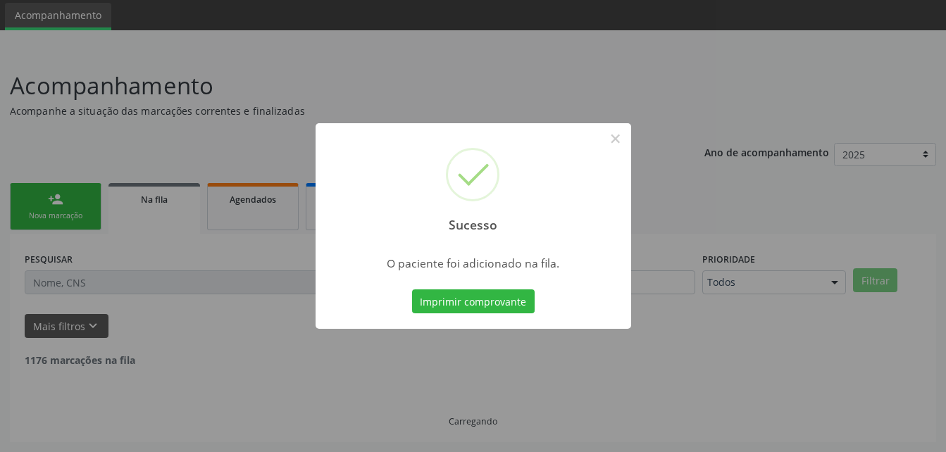
scroll to position [32, 0]
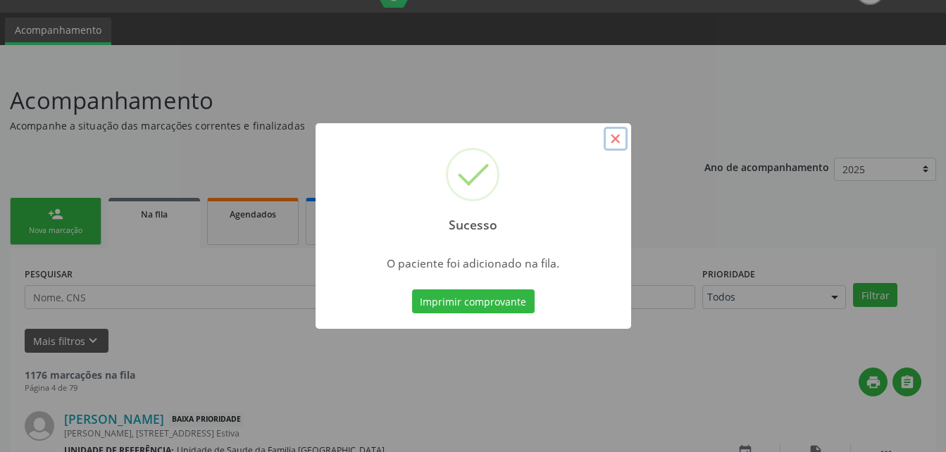
click at [617, 144] on button "×" at bounding box center [616, 139] width 24 height 24
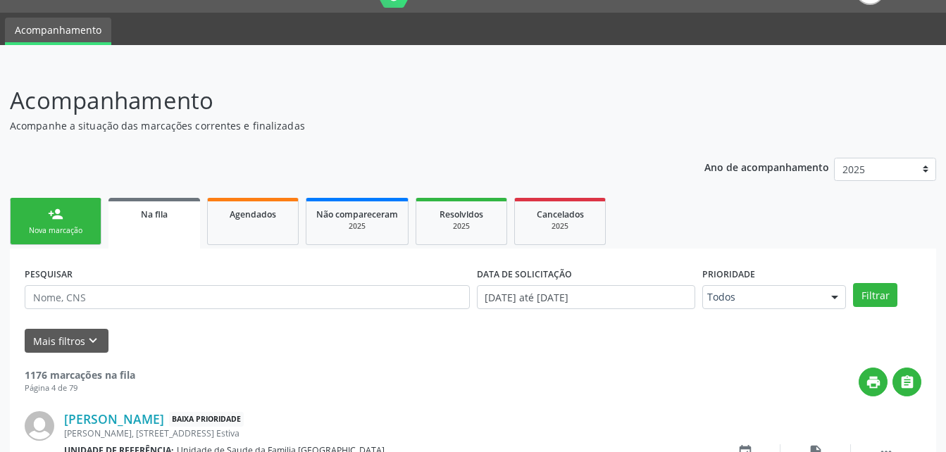
click at [89, 215] on link "person_add Nova marcação" at bounding box center [56, 221] width 92 height 47
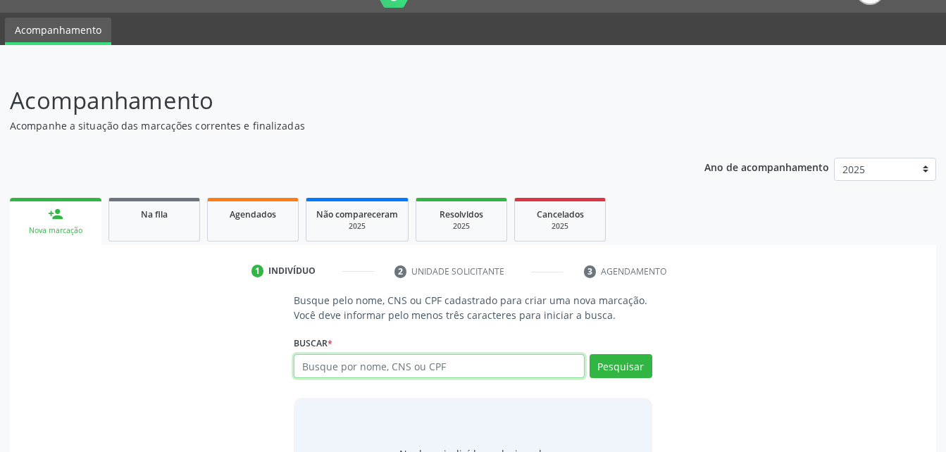
click at [359, 359] on input "text" at bounding box center [439, 366] width 290 height 24
type input "700501785161458"
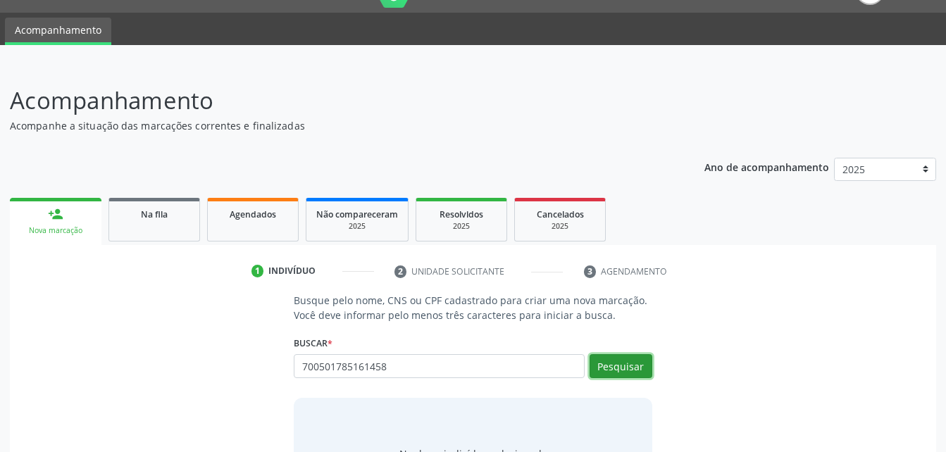
click at [616, 363] on button "Pesquisar" at bounding box center [620, 366] width 63 height 24
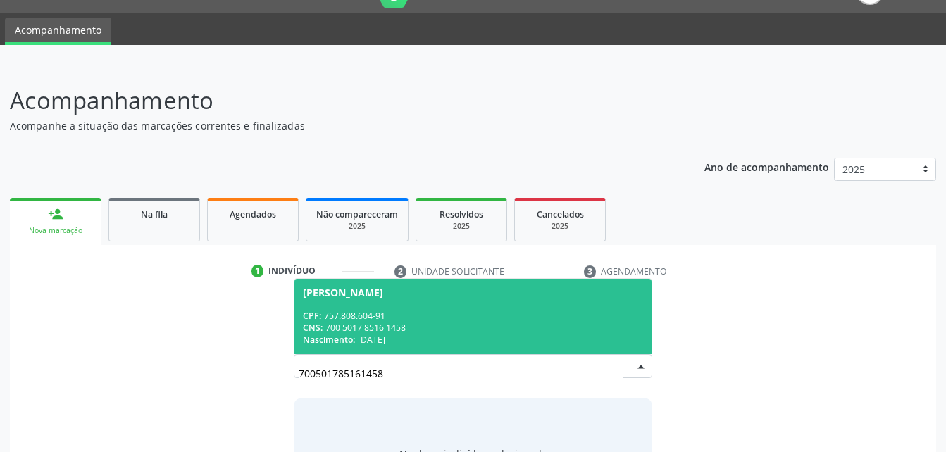
click at [569, 311] on div "CPF: 757.808.604-91" at bounding box center [472, 316] width 339 height 12
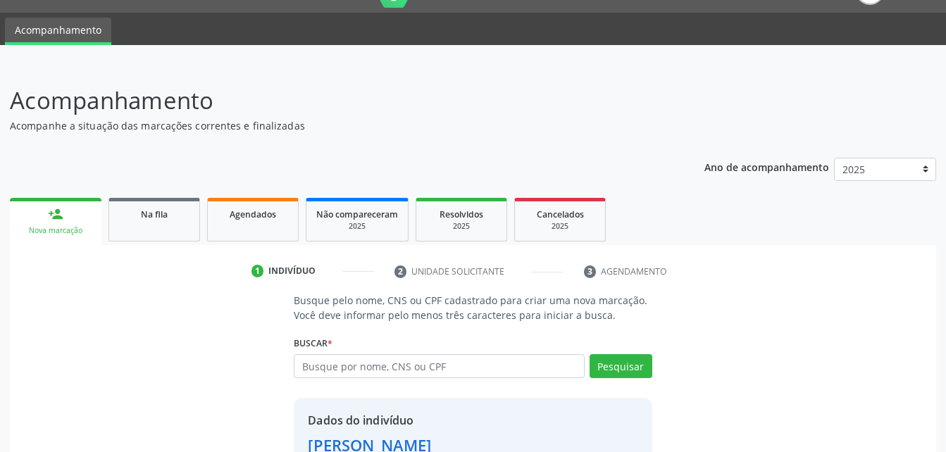
scroll to position [132, 0]
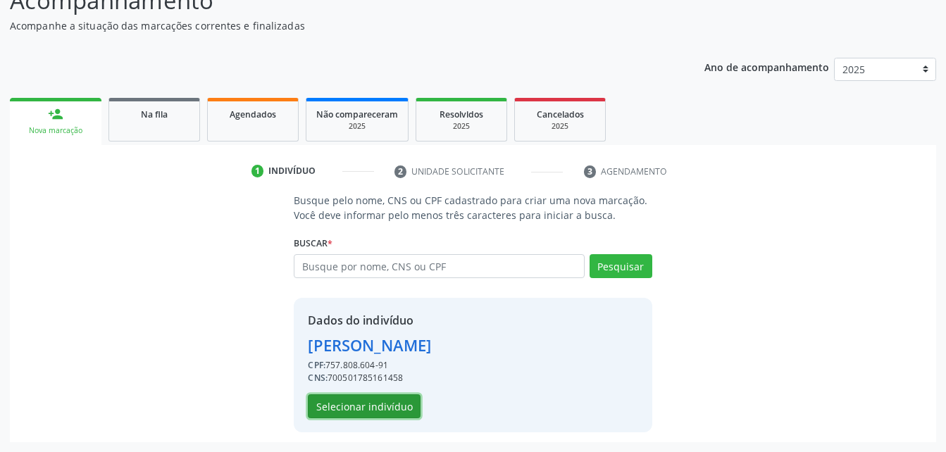
click at [367, 406] on button "Selecionar indivíduo" at bounding box center [364, 406] width 113 height 24
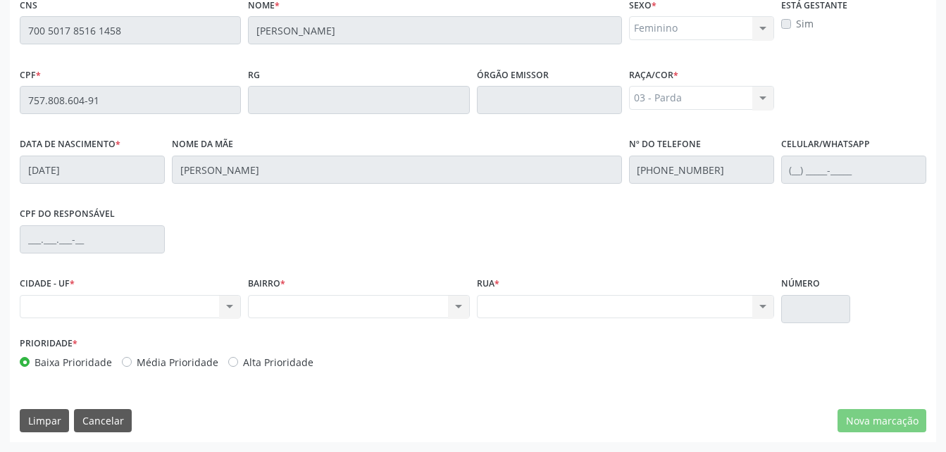
scroll to position [301, 0]
